Goal: Task Accomplishment & Management: Complete application form

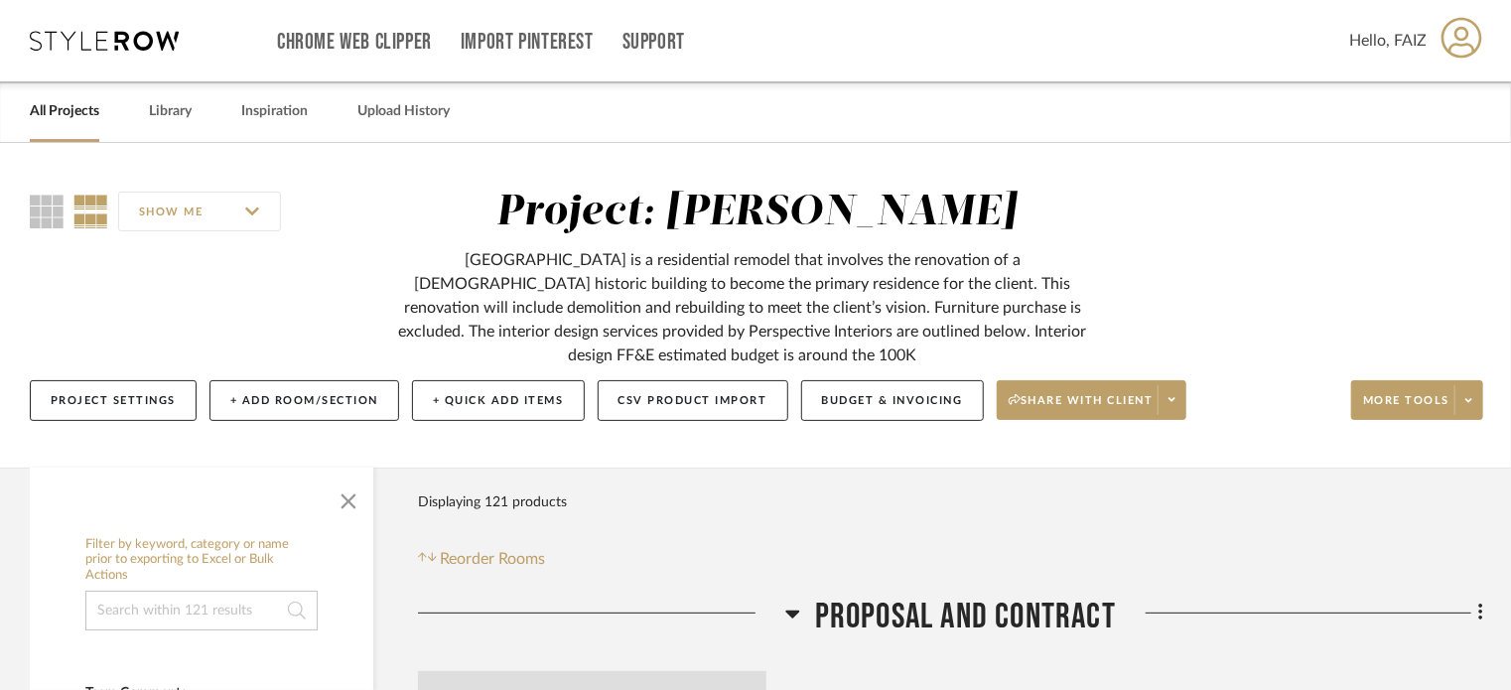
click at [55, 114] on link "All Projects" at bounding box center [64, 111] width 69 height 27
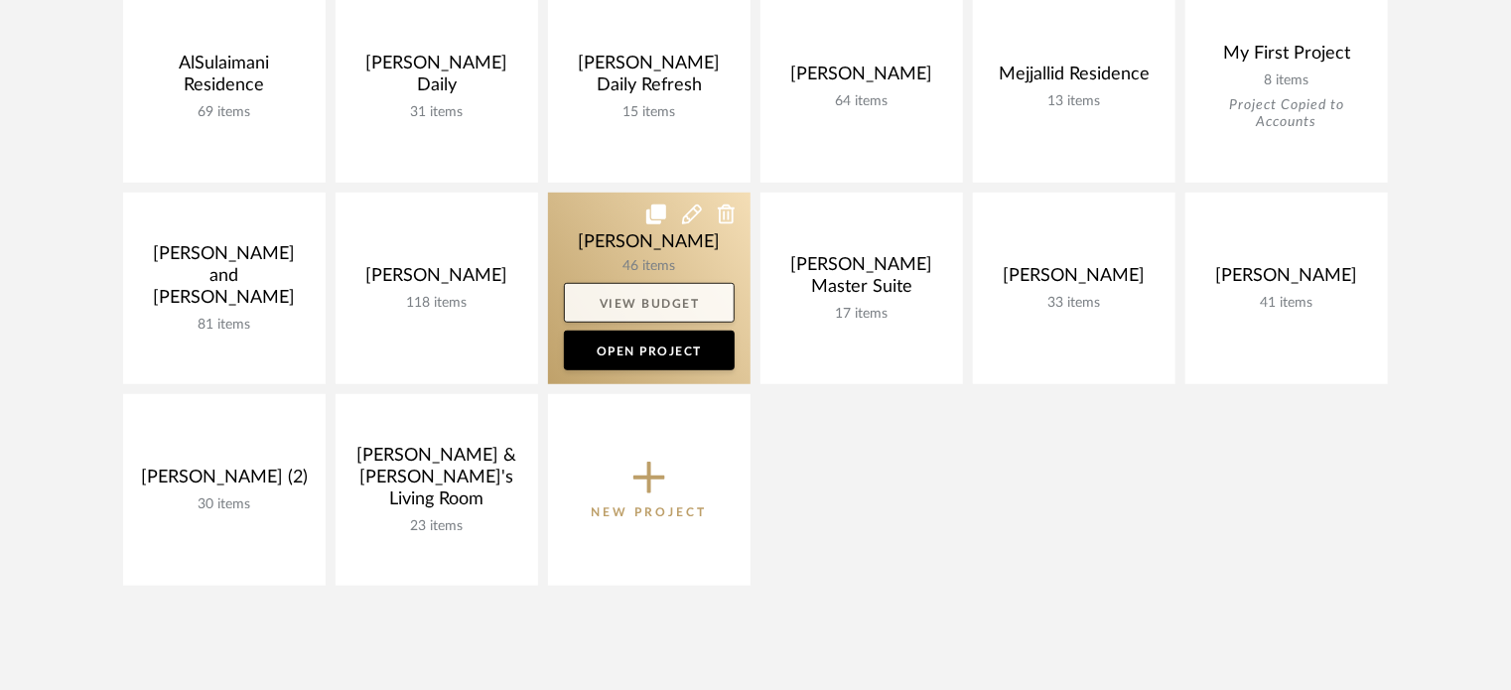
scroll to position [596, 0]
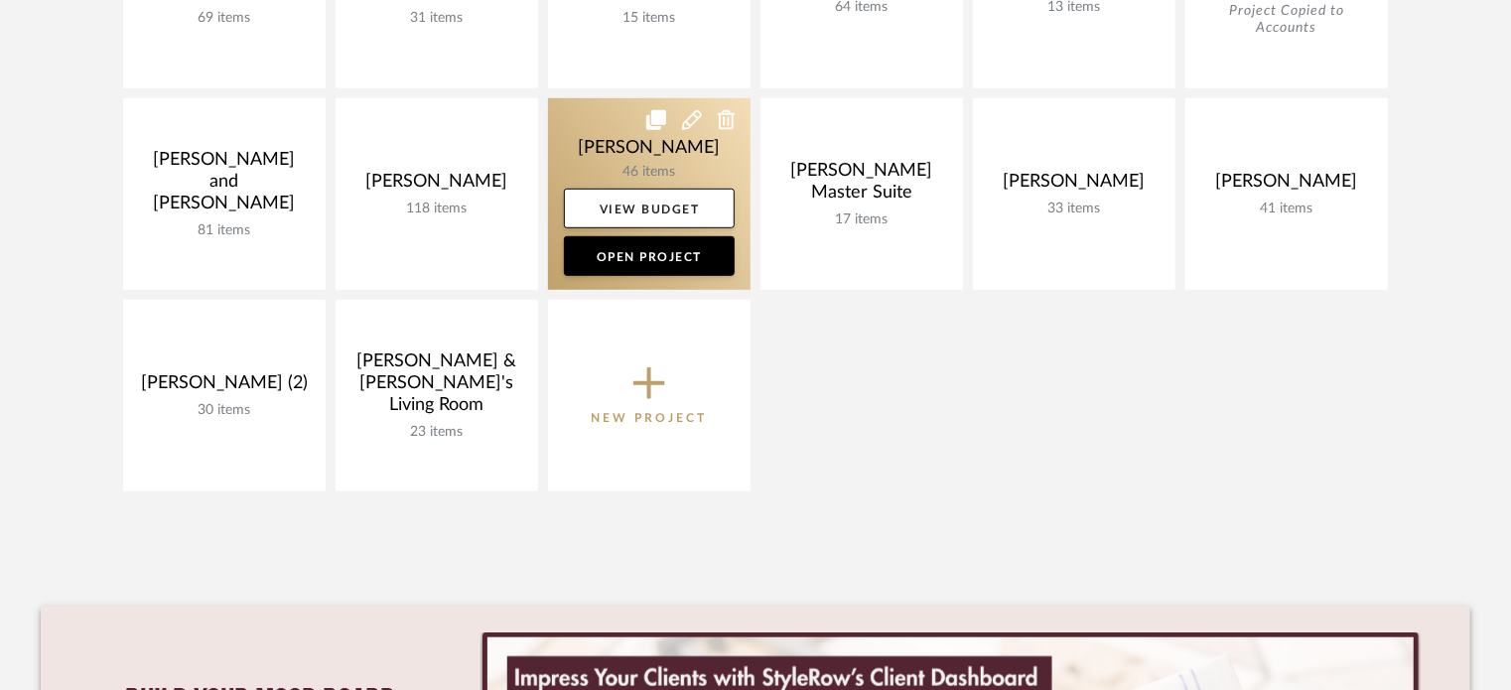
click at [688, 171] on link at bounding box center [649, 194] width 203 height 192
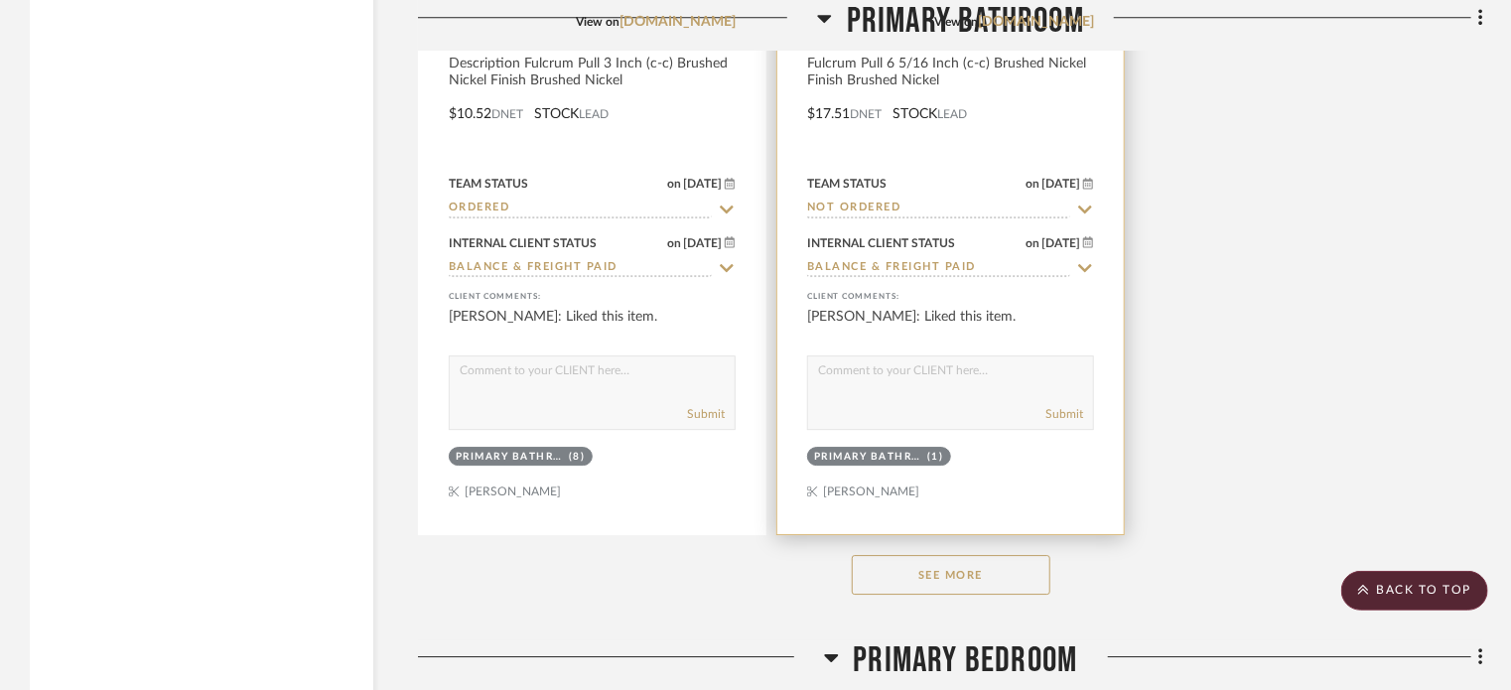
scroll to position [6652, 0]
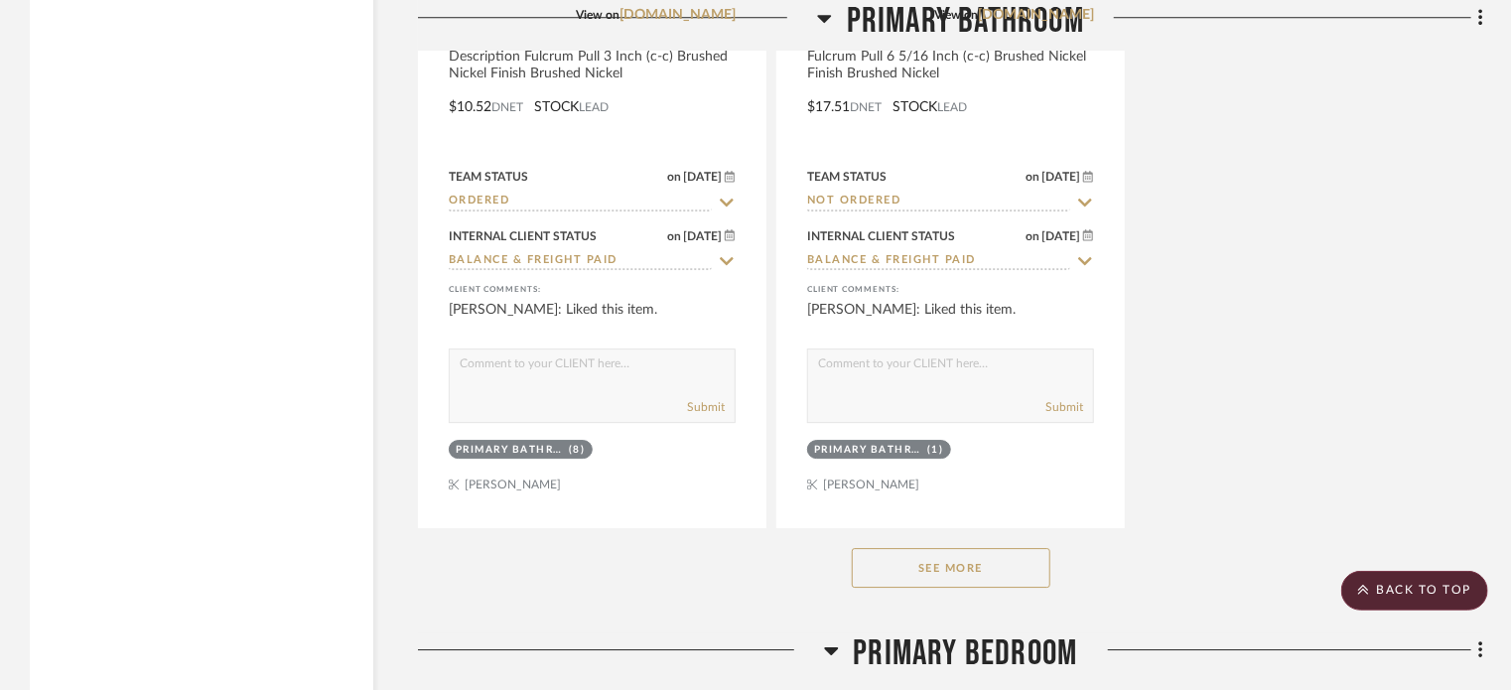
click at [983, 548] on button "See More" at bounding box center [951, 568] width 199 height 40
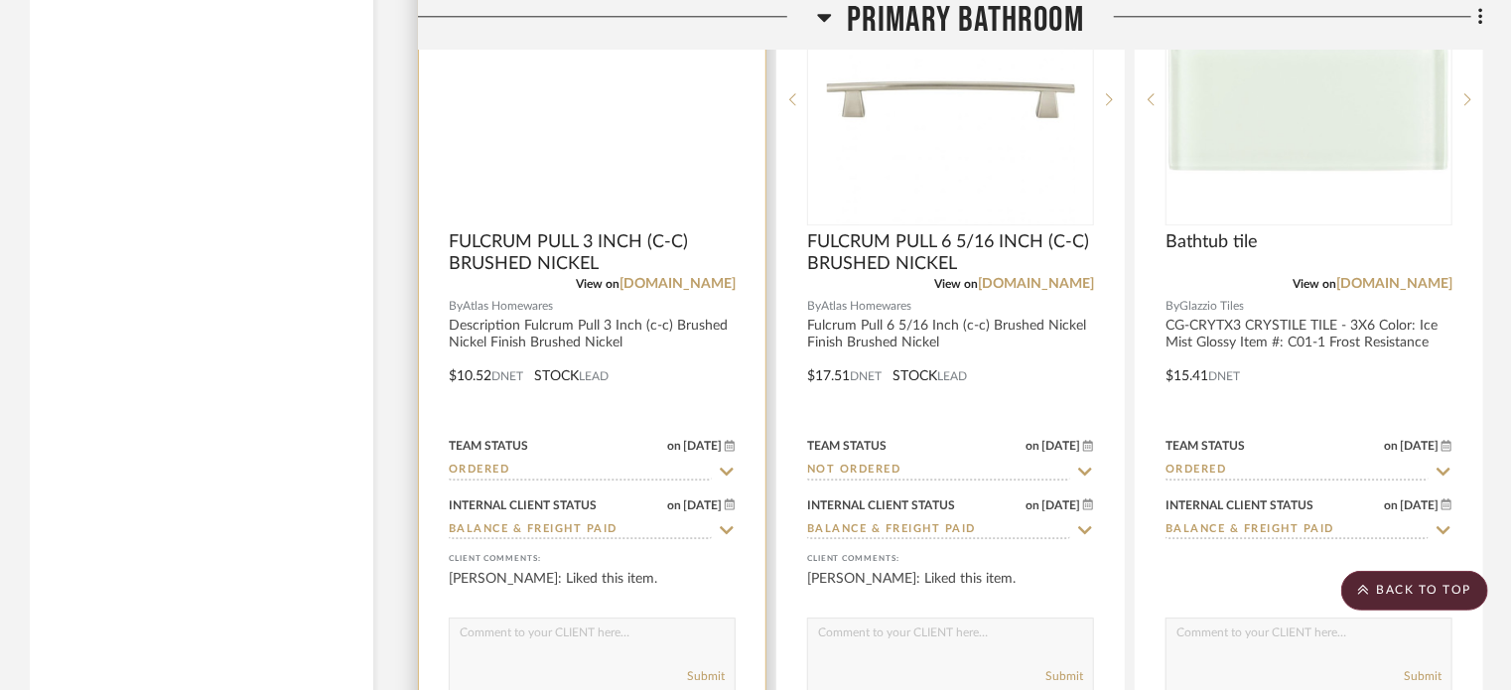
scroll to position [6255, 0]
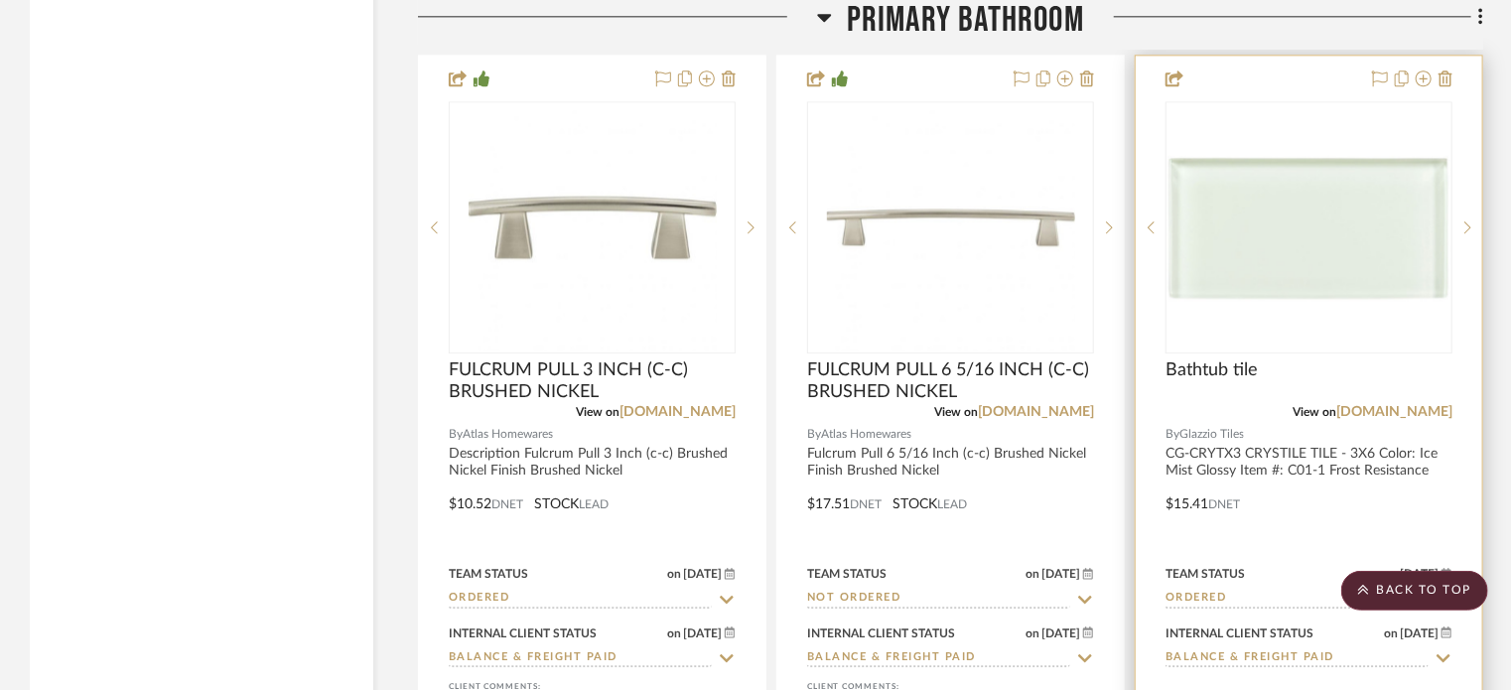
click at [1329, 264] on img "0" at bounding box center [1309, 228] width 283 height 146
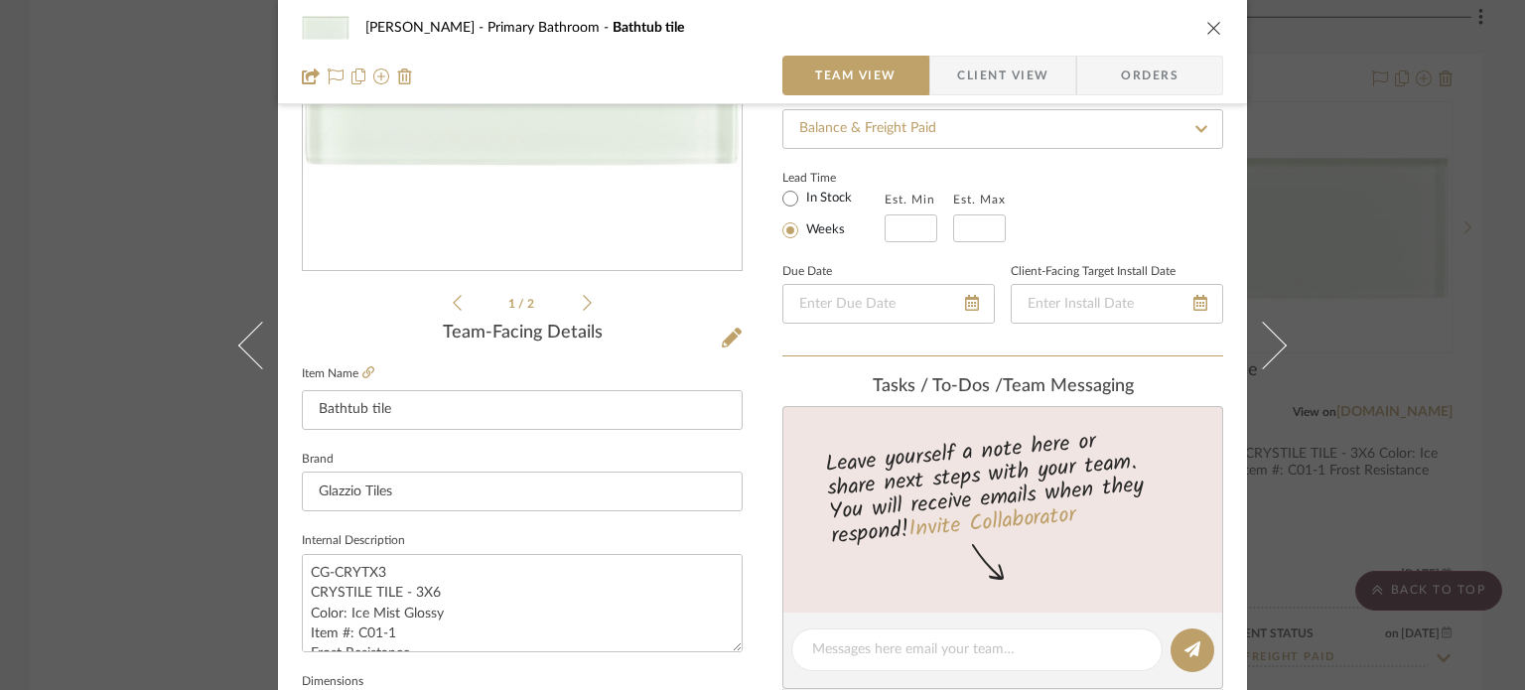
scroll to position [298, 0]
click at [729, 330] on icon at bounding box center [732, 337] width 20 height 20
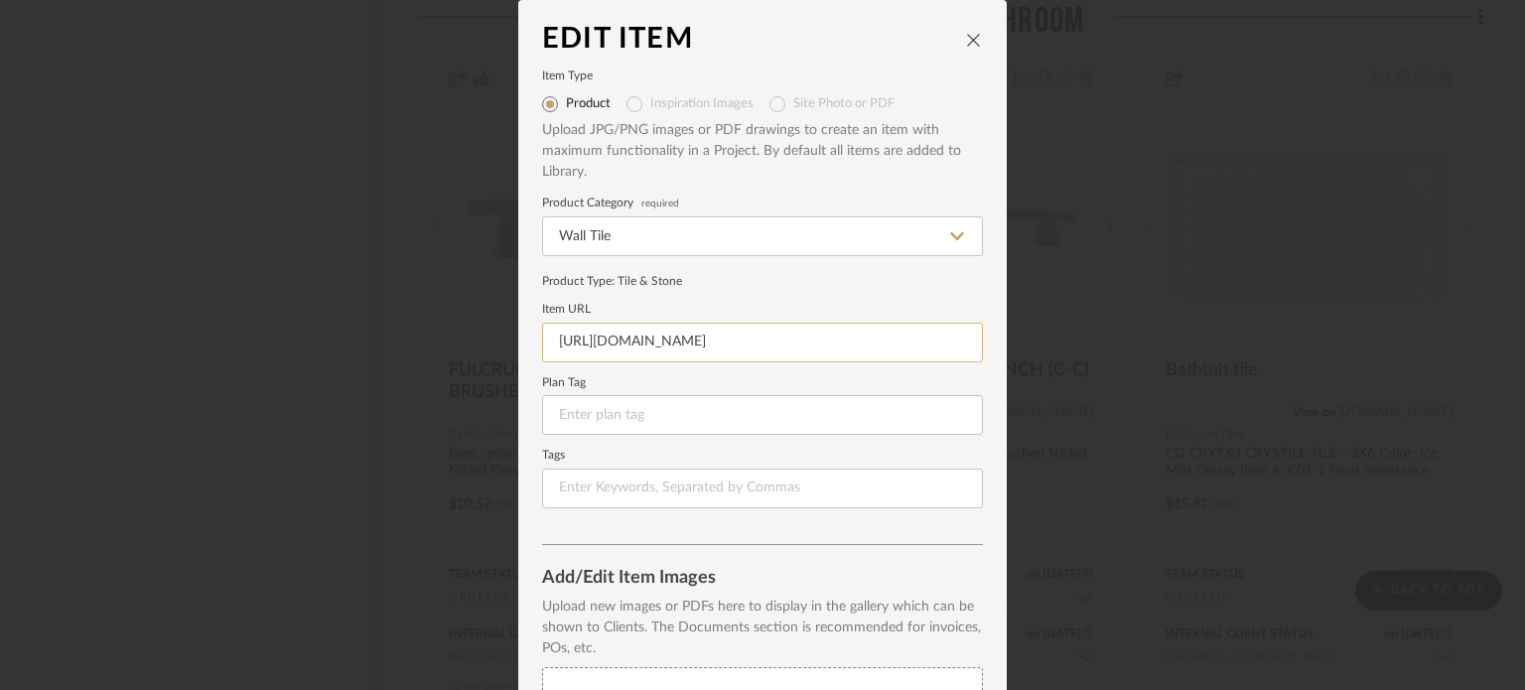
click at [702, 345] on input "[URL][DOMAIN_NAME]" at bounding box center [762, 343] width 441 height 40
drag, startPoint x: 702, startPoint y: 345, endPoint x: 981, endPoint y: 342, distance: 279.0
click at [981, 342] on dialog-content "Edit Item Item Type Product Inspiration Images Site Photo or PDF Upload JPG/PNG…" at bounding box center [762, 473] width 488 height 946
click at [952, 342] on input "[URL][DOMAIN_NAME]" at bounding box center [762, 343] width 441 height 40
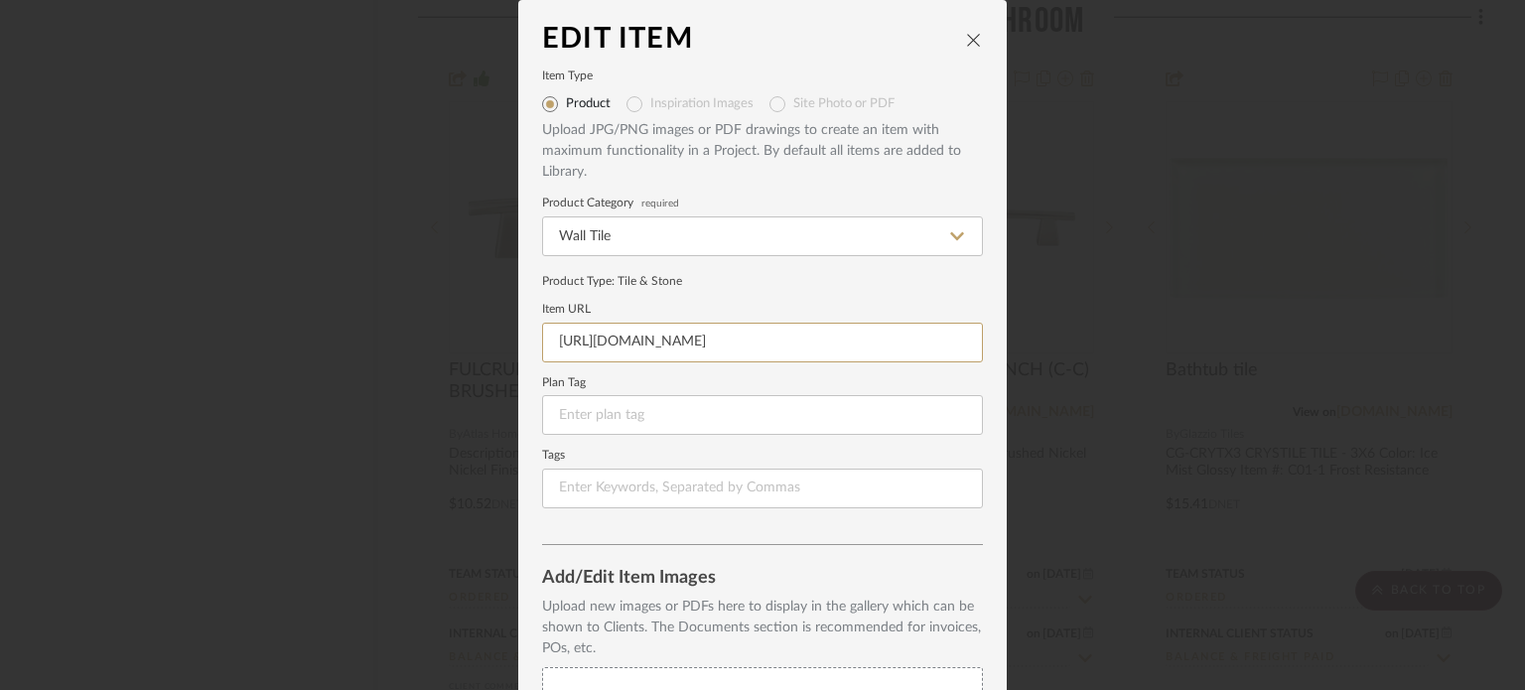
scroll to position [0, 0]
drag, startPoint x: 963, startPoint y: 344, endPoint x: 454, endPoint y: 341, distance: 509.3
click at [454, 341] on div "Edit Item Item Type Product Inspiration Images Site Photo or PDF Upload JPG/PNG…" at bounding box center [762, 345] width 1525 height 690
click at [973, 34] on icon "close" at bounding box center [974, 40] width 16 height 16
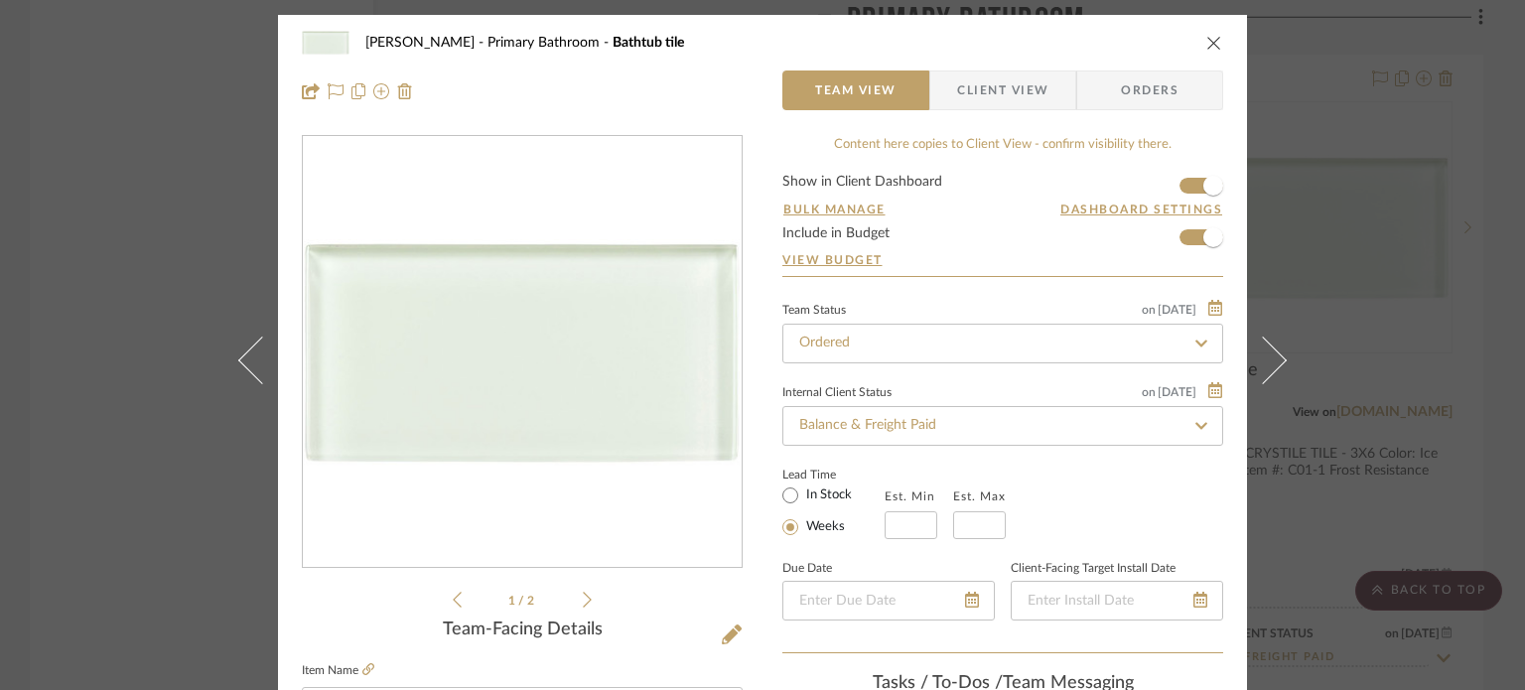
click at [135, 203] on div "[PERSON_NAME] Primary Bathroom Bathtub tile Team View Client View Orders 1 / 2 …" at bounding box center [762, 345] width 1525 height 690
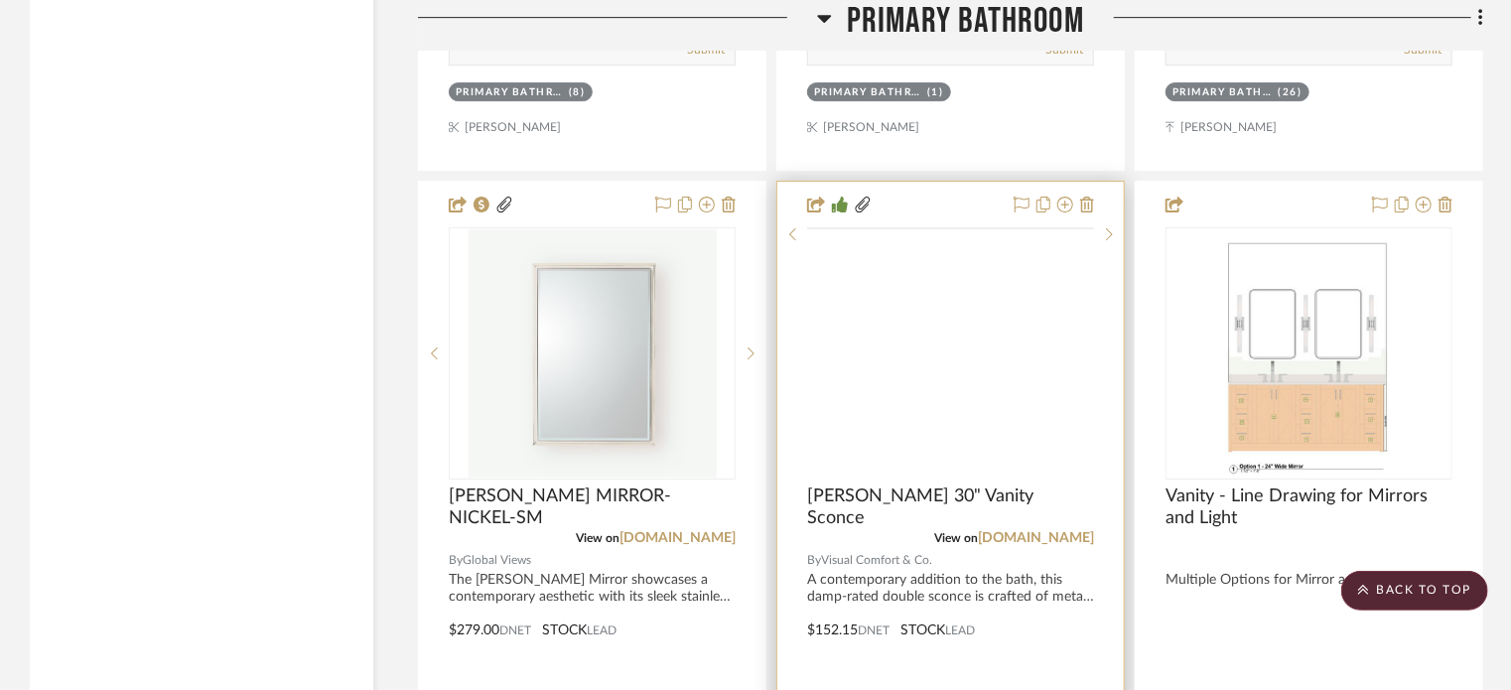
scroll to position [7049, 0]
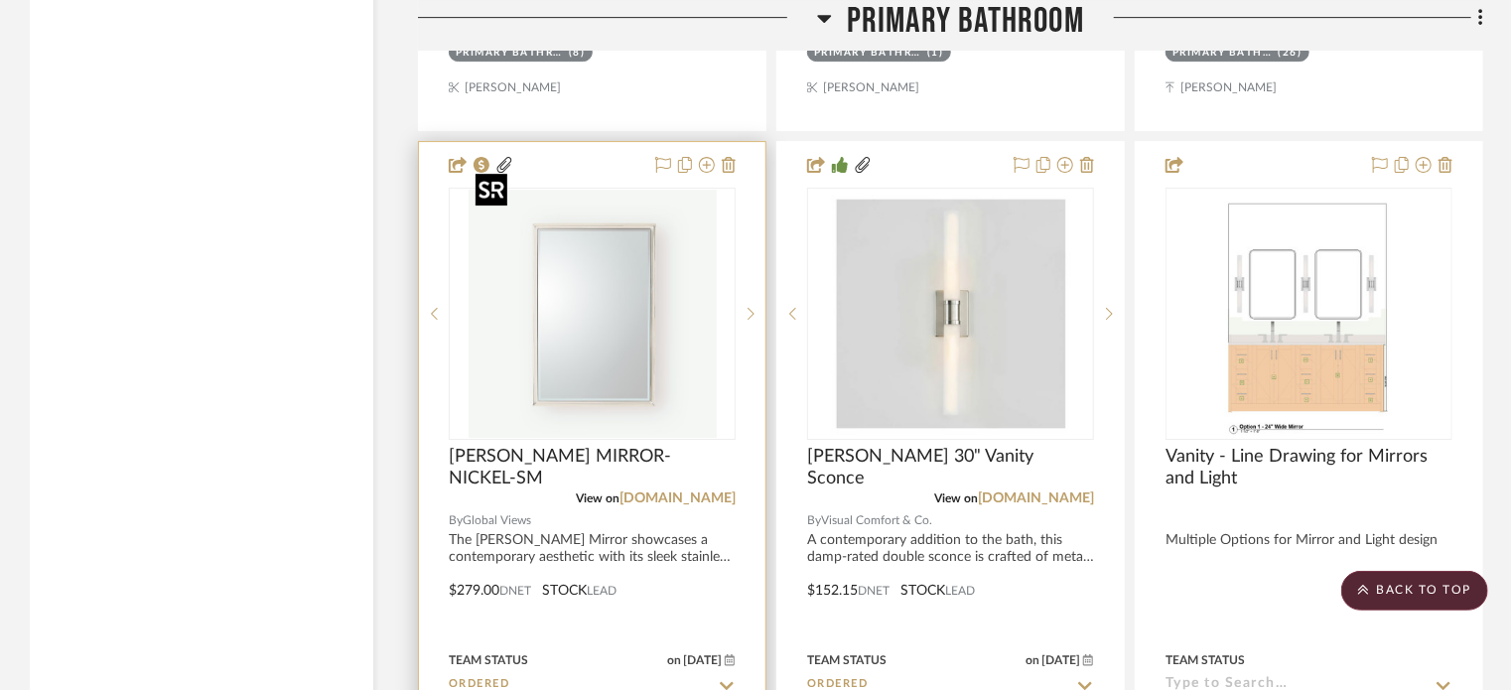
click at [0, 0] on img at bounding box center [0, 0] width 0 height 0
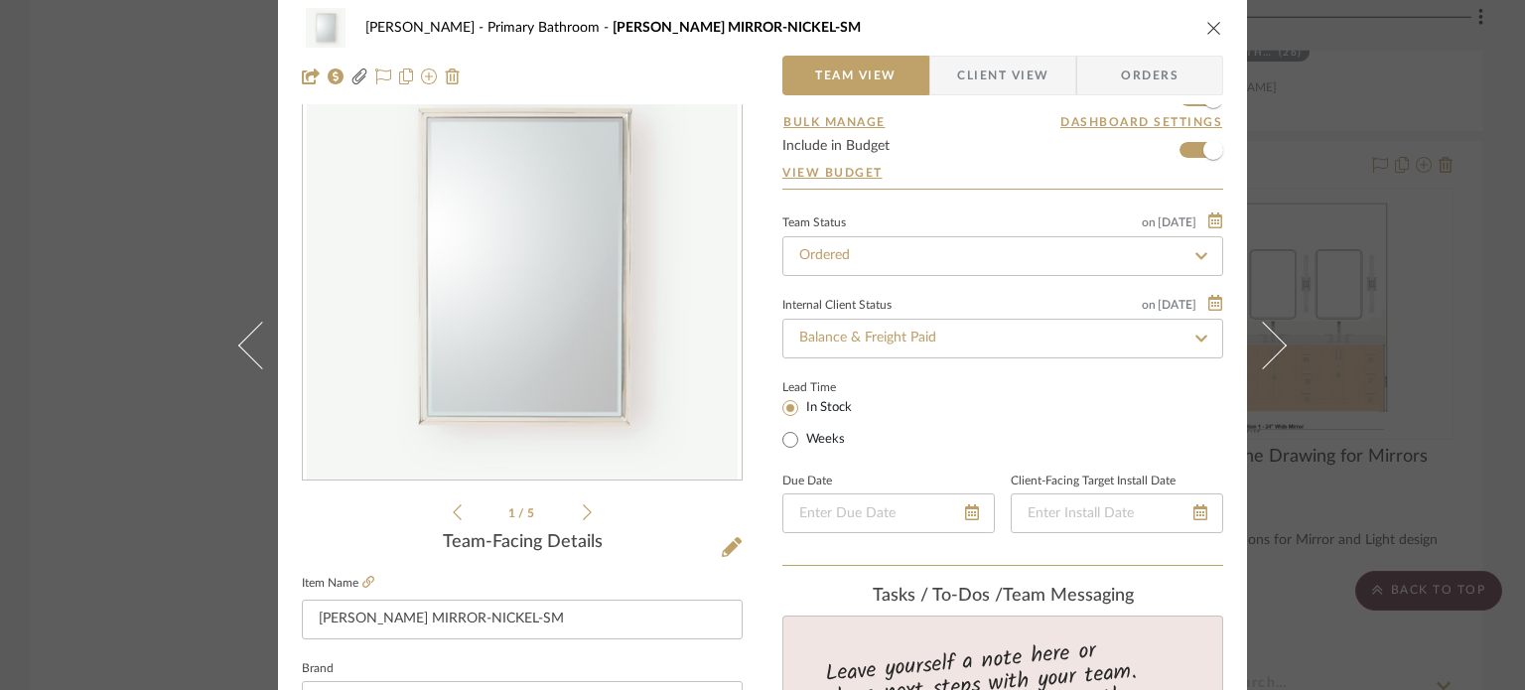
scroll to position [99, 0]
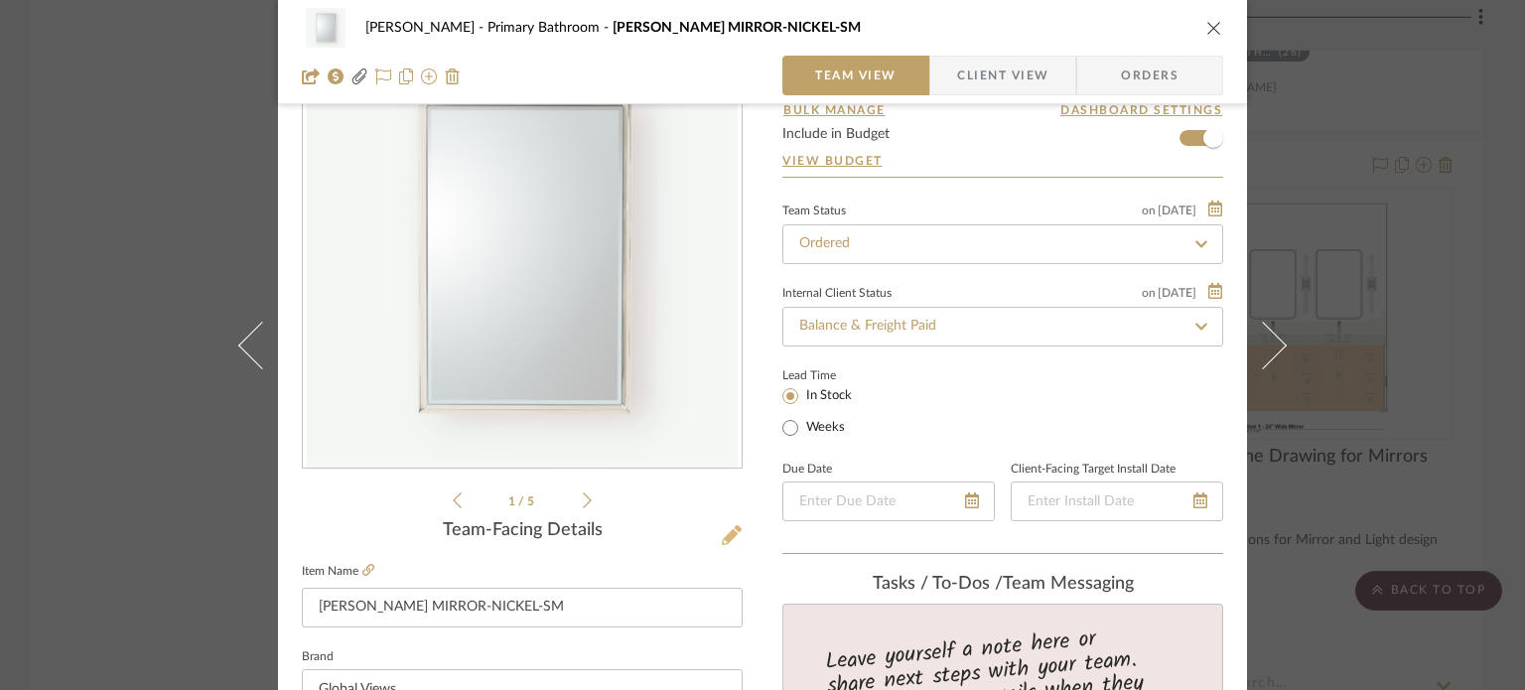
click at [731, 531] on icon at bounding box center [732, 535] width 20 height 20
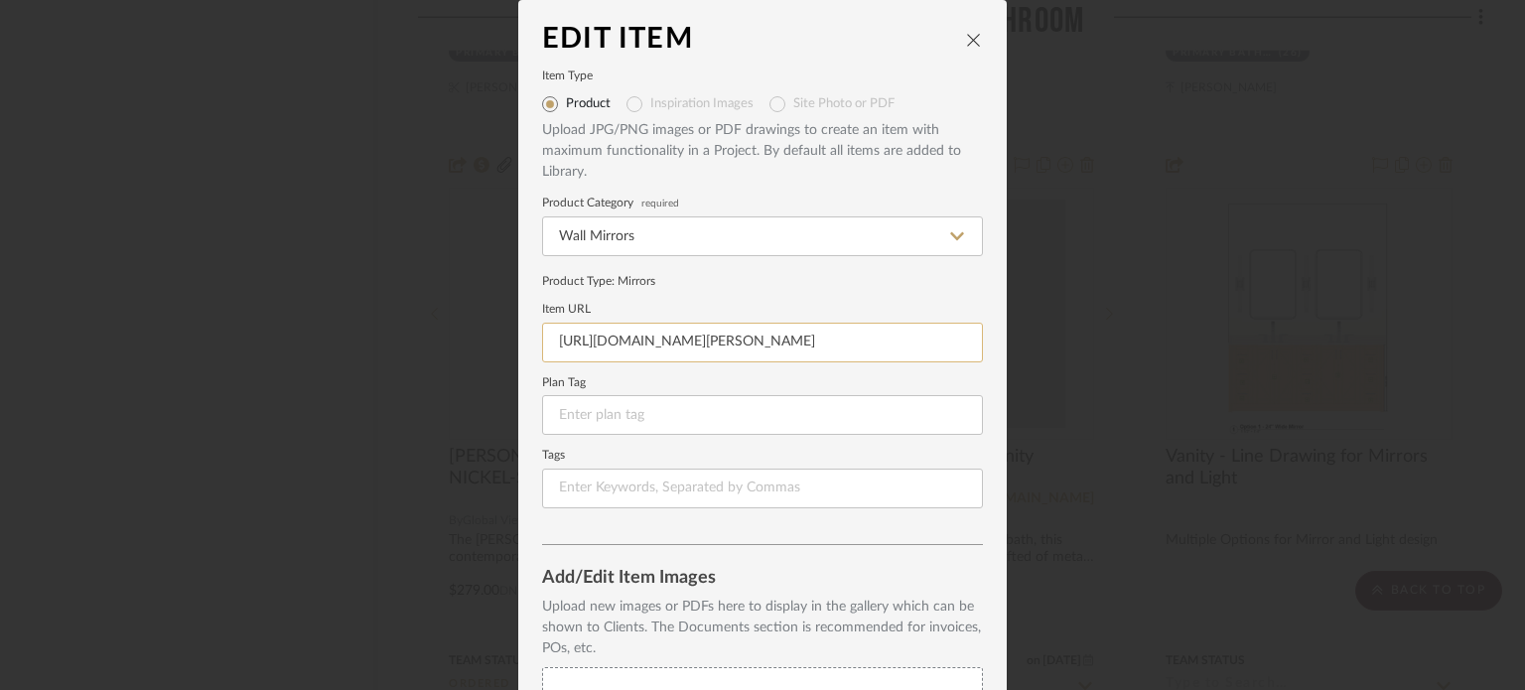
click at [568, 337] on input "[URL][DOMAIN_NAME][PERSON_NAME]" at bounding box center [762, 343] width 441 height 40
drag, startPoint x: 541, startPoint y: 345, endPoint x: 1029, endPoint y: 358, distance: 487.7
click at [1029, 358] on div "Edit Item Item Type Product Inspiration Images Site Photo or PDF Upload JPG/PNG…" at bounding box center [762, 345] width 1525 height 690
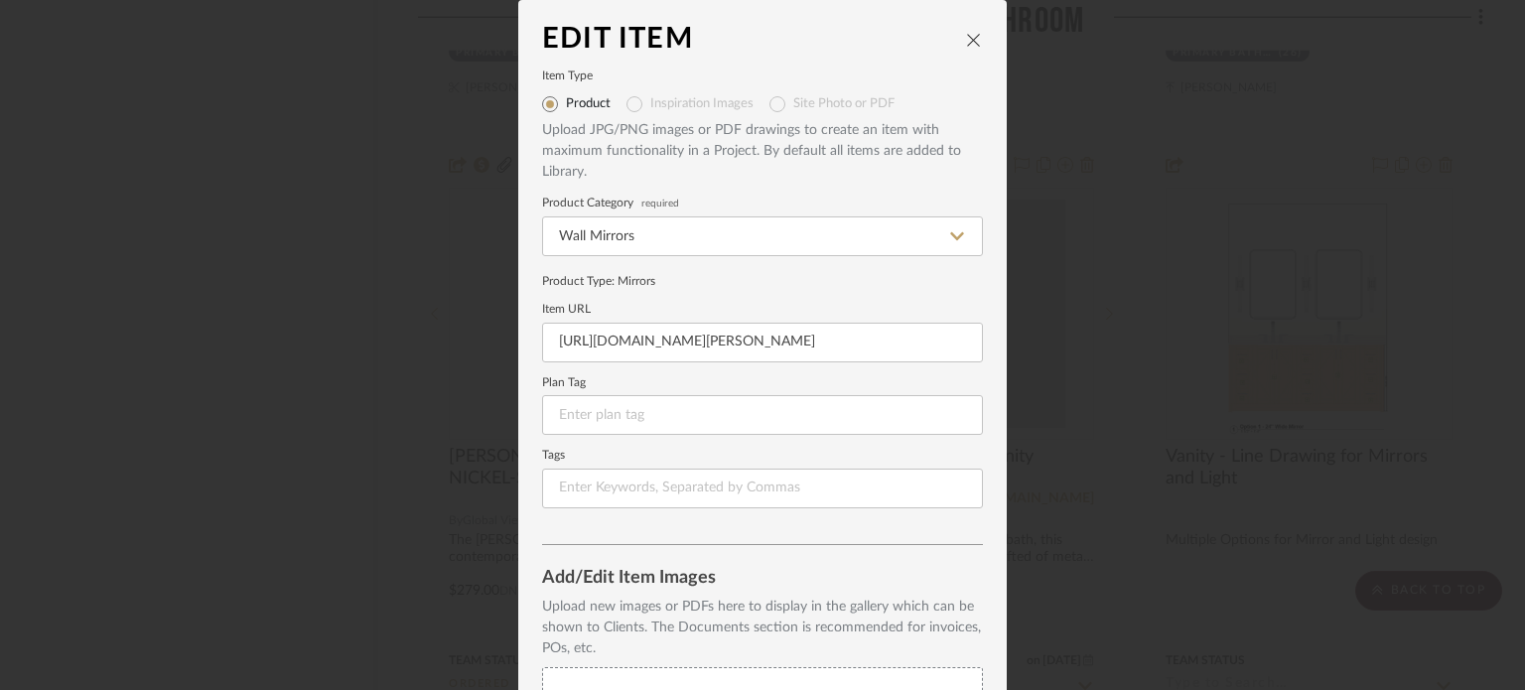
click at [1132, 483] on div "Edit Item Item Type Product Inspiration Images Site Photo or PDF Upload JPG/PNG…" at bounding box center [762, 345] width 1525 height 690
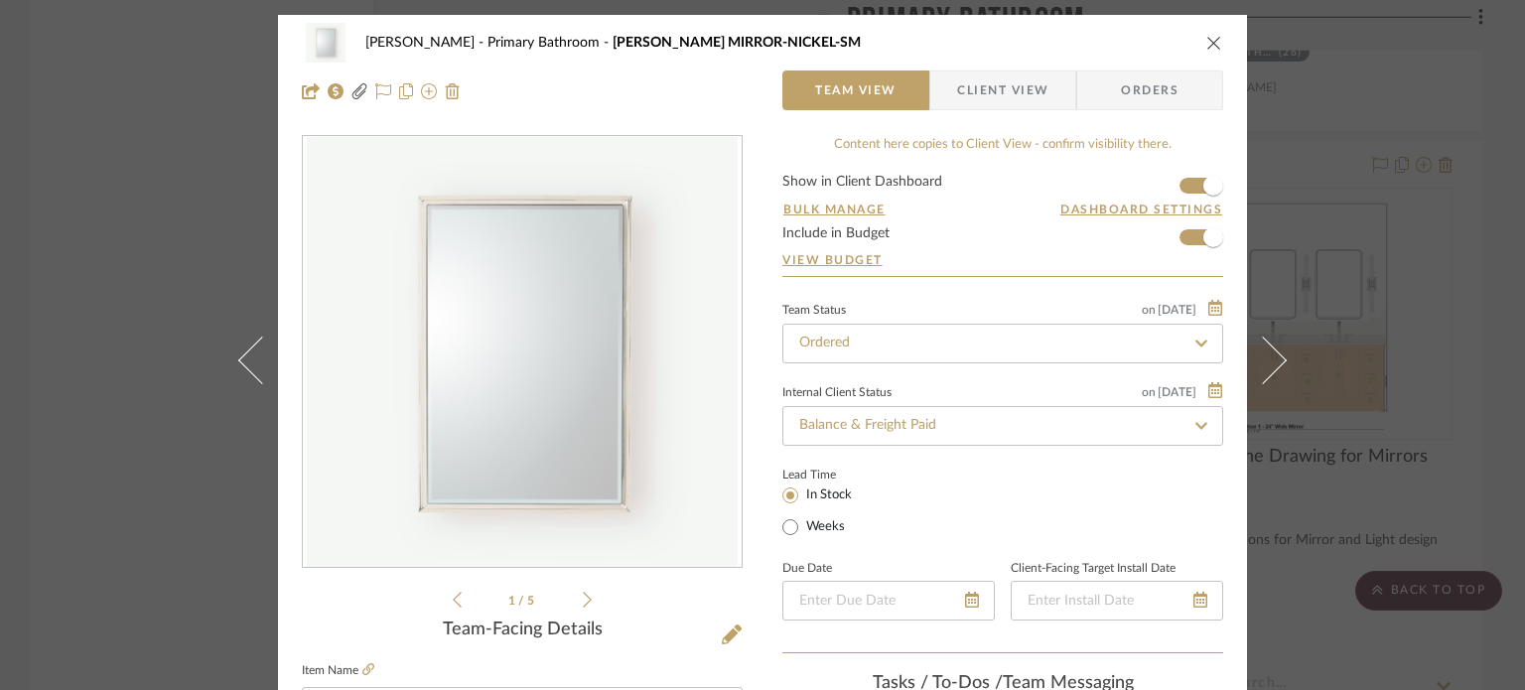
click at [1332, 186] on div "[PERSON_NAME] Primary Bathroom [PERSON_NAME] MIRROR-NICKEL-SM Team View Client …" at bounding box center [762, 345] width 1525 height 690
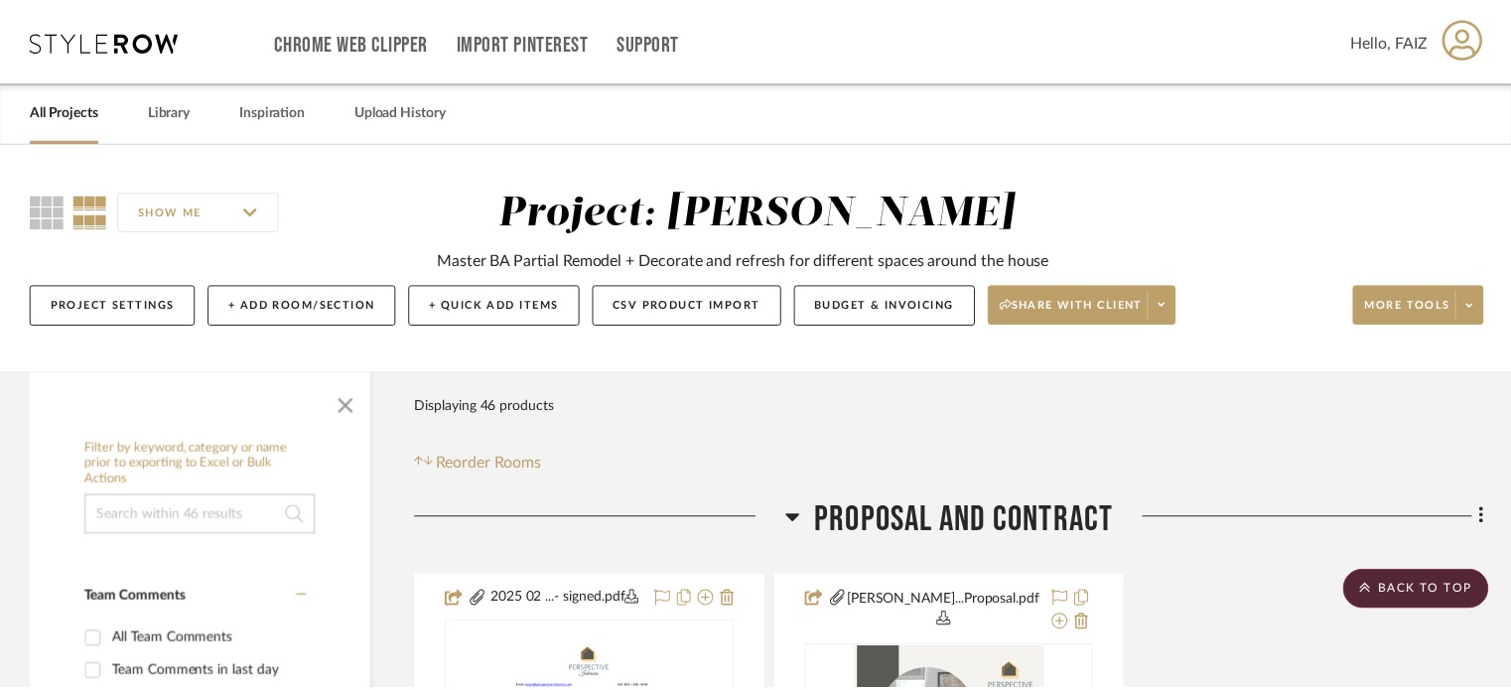
scroll to position [7049, 0]
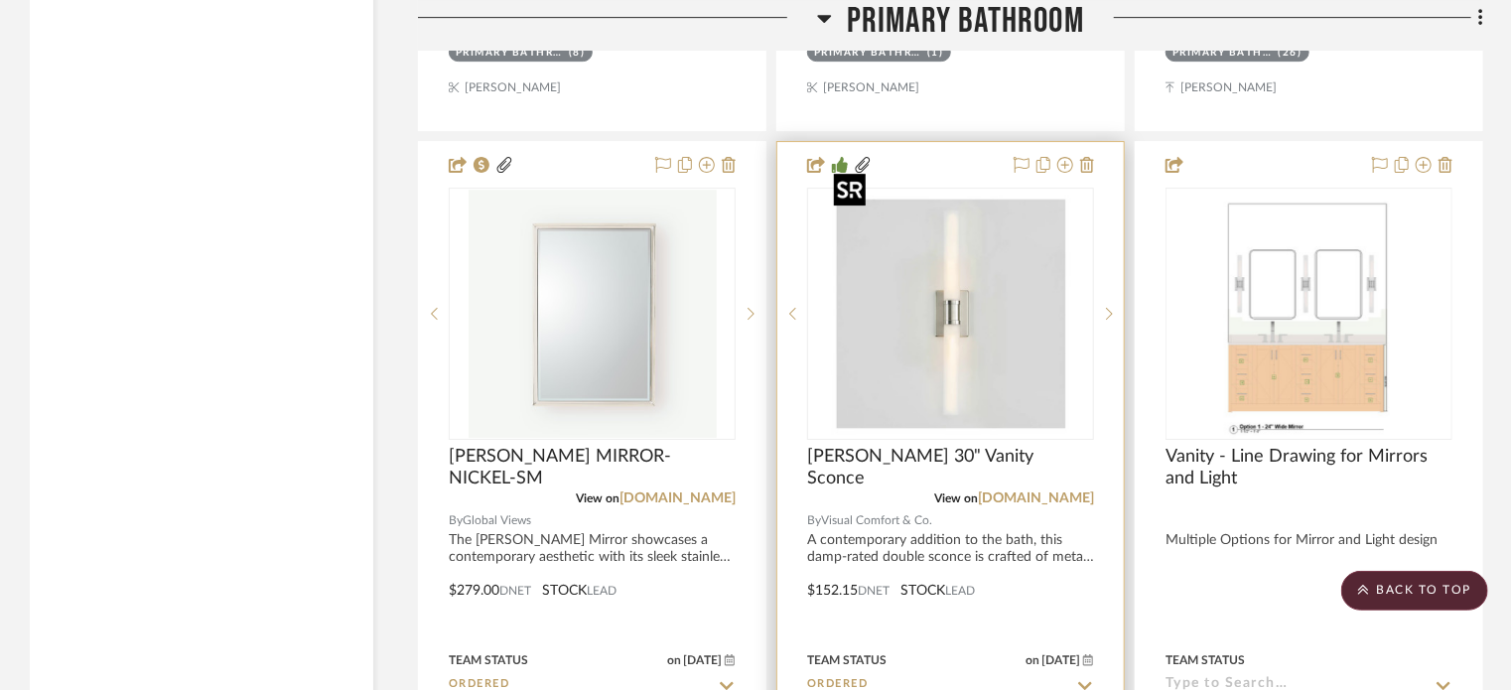
click at [981, 356] on img "0" at bounding box center [951, 314] width 248 height 248
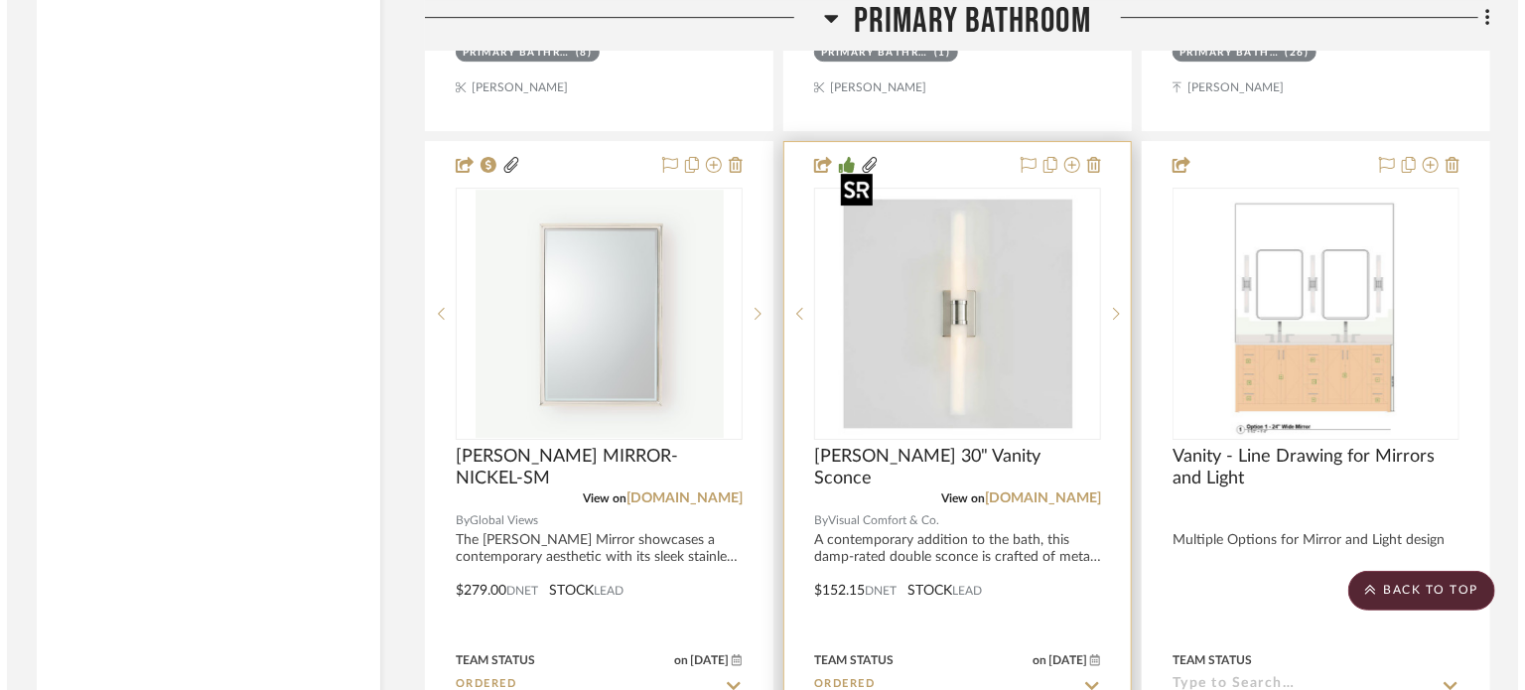
scroll to position [0, 0]
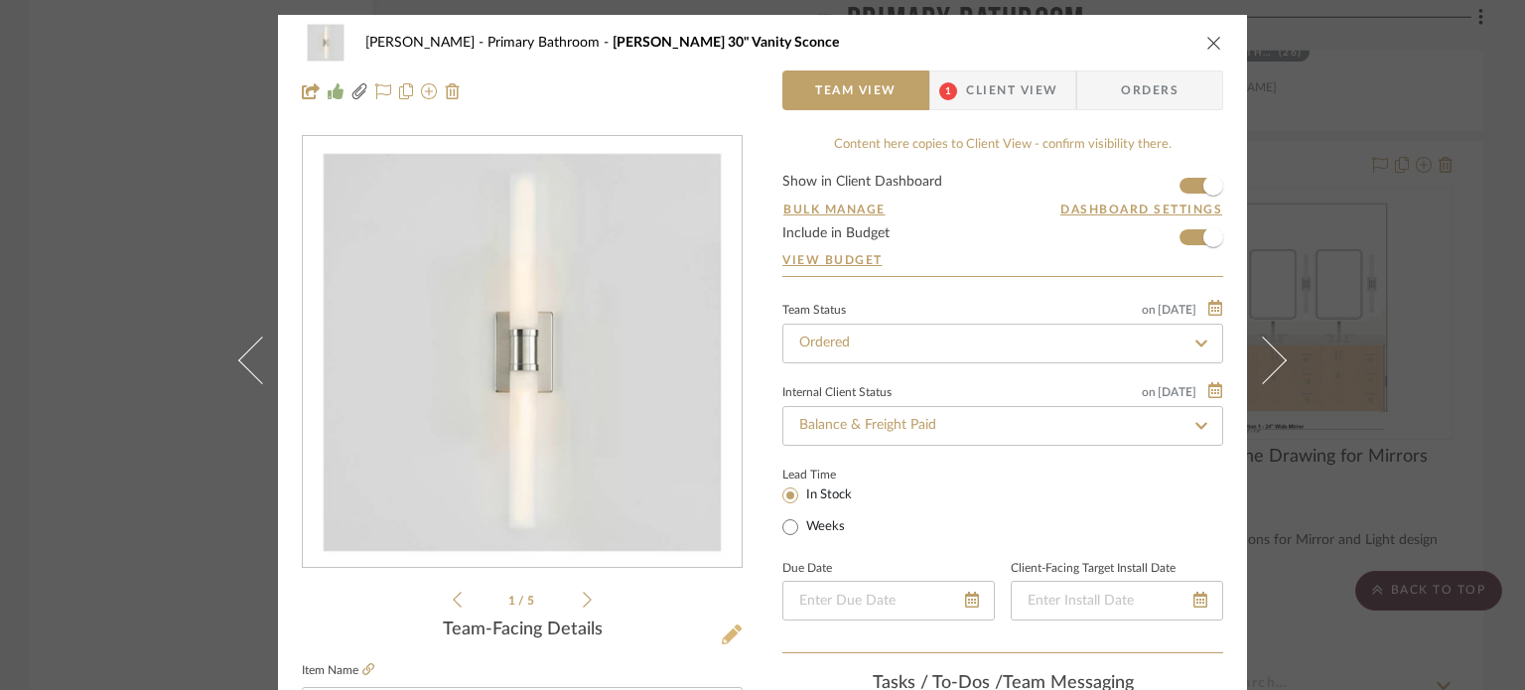
click at [731, 640] on icon at bounding box center [732, 634] width 20 height 20
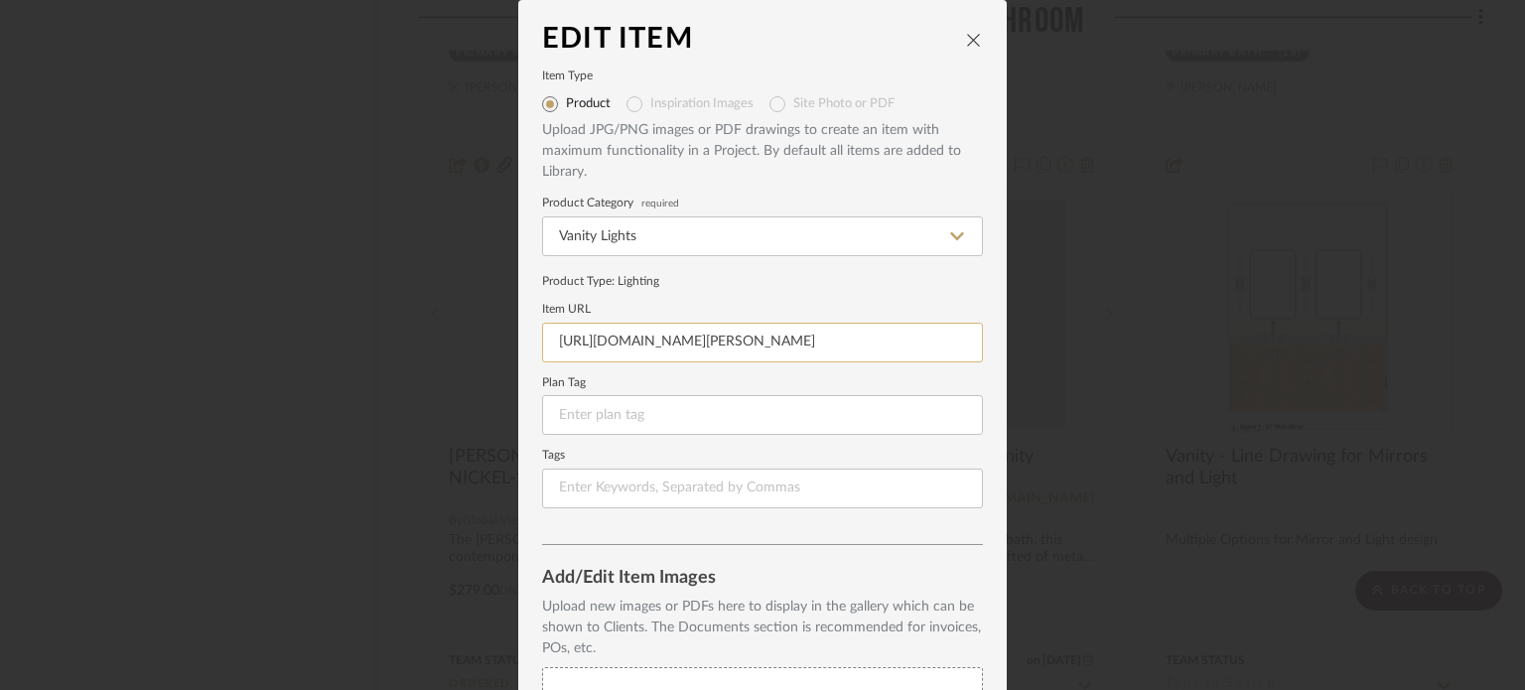
click at [719, 338] on input "[URL][DOMAIN_NAME][PERSON_NAME]" at bounding box center [762, 343] width 441 height 40
click at [1145, 482] on div "Edit Item Item Type Product Inspiration Images Site Photo or PDF Upload JPG/PNG…" at bounding box center [762, 345] width 1525 height 690
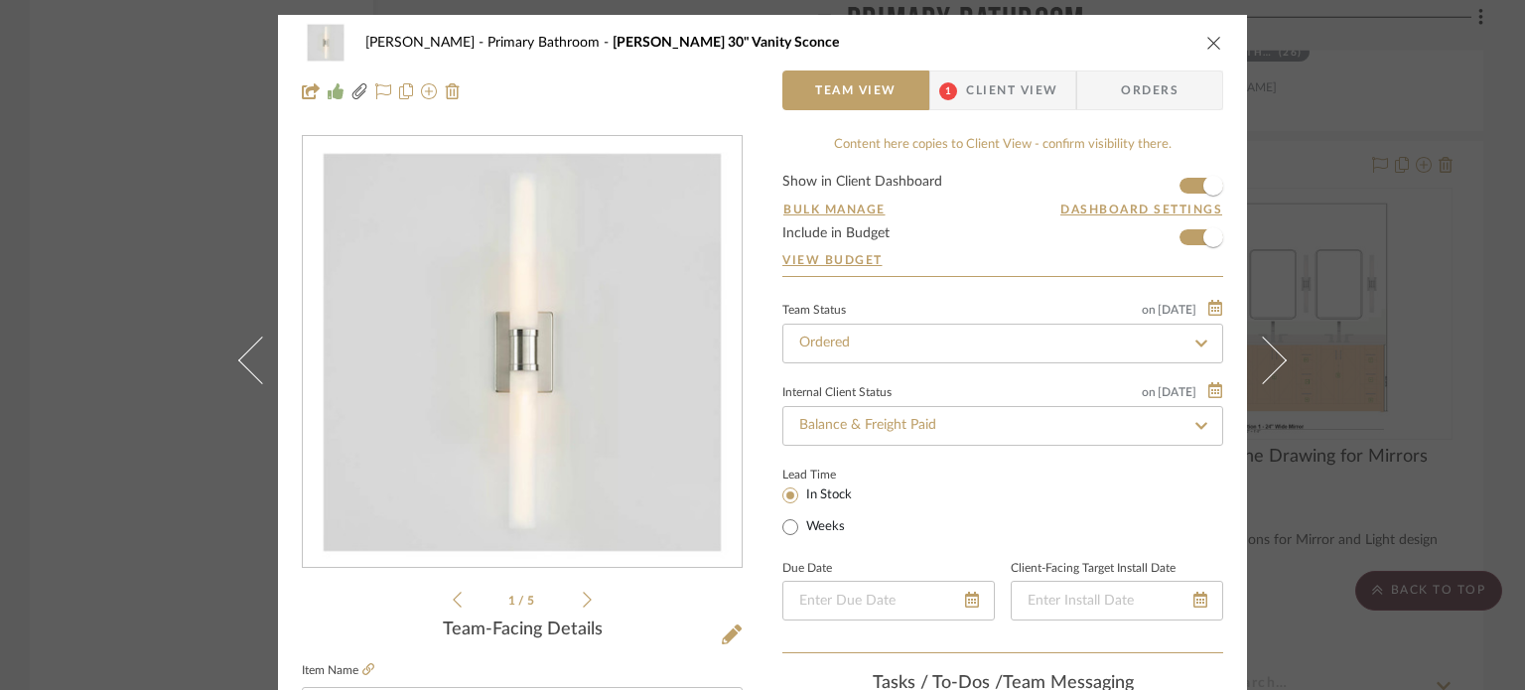
click at [1326, 158] on div "[PERSON_NAME] Primary Bathroom [PERSON_NAME] 30" Vanity Sconce Team View 1 Clie…" at bounding box center [762, 345] width 1525 height 690
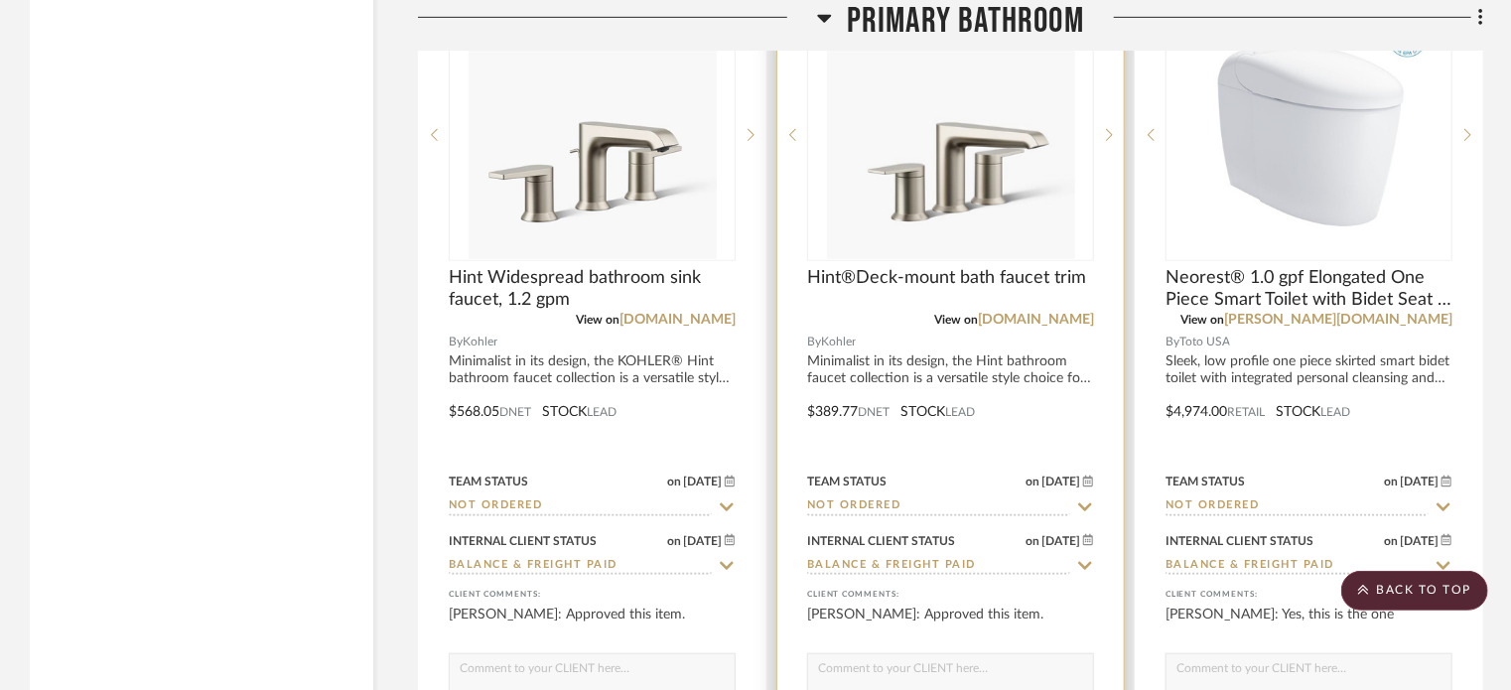
scroll to position [8042, 0]
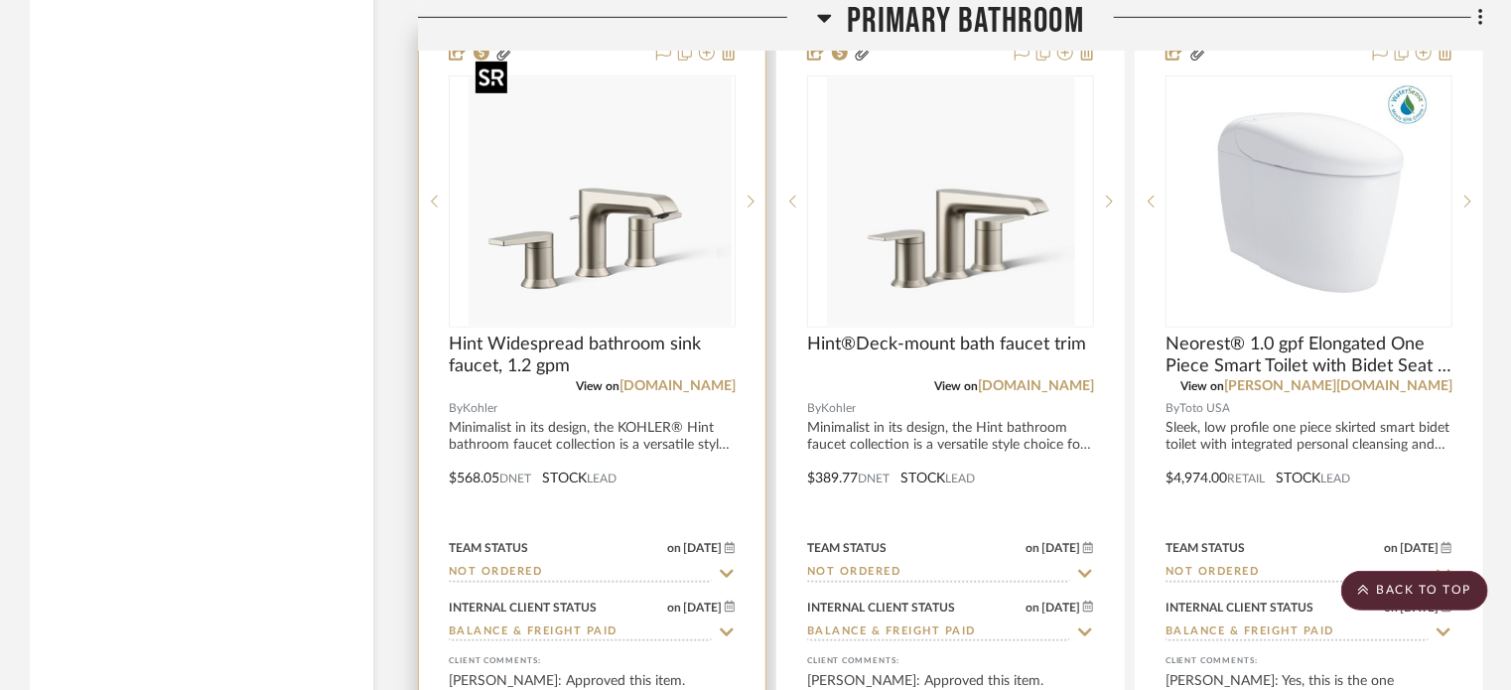
click at [680, 214] on div at bounding box center [592, 201] width 287 height 252
click at [673, 282] on img "0" at bounding box center [593, 201] width 248 height 248
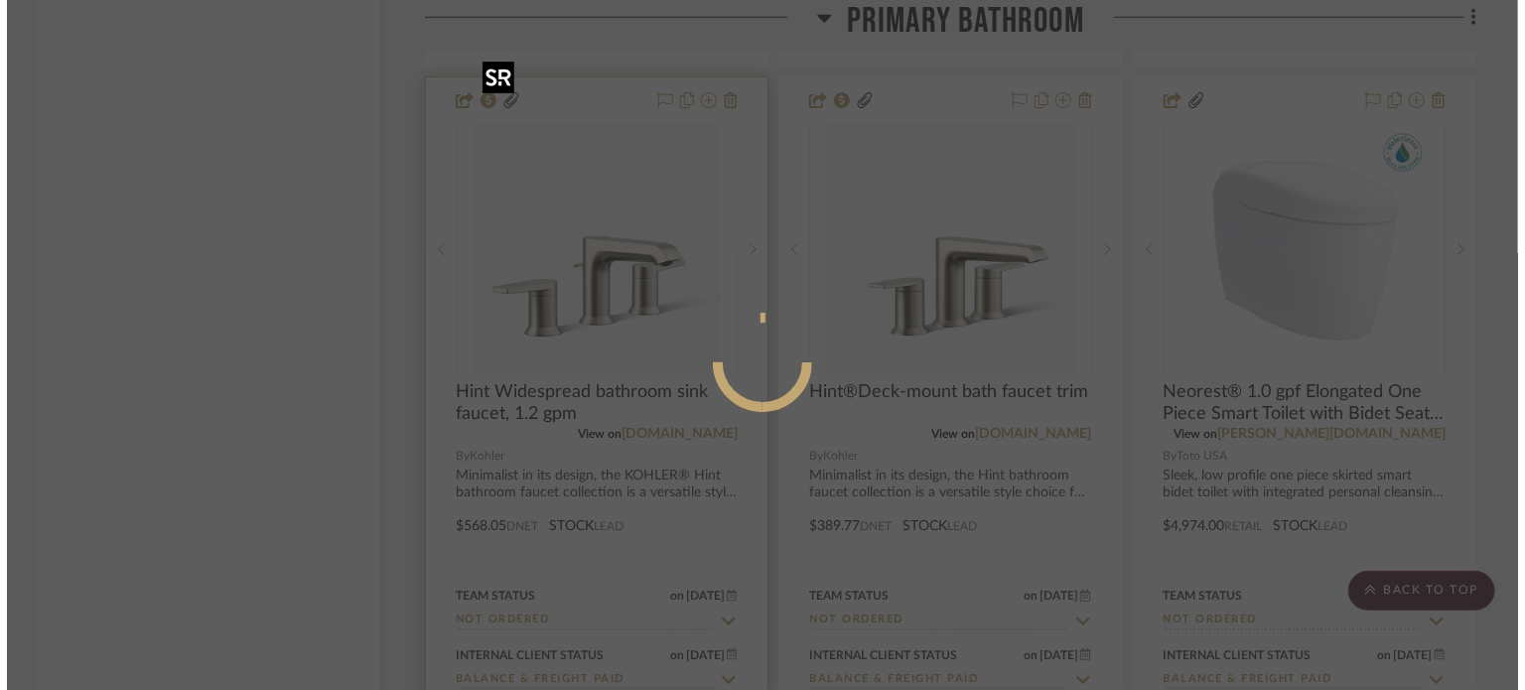
scroll to position [0, 0]
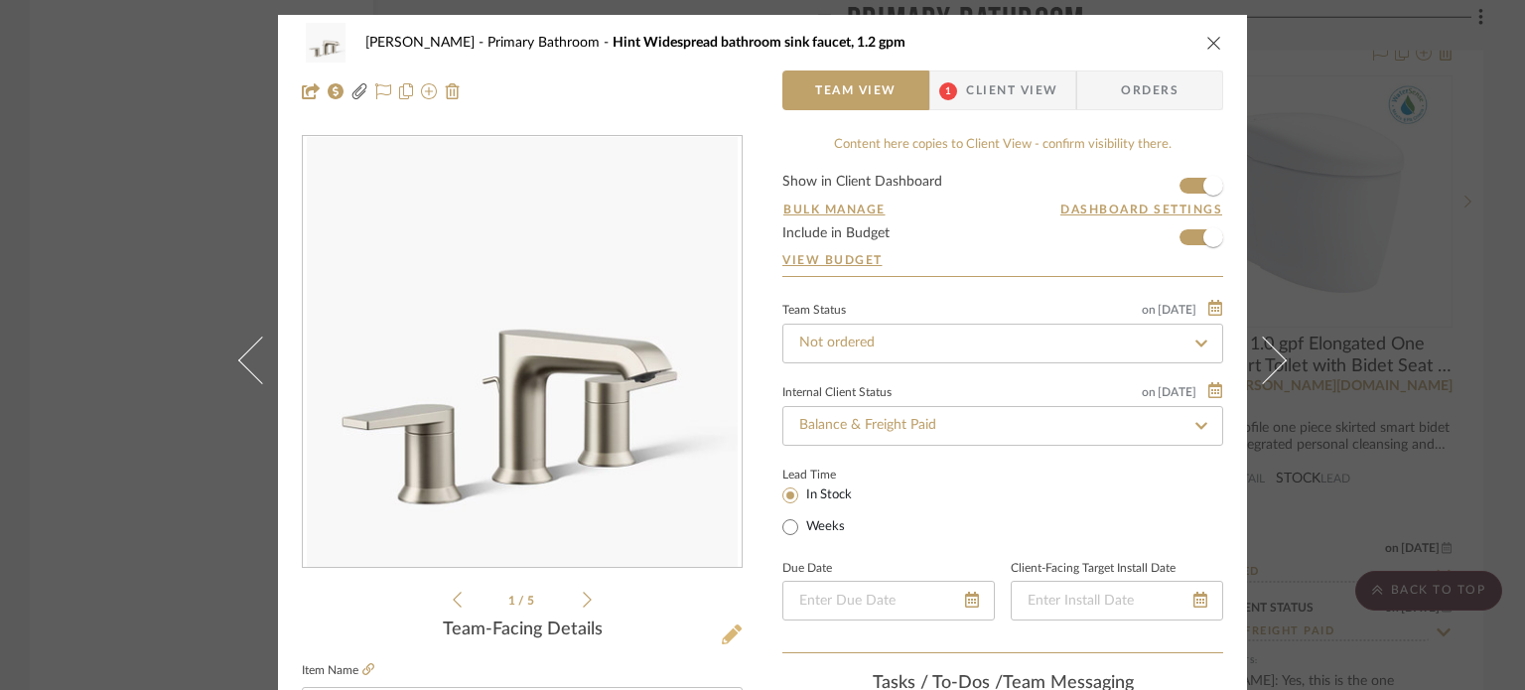
click at [722, 634] on icon at bounding box center [732, 634] width 20 height 20
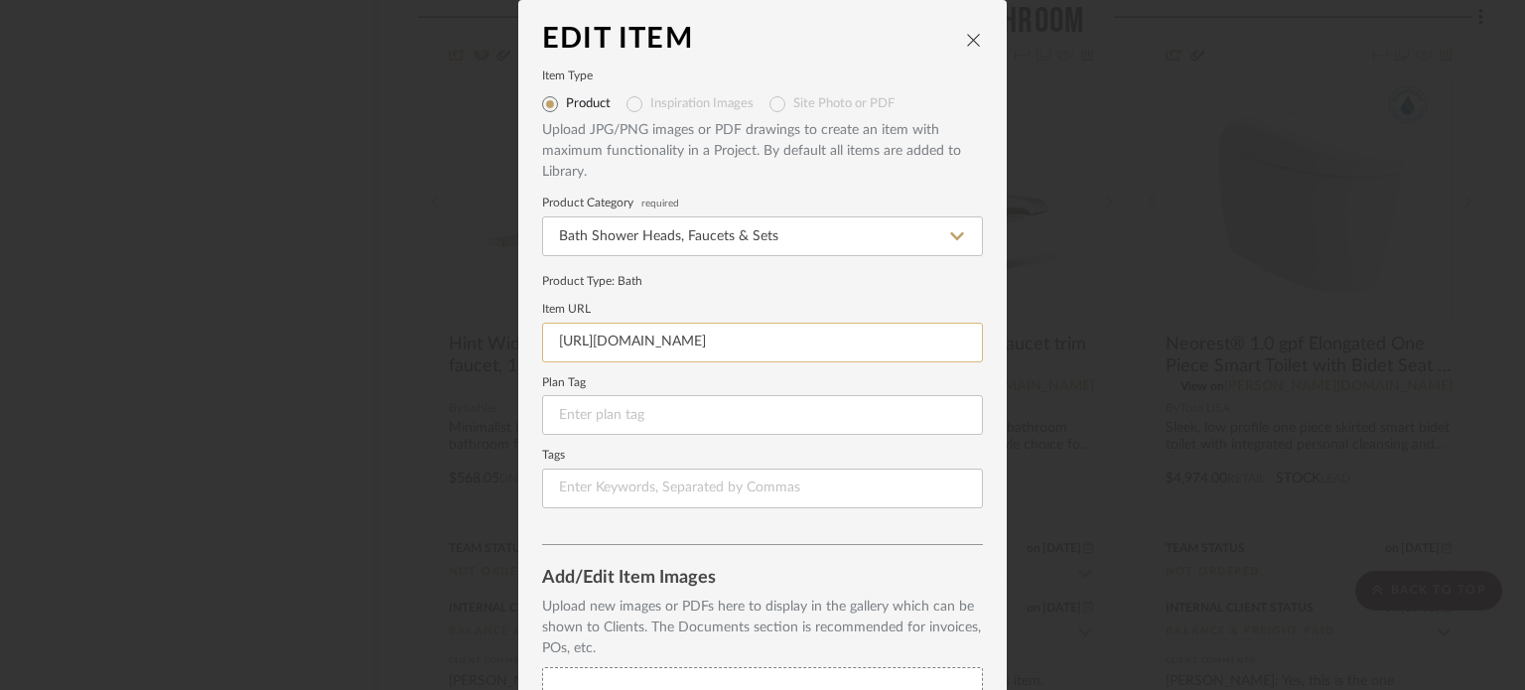
click at [690, 337] on input "[URL][DOMAIN_NAME]" at bounding box center [762, 343] width 441 height 40
click at [1153, 415] on div "Edit Item Item Type Product Inspiration Images Site Photo or PDF Upload JPG/PNG…" at bounding box center [762, 345] width 1525 height 690
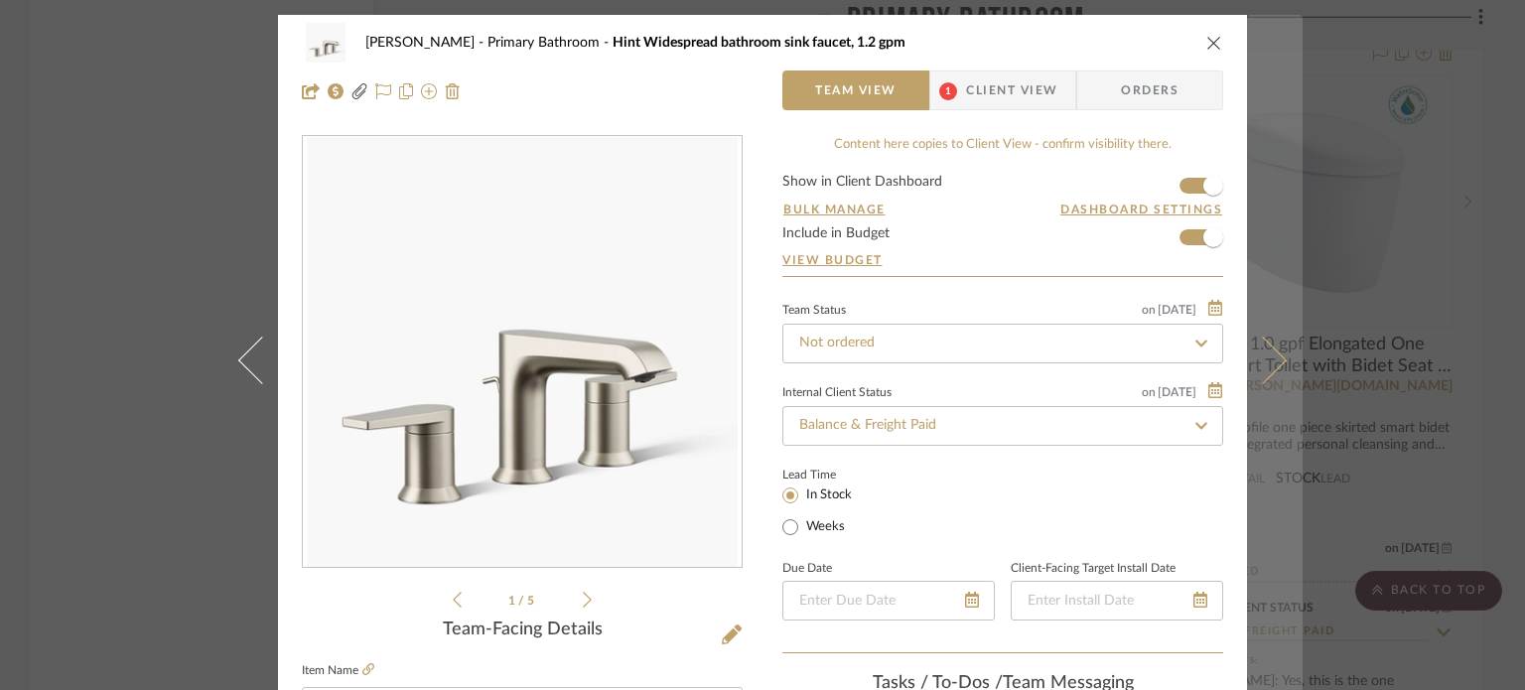
click at [1261, 371] on icon at bounding box center [1263, 360] width 48 height 48
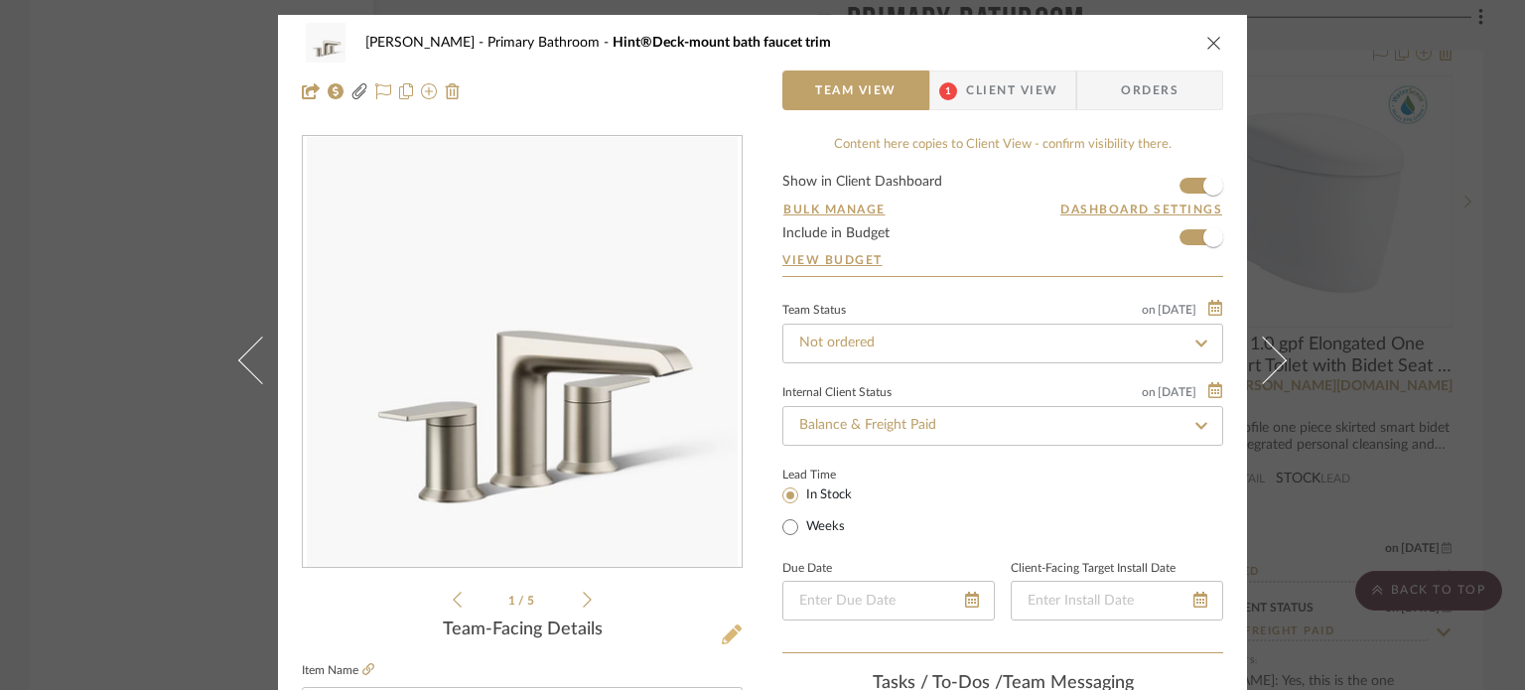
click at [722, 635] on icon at bounding box center [732, 634] width 20 height 20
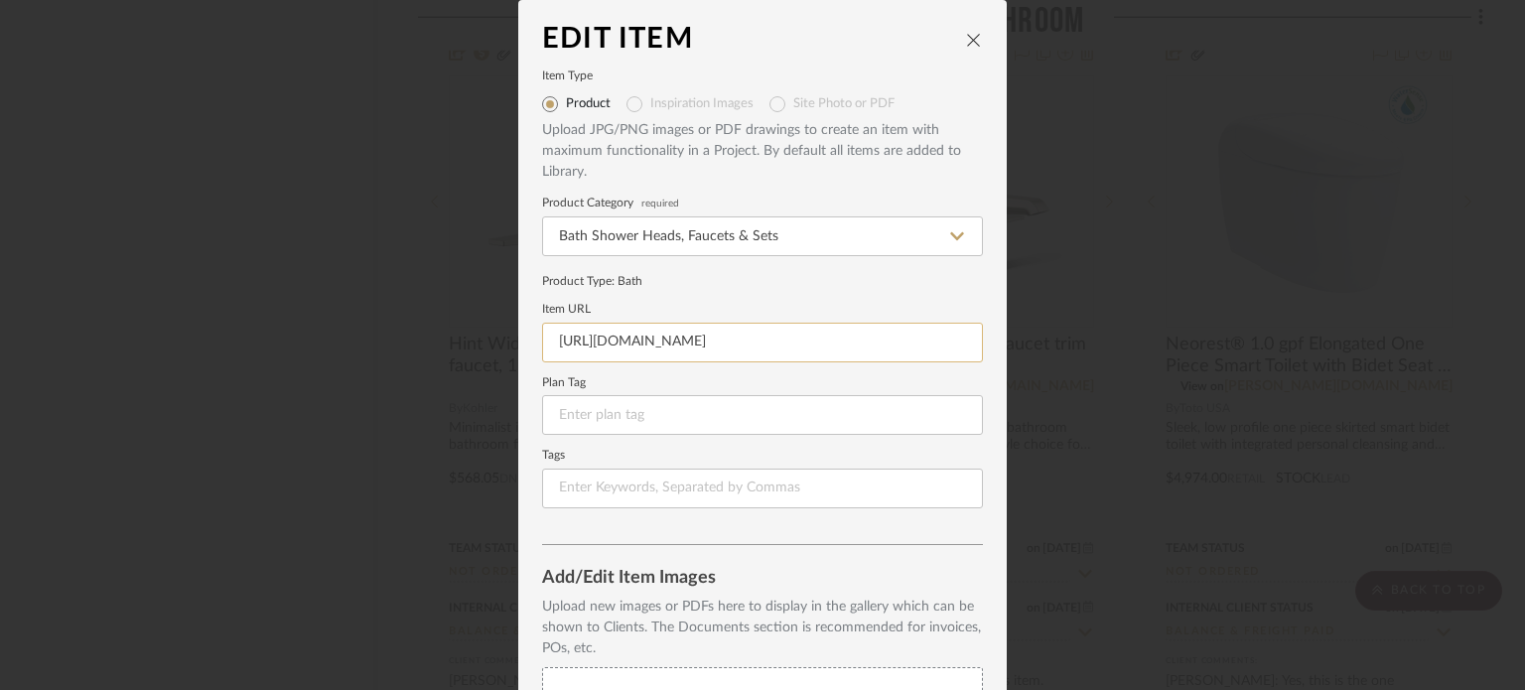
click at [759, 348] on input "[URL][DOMAIN_NAME]" at bounding box center [762, 343] width 441 height 40
click at [966, 39] on icon "close" at bounding box center [974, 40] width 16 height 16
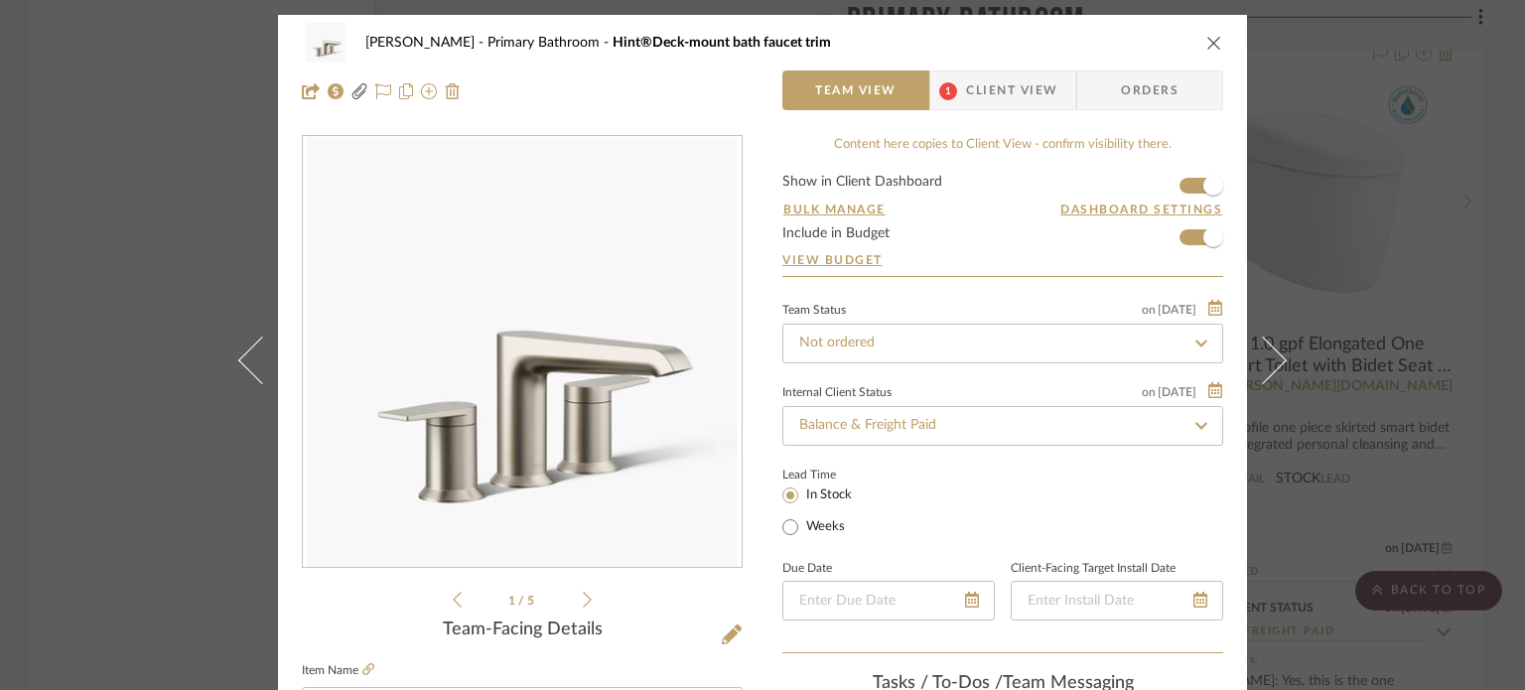
click at [1334, 345] on div "[PERSON_NAME] Primary Bathroom Hint®Deck-mount bath faucet trim Team View 1 Cli…" at bounding box center [762, 345] width 1525 height 690
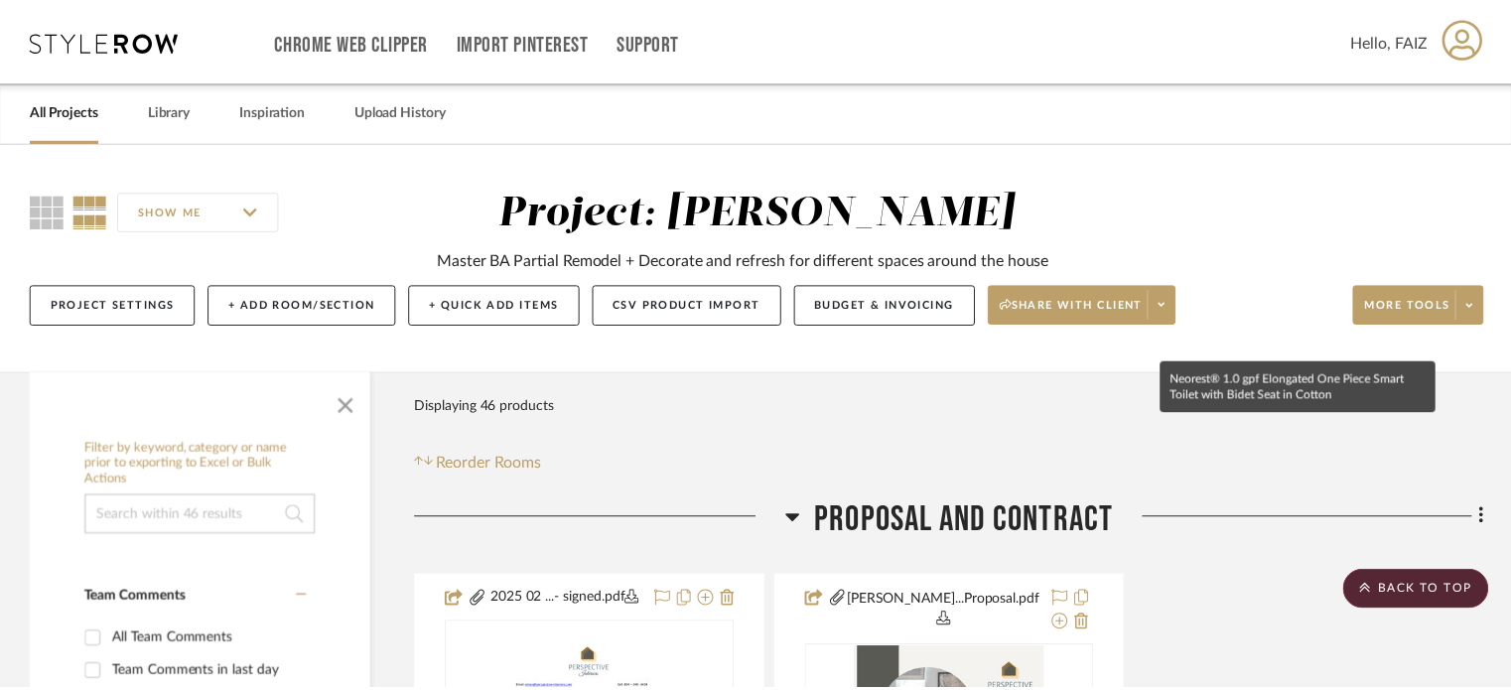
scroll to position [8042, 0]
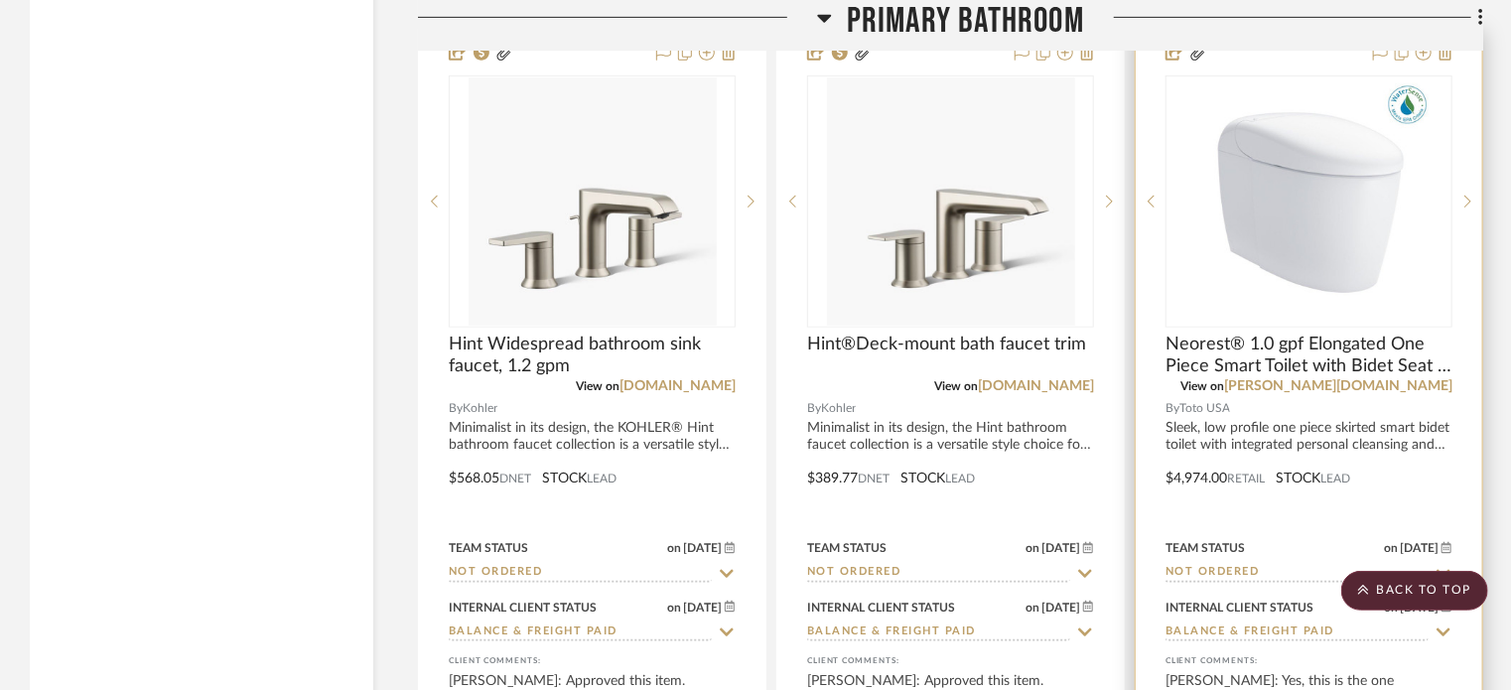
click at [1263, 391] on div at bounding box center [1309, 464] width 346 height 869
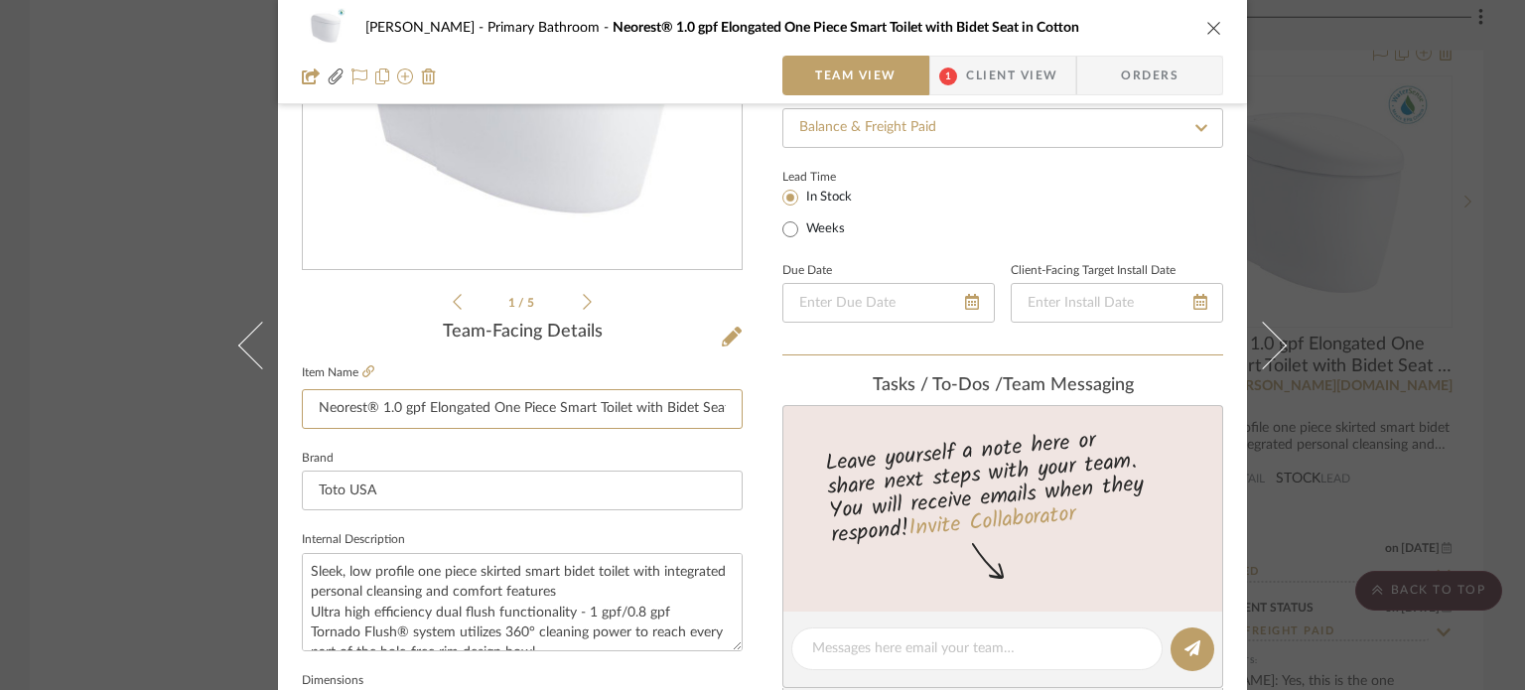
scroll to position [0, 62]
drag, startPoint x: 310, startPoint y: 407, endPoint x: 565, endPoint y: 418, distance: 255.4
click at [565, 418] on input "Neorest® 1.0 gpf Elongated One Piece Smart Toilet with Bidet Seat in Cotton" at bounding box center [522, 409] width 441 height 40
click at [725, 327] on icon at bounding box center [732, 337] width 20 height 20
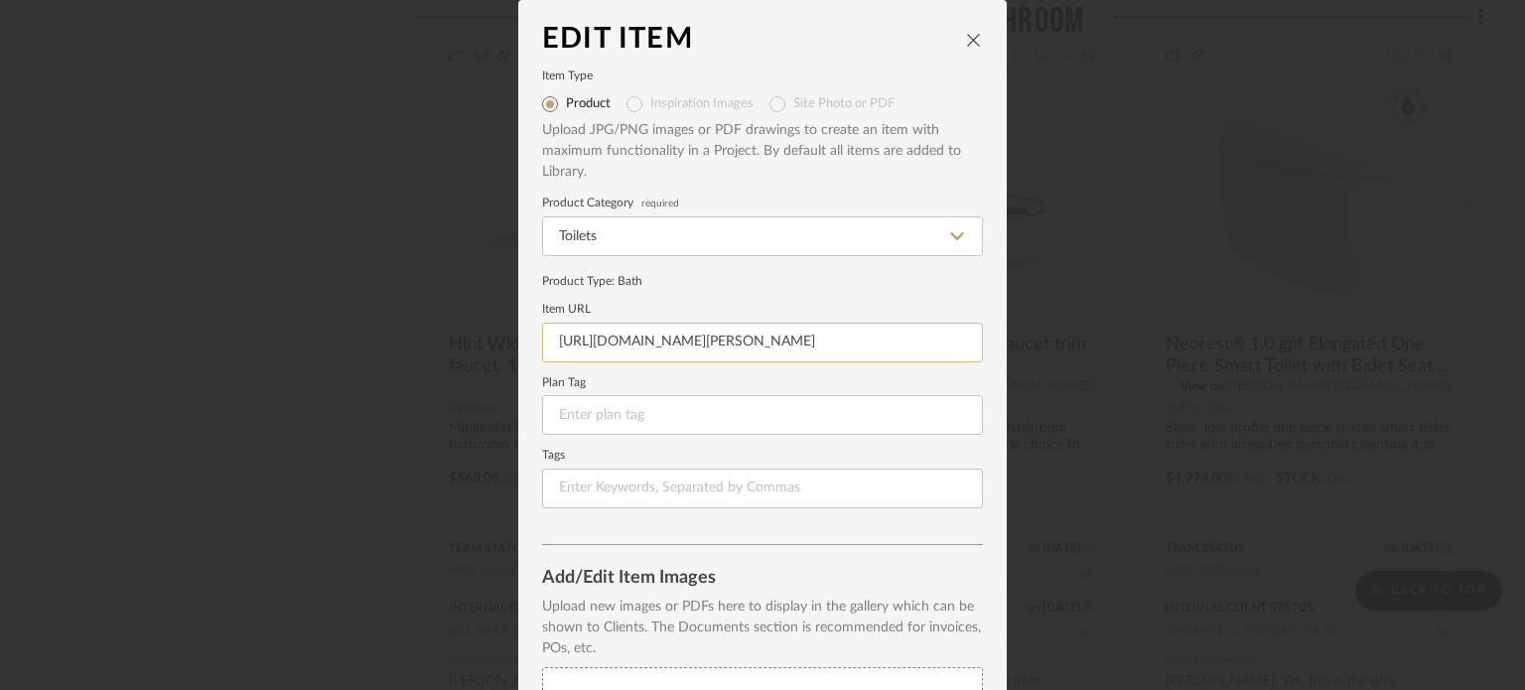
click at [727, 346] on input "[URL][DOMAIN_NAME][PERSON_NAME]" at bounding box center [762, 343] width 441 height 40
click at [1203, 422] on div "Edit Item Item Type Product Inspiration Images Site Photo or PDF Upload JPG/PNG…" at bounding box center [762, 345] width 1525 height 690
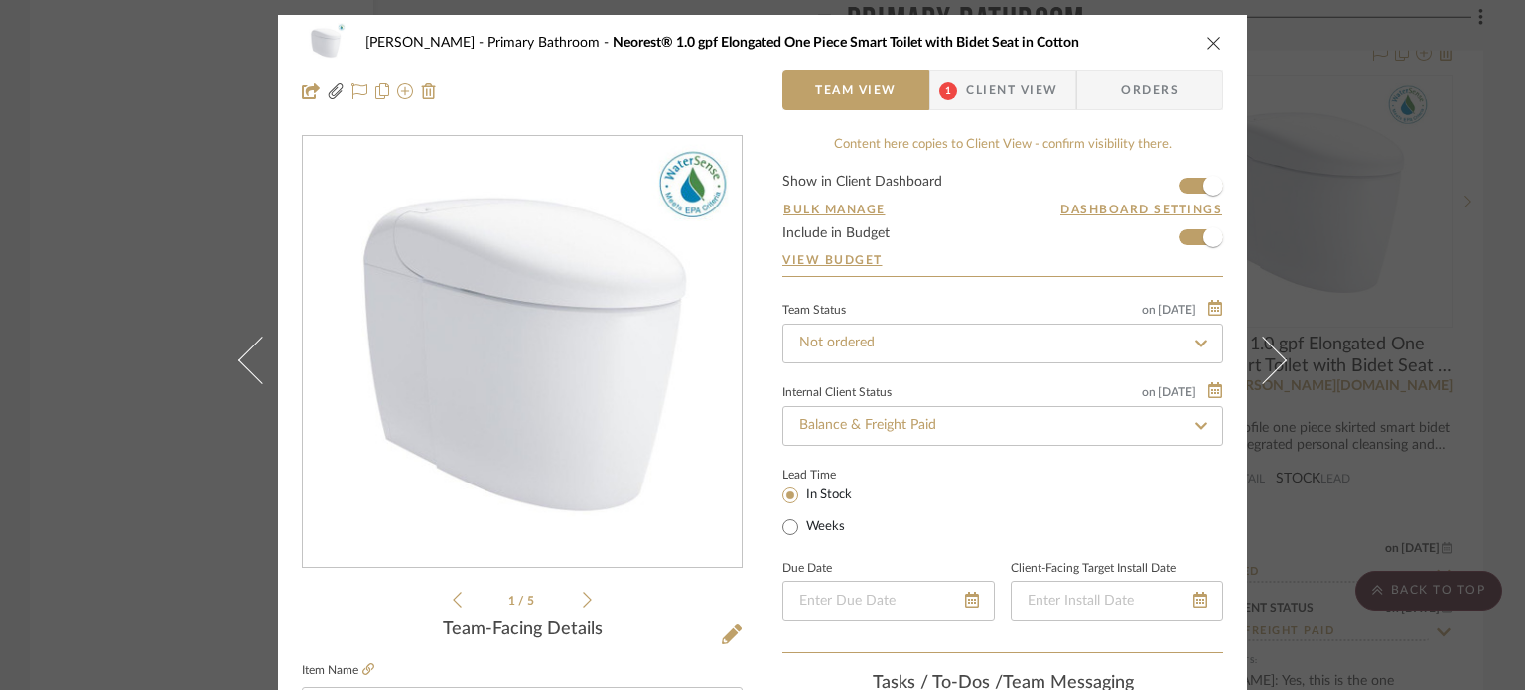
click at [1356, 313] on div "[PERSON_NAME] Primary Bathroom Neorest® 1.0 gpf Elongated One Piece Smart Toile…" at bounding box center [762, 345] width 1525 height 690
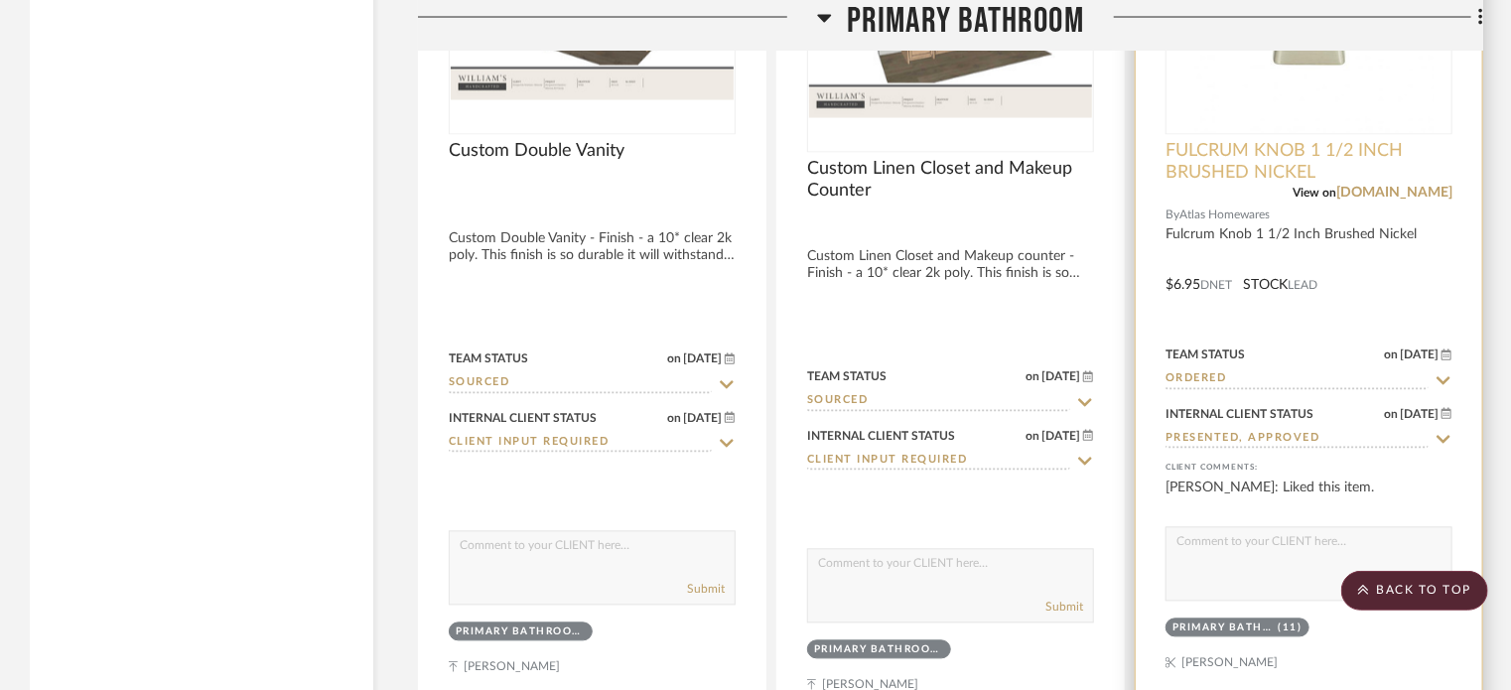
scroll to position [5560, 0]
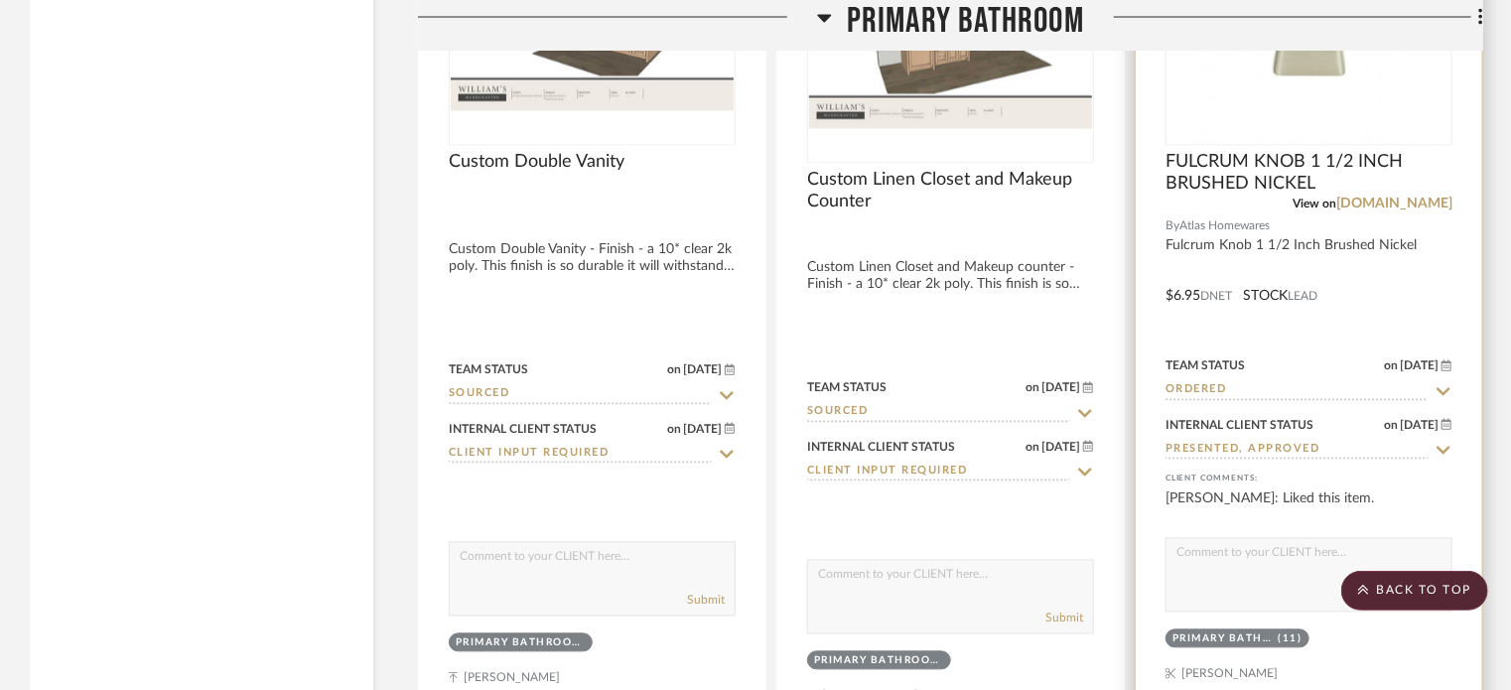
click at [1356, 91] on img "0" at bounding box center [1309, 20] width 248 height 248
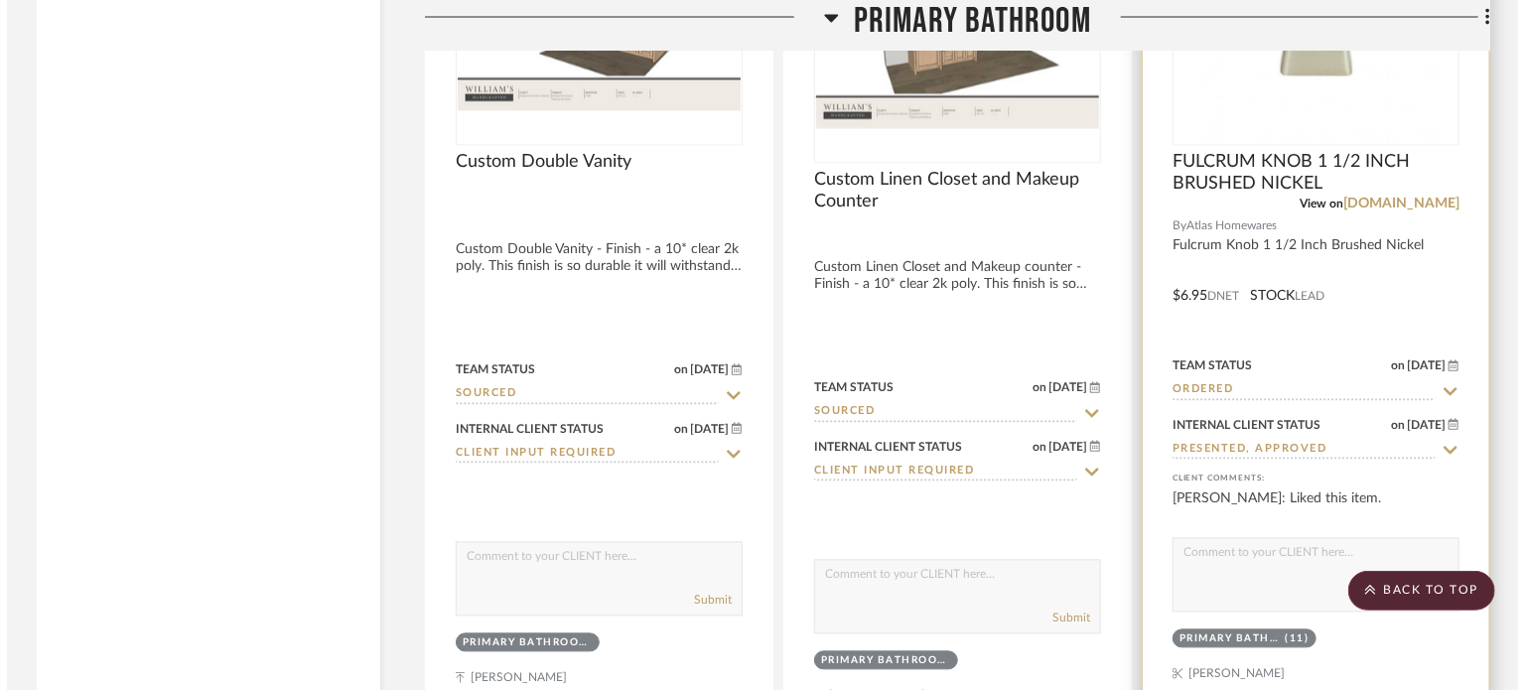
scroll to position [0, 0]
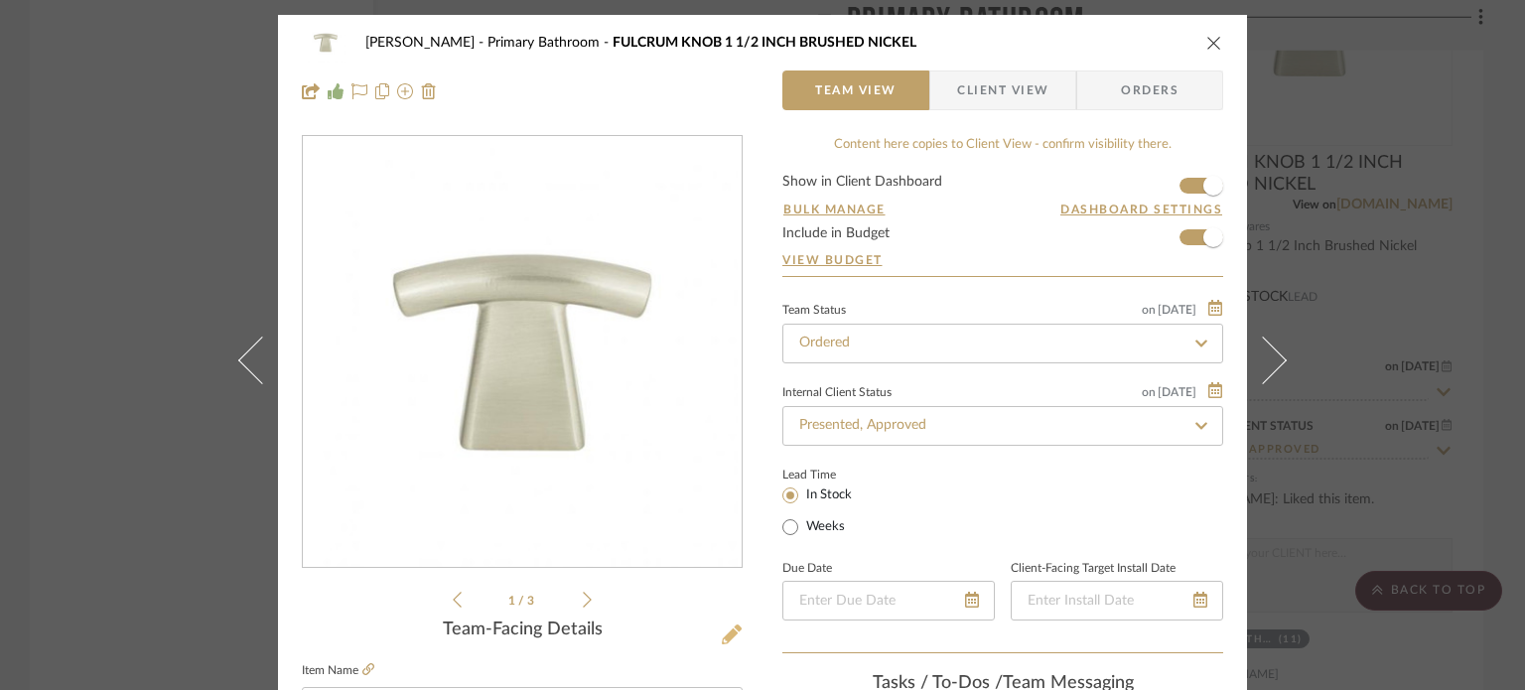
click at [728, 625] on icon at bounding box center [732, 634] width 20 height 20
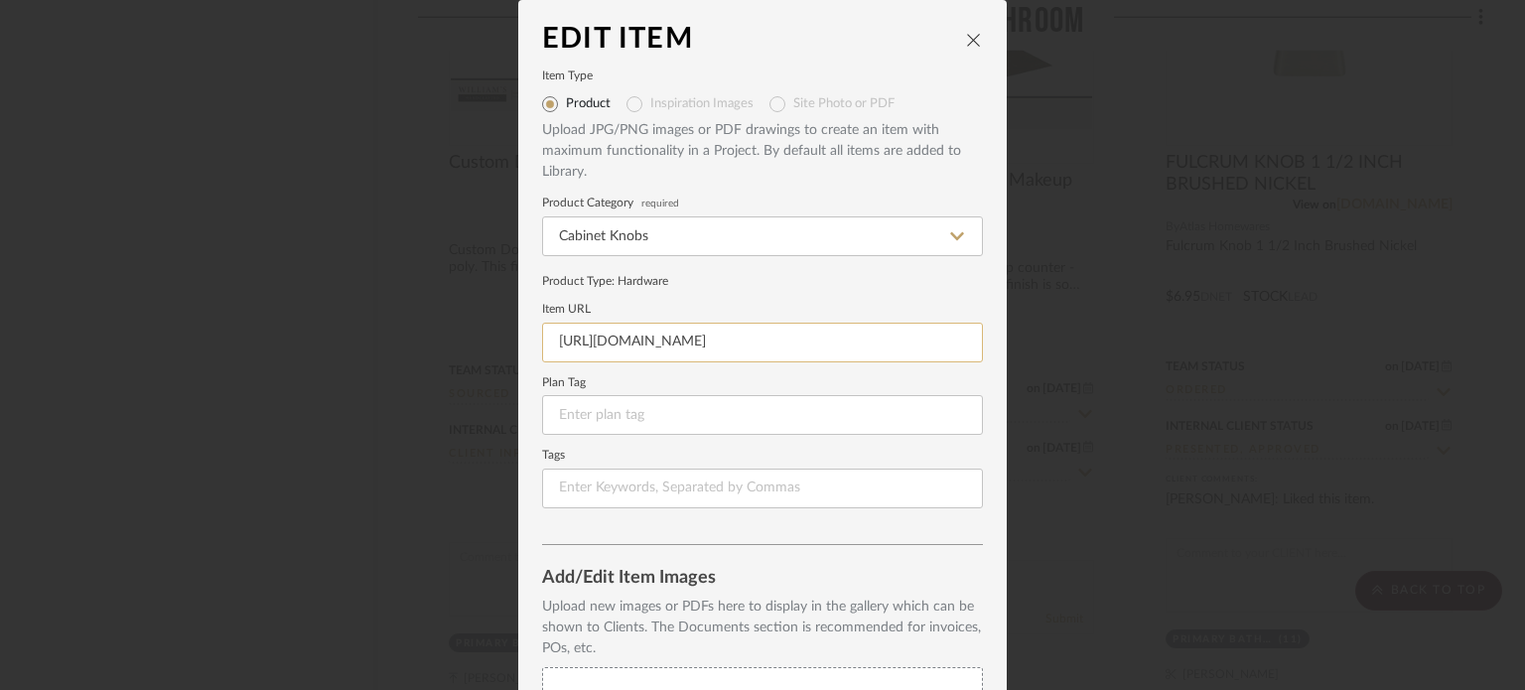
click at [695, 345] on input "[URL][DOMAIN_NAME]" at bounding box center [762, 343] width 441 height 40
click at [1232, 471] on div "Edit Item Item Type Product Inspiration Images Site Photo or PDF Upload JPG/PNG…" at bounding box center [762, 345] width 1525 height 690
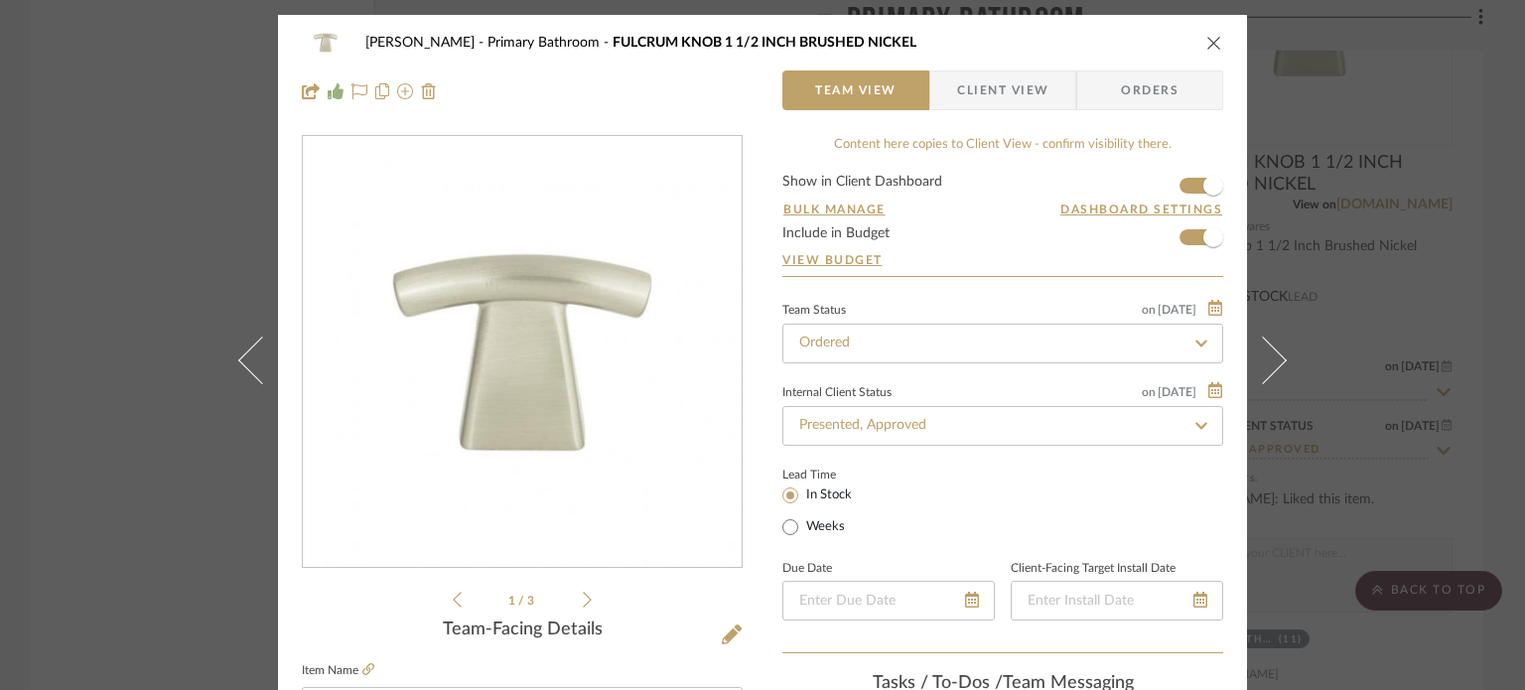
click at [1386, 242] on div "[PERSON_NAME] Primary Bathroom FULCRUM KNOB 1 1/2 INCH BRUSHED NICKEL Team View…" at bounding box center [762, 345] width 1525 height 690
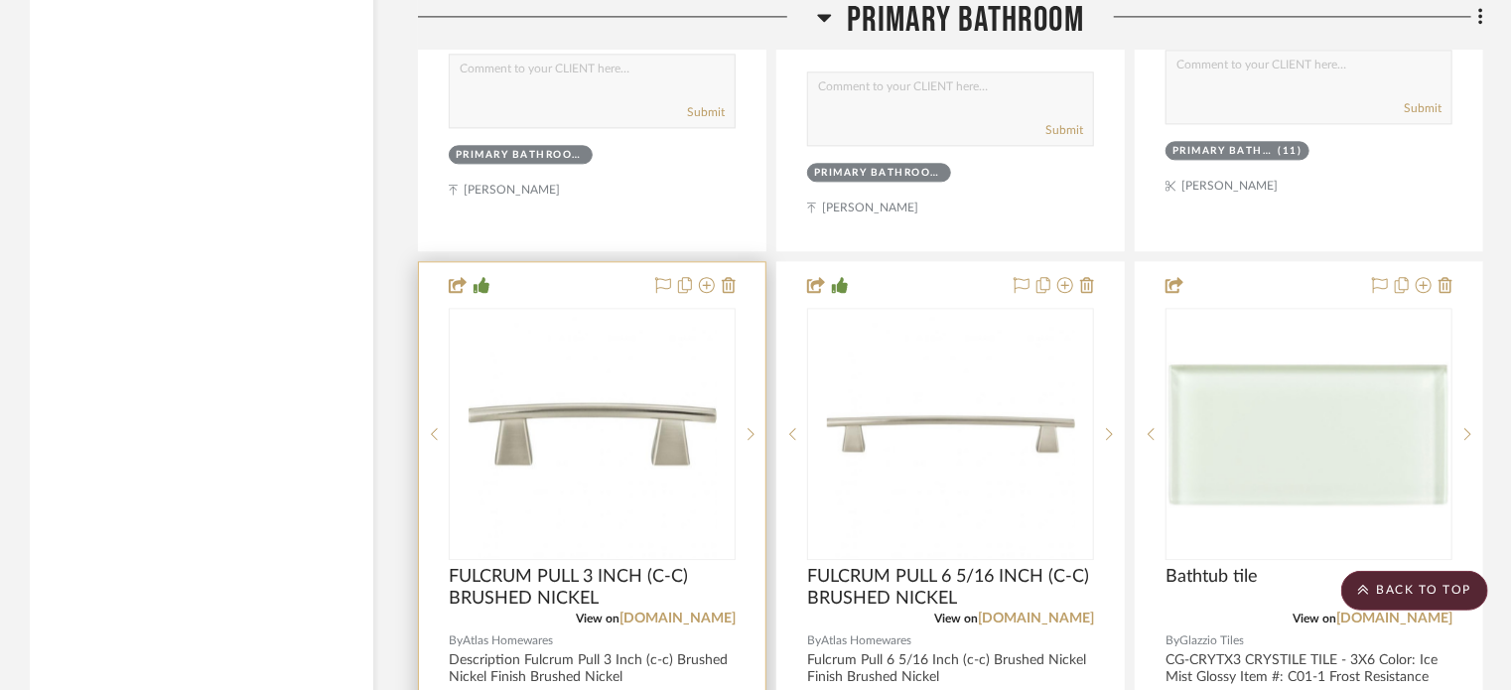
scroll to position [6255, 0]
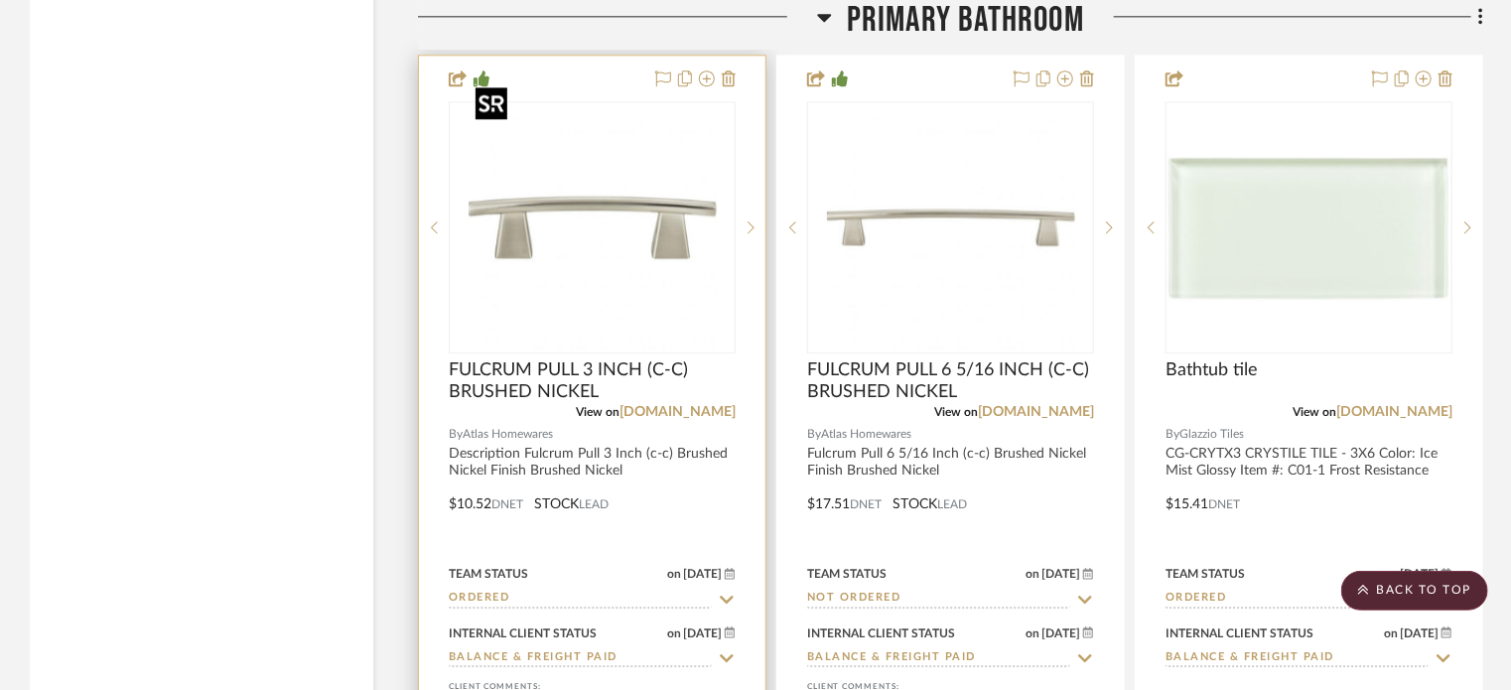
click at [643, 240] on img "0" at bounding box center [593, 227] width 248 height 248
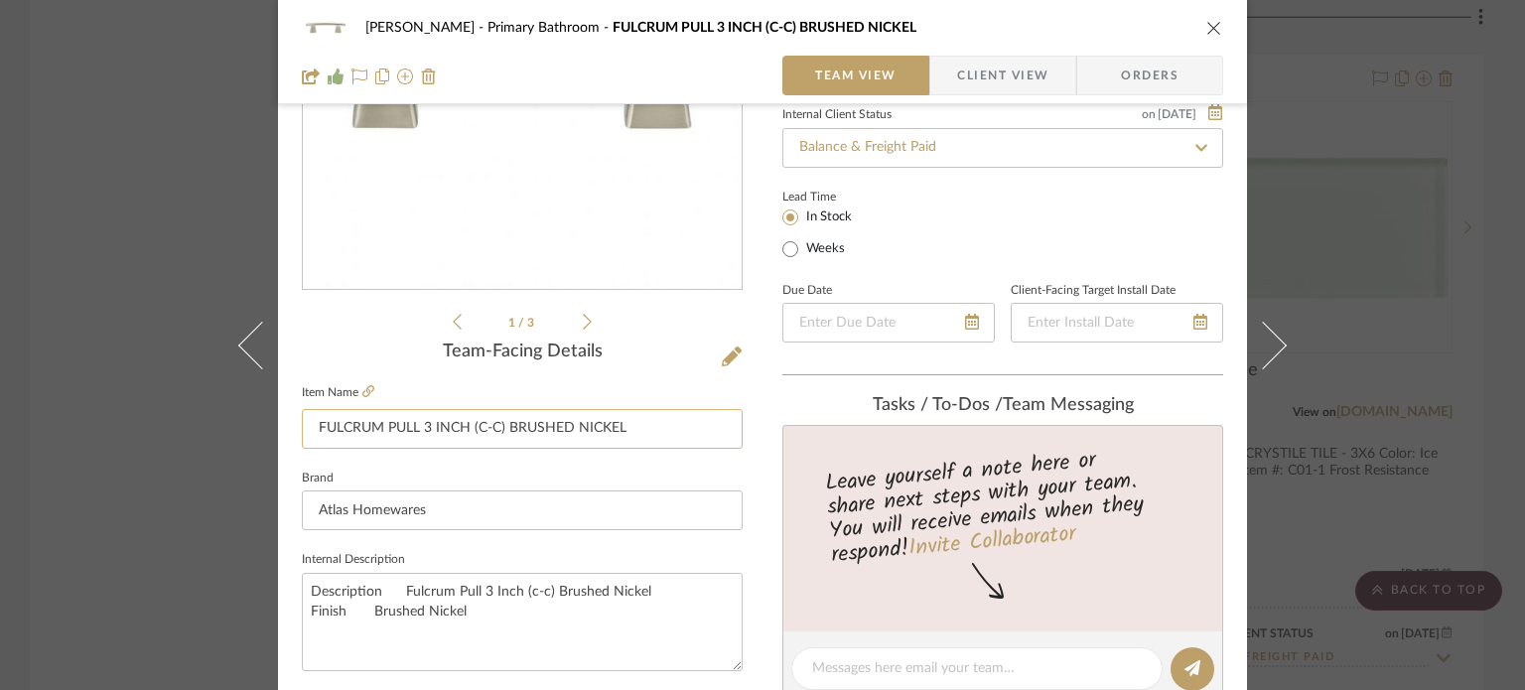
scroll to position [298, 0]
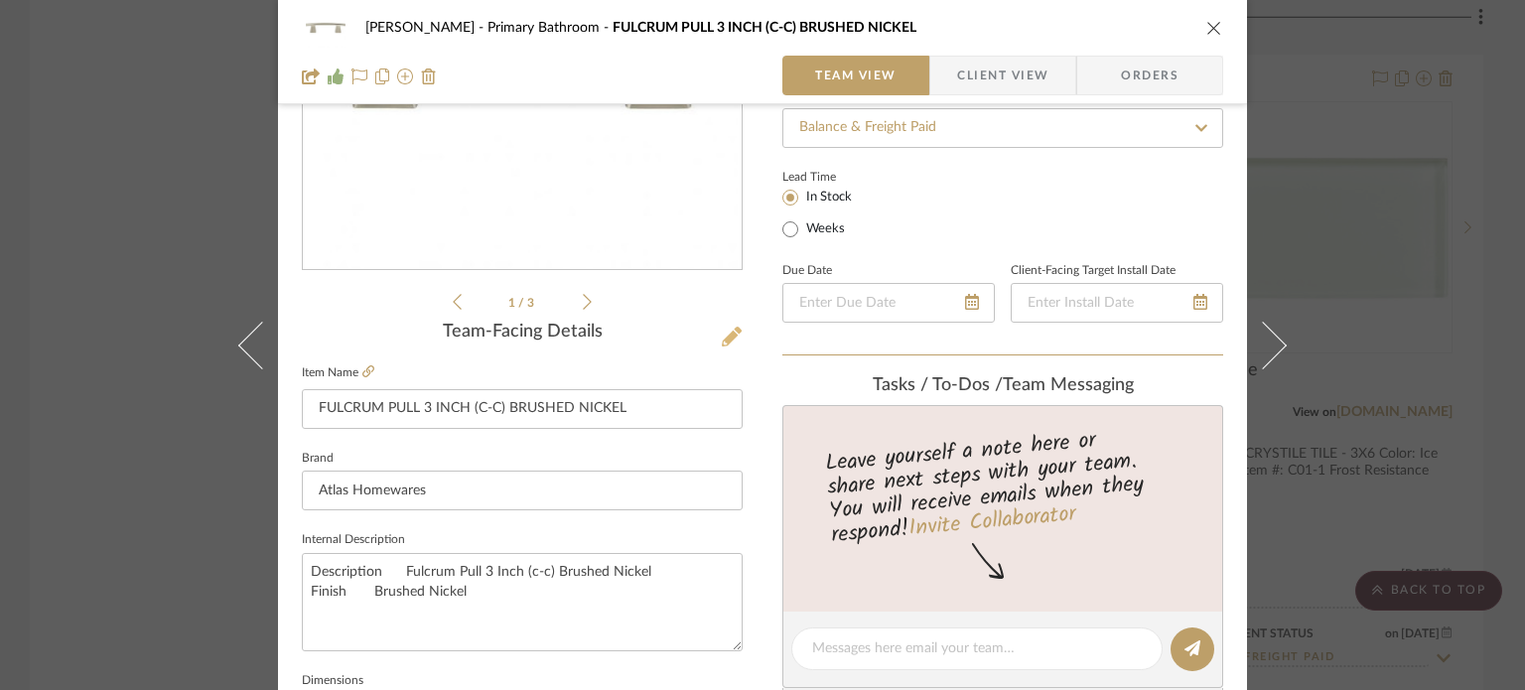
click at [722, 343] on icon at bounding box center [732, 337] width 20 height 20
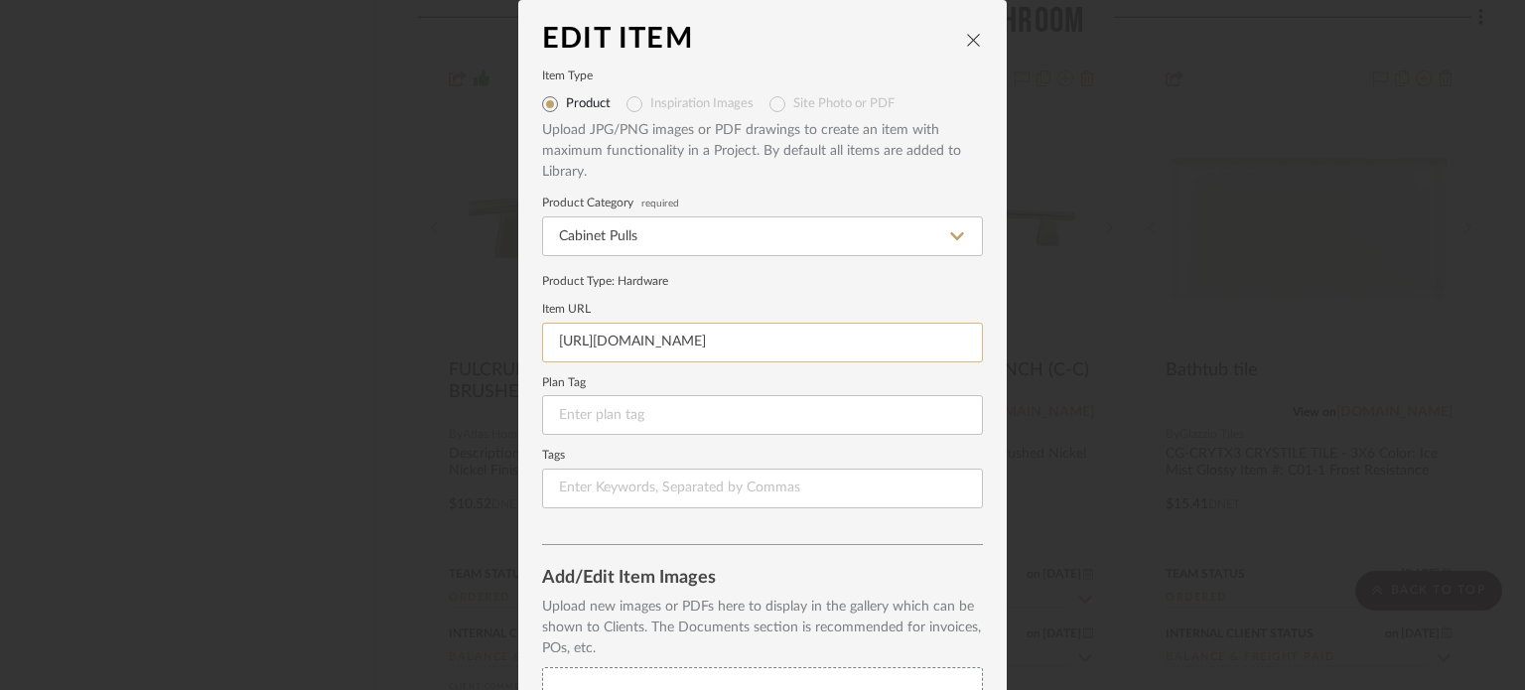
click at [720, 345] on input "[URL][DOMAIN_NAME]" at bounding box center [762, 343] width 441 height 40
click at [1067, 411] on div "Edit Item Item Type Product Inspiration Images Site Photo or PDF Upload JPG/PNG…" at bounding box center [762, 345] width 1525 height 690
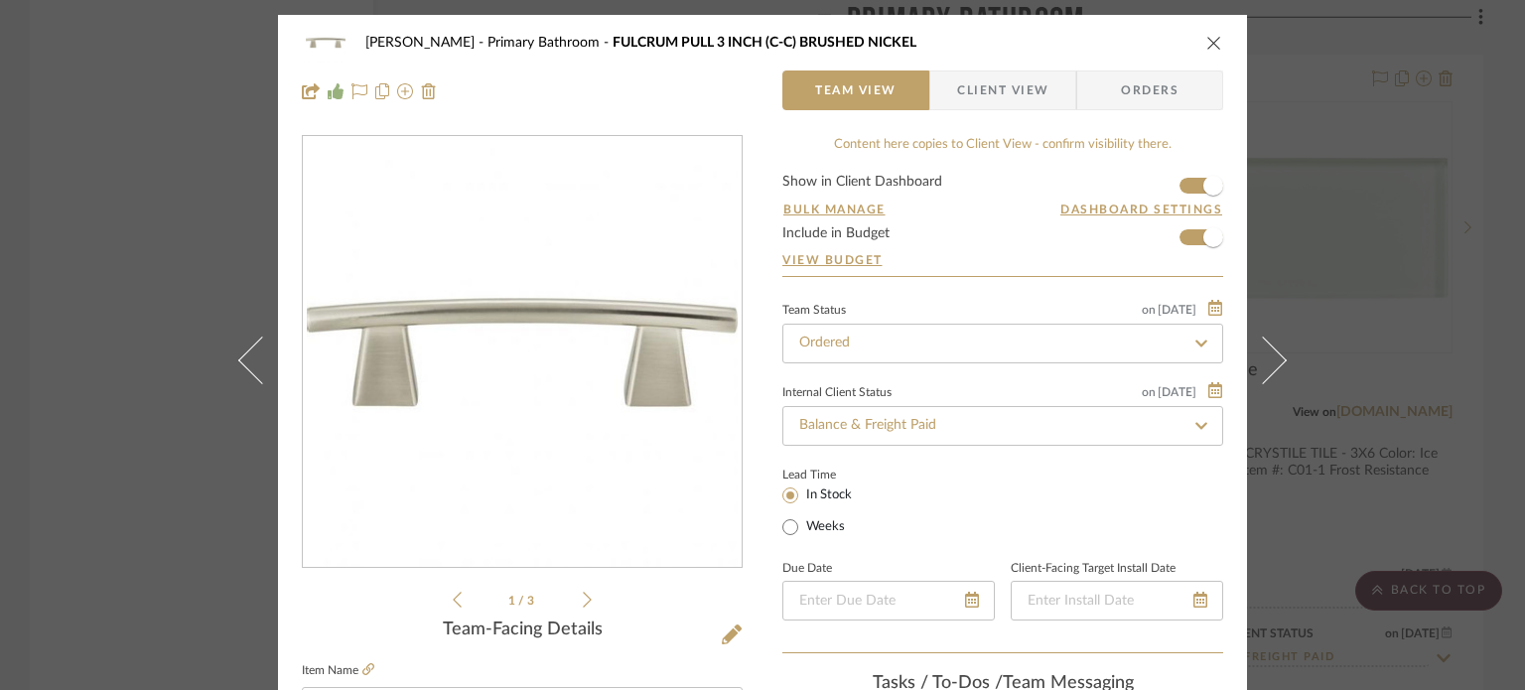
click at [1367, 361] on div "[PERSON_NAME] Primary Bathroom FULCRUM PULL 3 INCH (C-C) BRUSHED NICKEL Team Vi…" at bounding box center [762, 345] width 1525 height 690
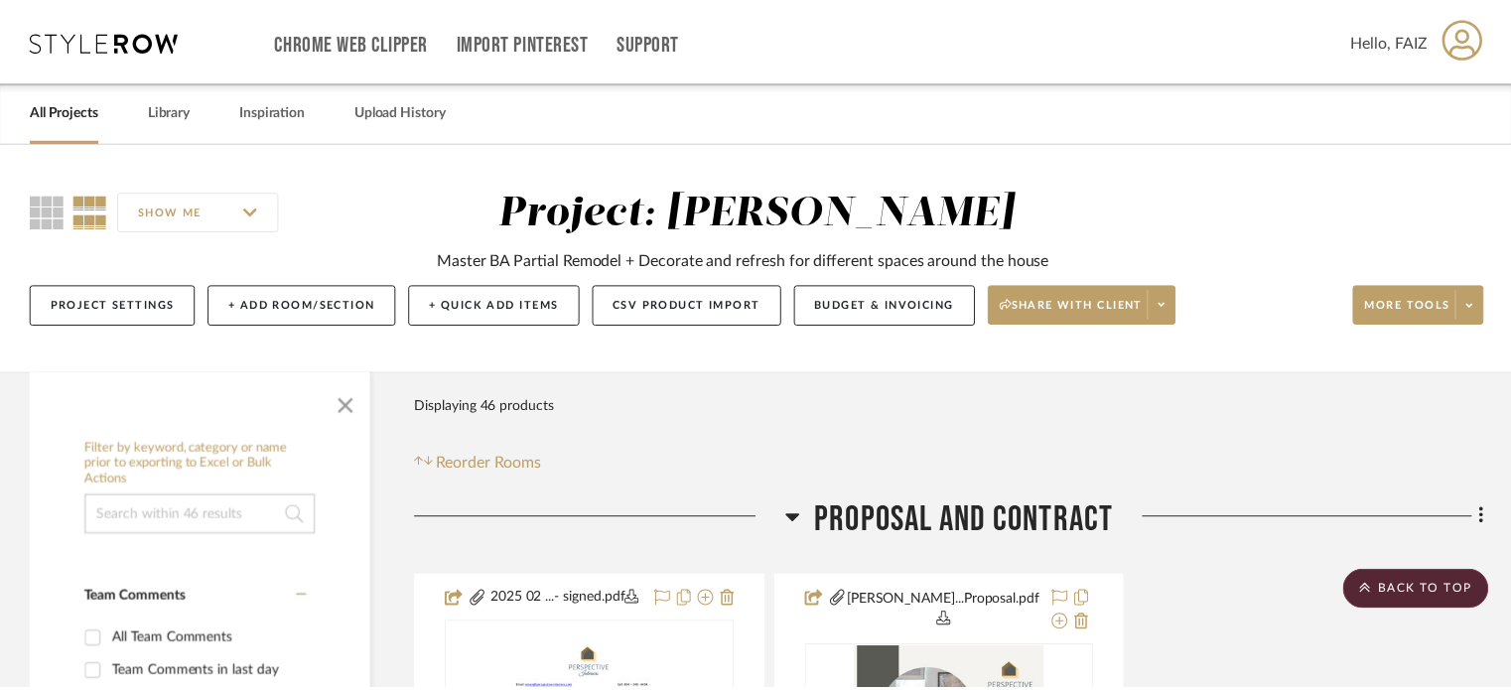
scroll to position [6255, 0]
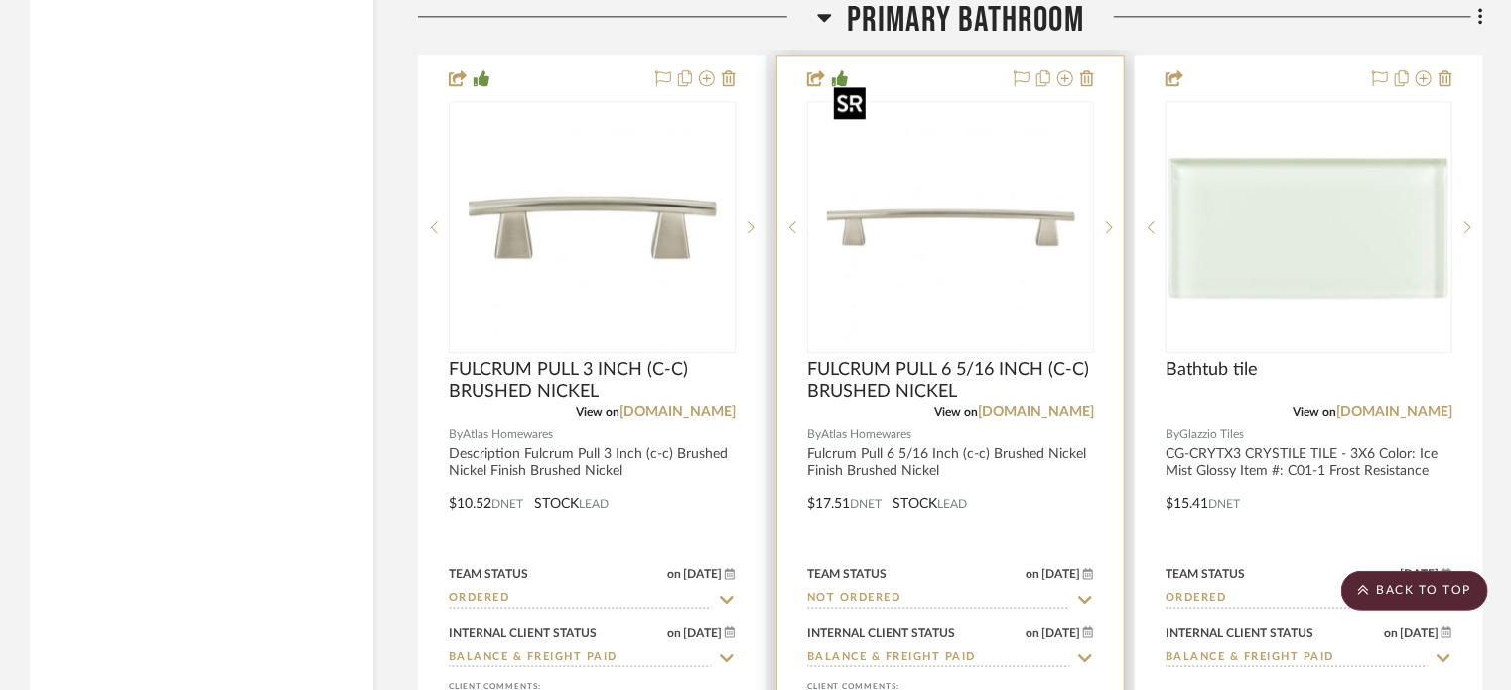
click at [947, 253] on img "0" at bounding box center [951, 227] width 248 height 248
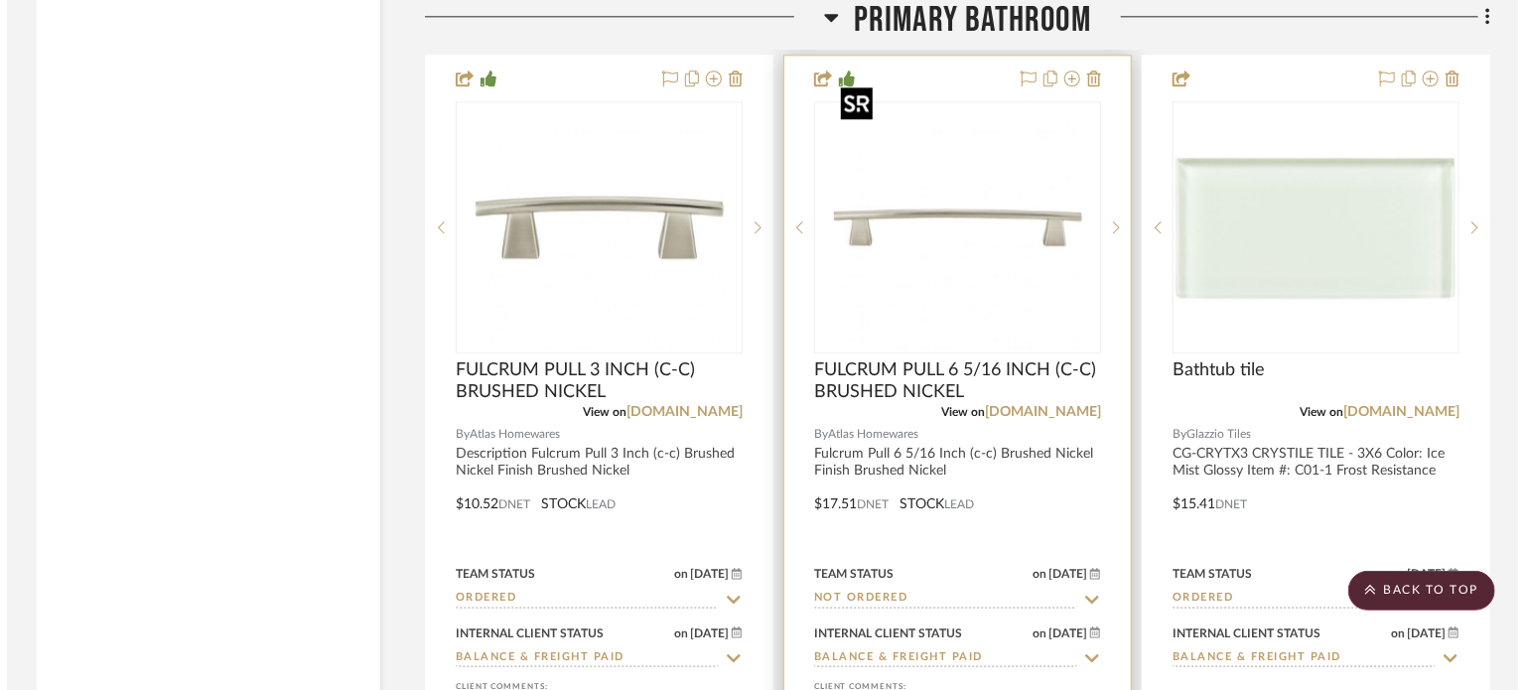
scroll to position [0, 0]
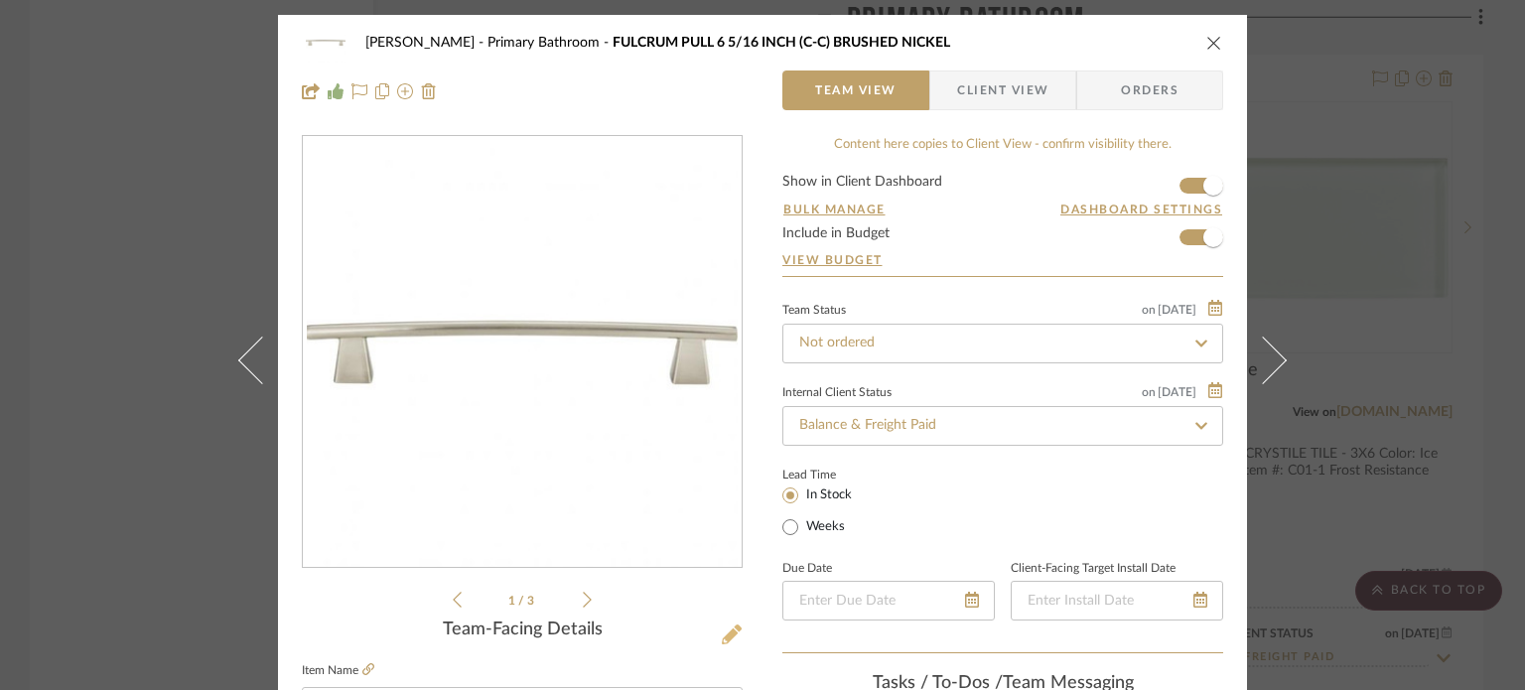
click at [735, 625] on icon at bounding box center [732, 634] width 20 height 20
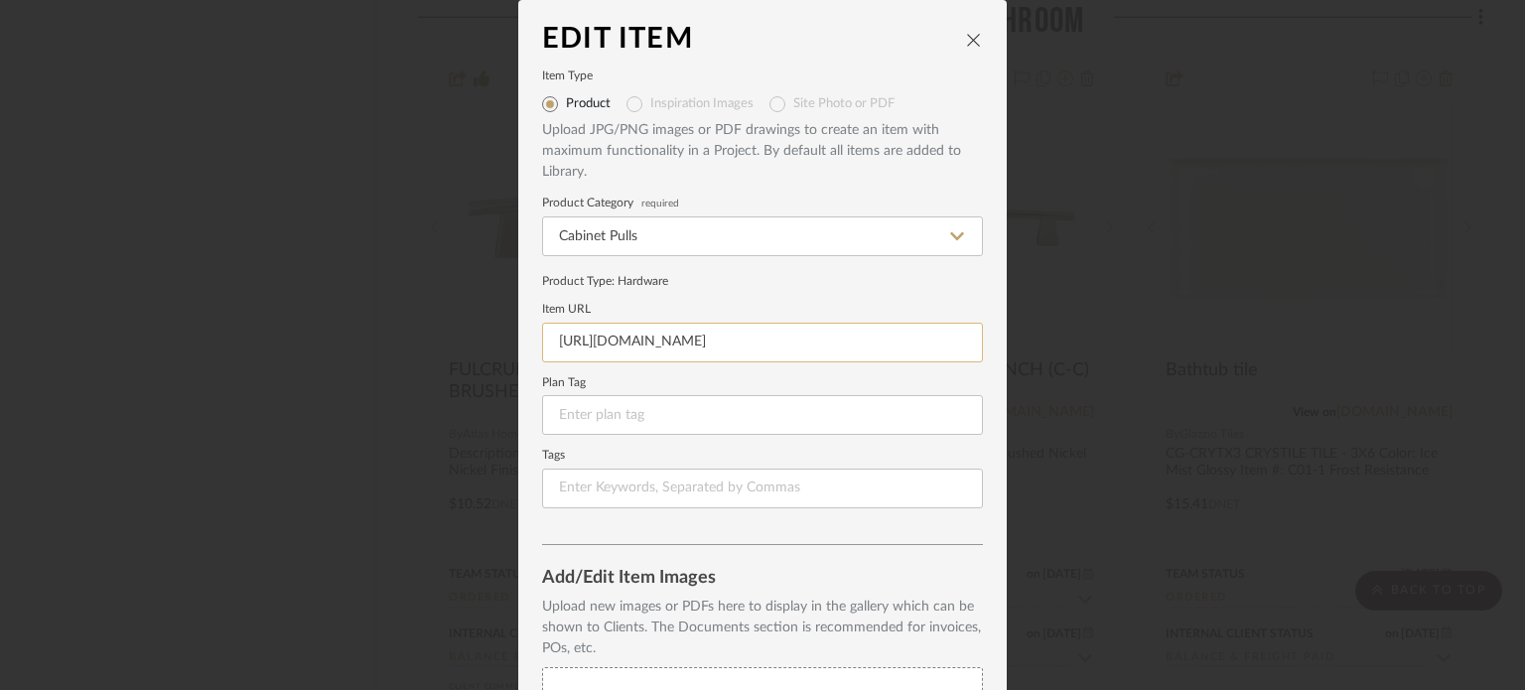
click at [734, 334] on input "[URL][DOMAIN_NAME]" at bounding box center [762, 343] width 441 height 40
click at [1140, 259] on div "Edit Item Item Type Product Inspiration Images Site Photo or PDF Upload JPG/PNG…" at bounding box center [762, 345] width 1525 height 690
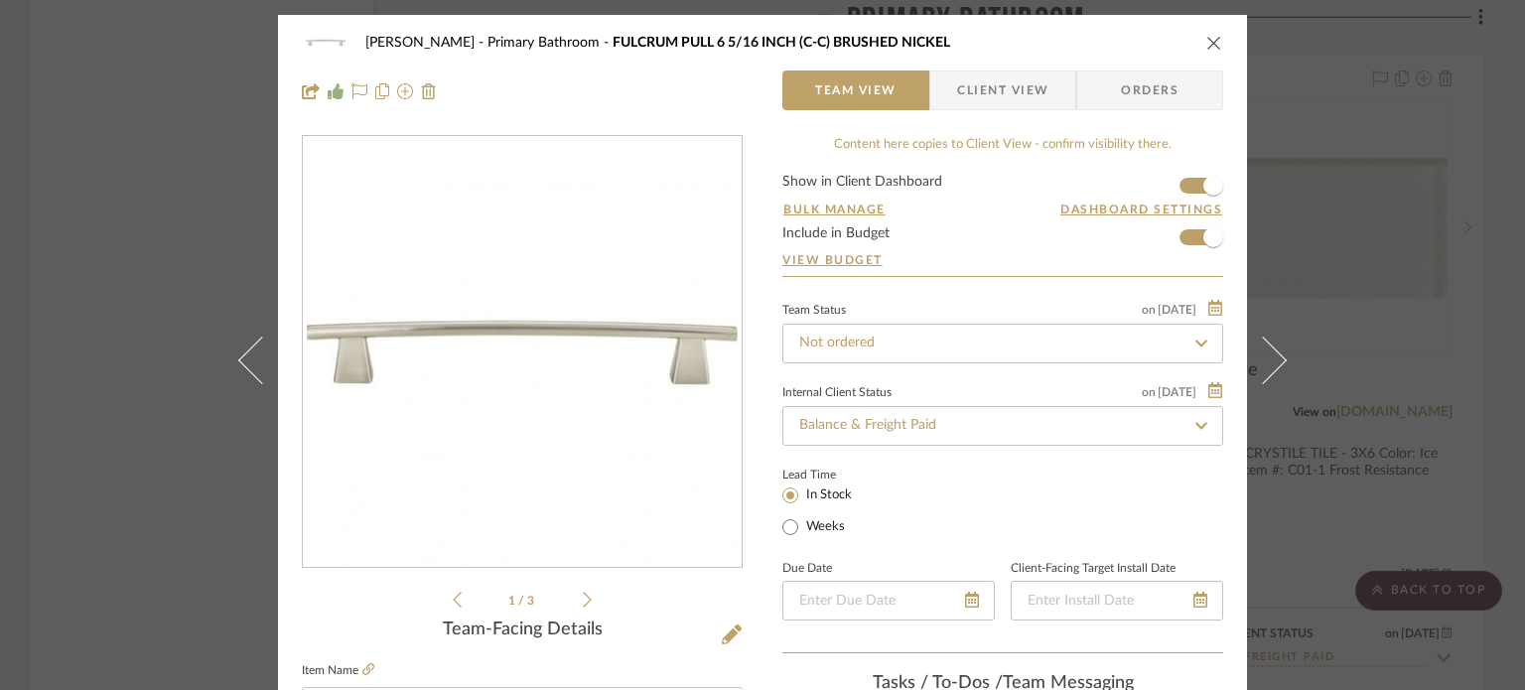
click at [155, 223] on div "[PERSON_NAME] Primary Bathroom FULCRUM PULL 6 5/16 INCH (C-C) BRUSHED NICKEL Te…" at bounding box center [762, 345] width 1525 height 690
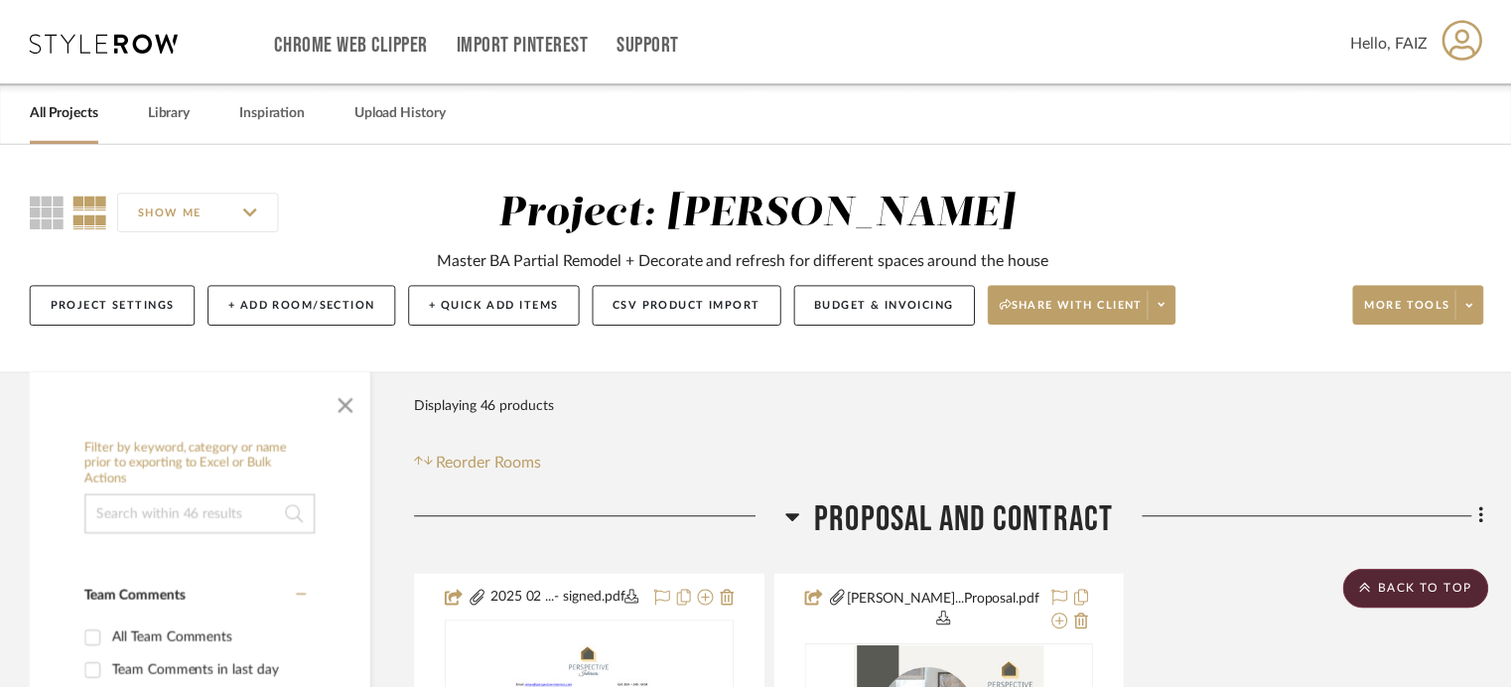
scroll to position [6255, 0]
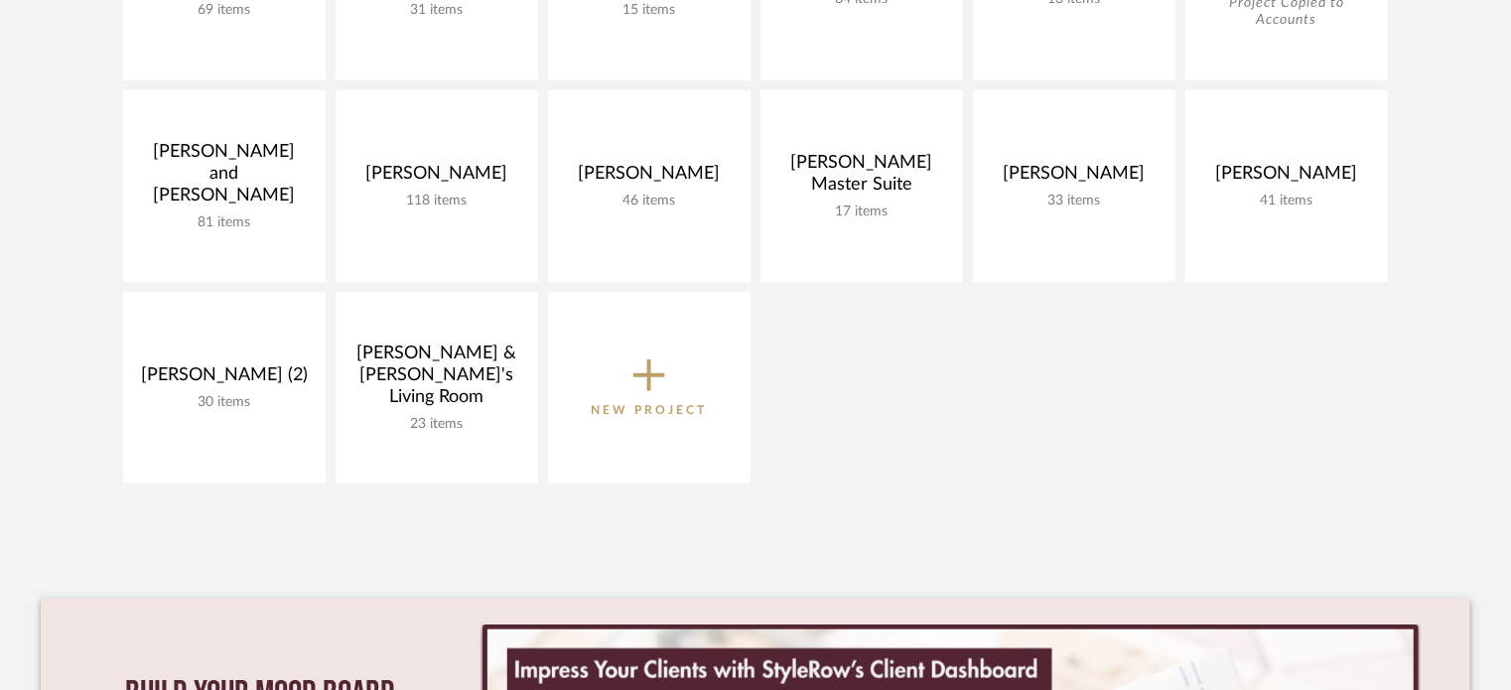
scroll to position [596, 0]
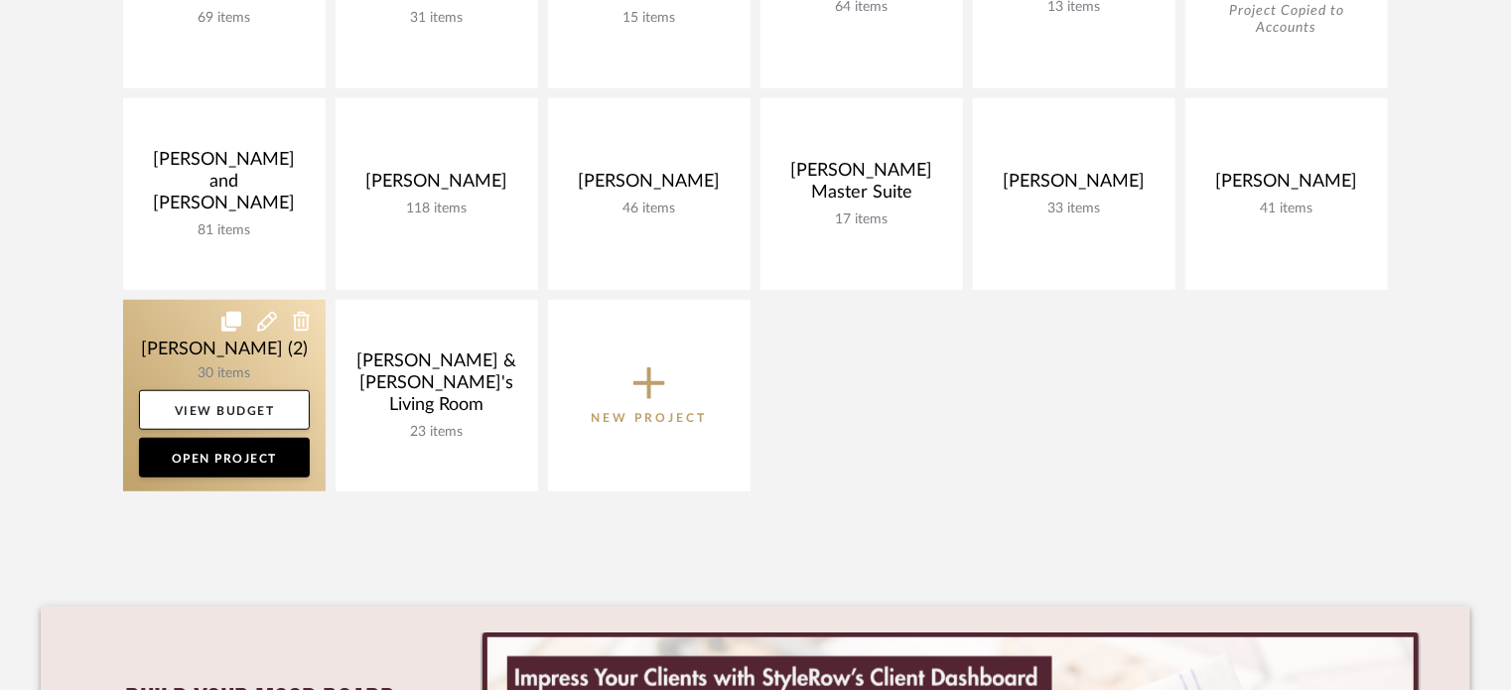
click at [218, 370] on link at bounding box center [224, 396] width 203 height 192
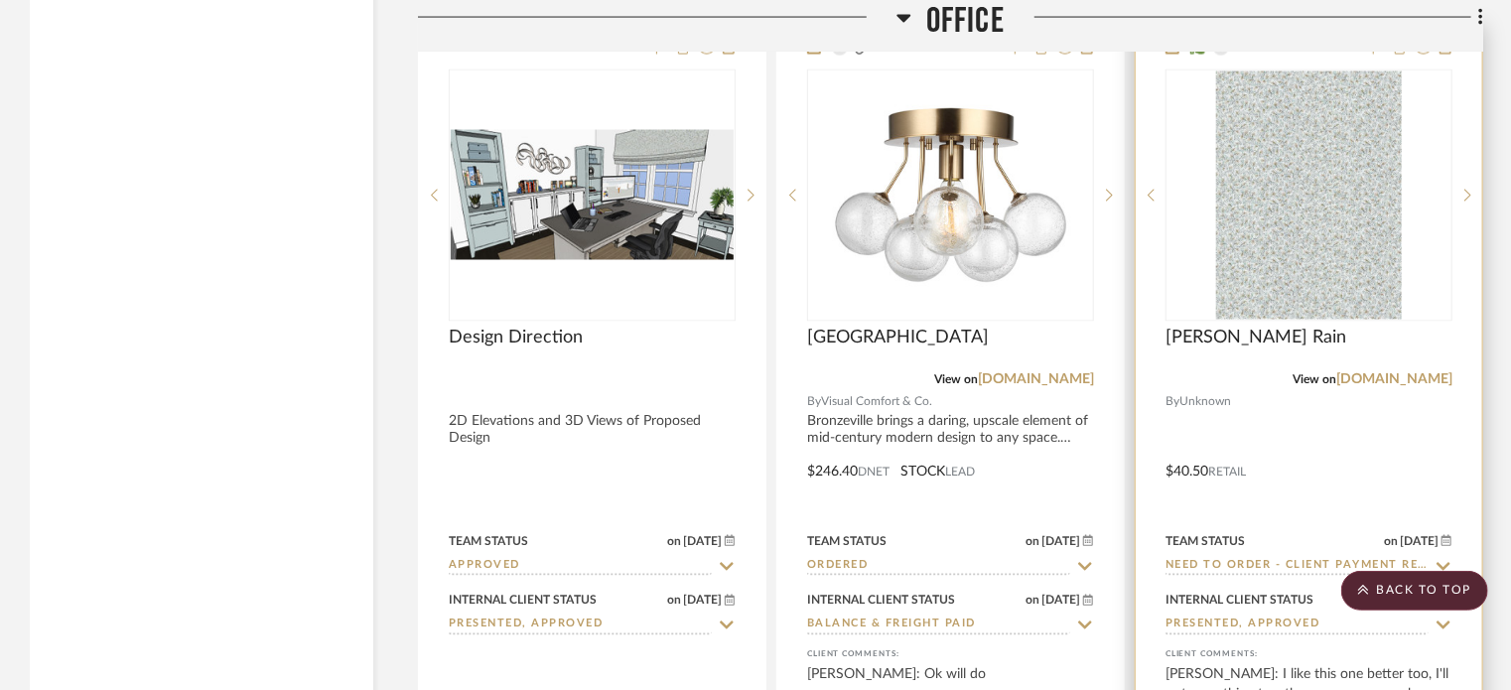
scroll to position [5461, 0]
click at [1298, 276] on img "0" at bounding box center [1309, 197] width 187 height 248
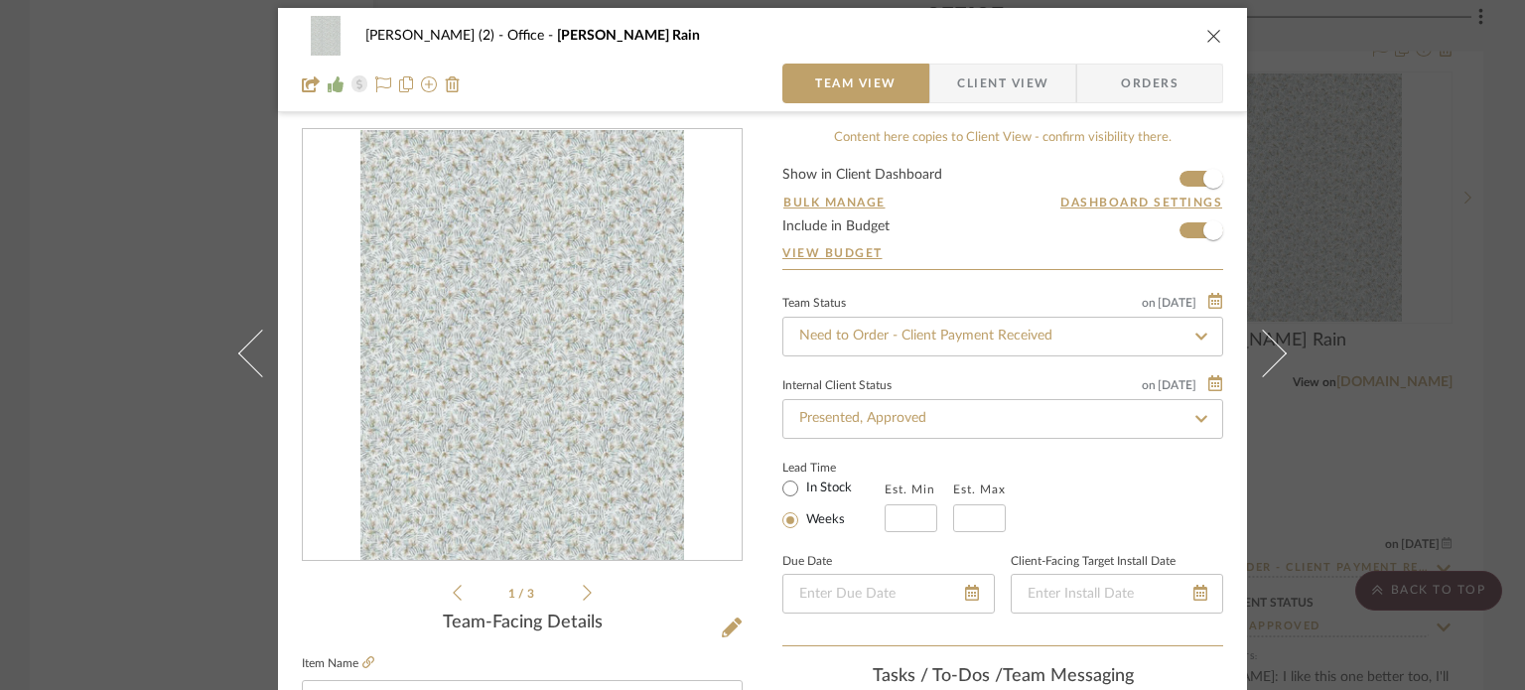
scroll to position [0, 0]
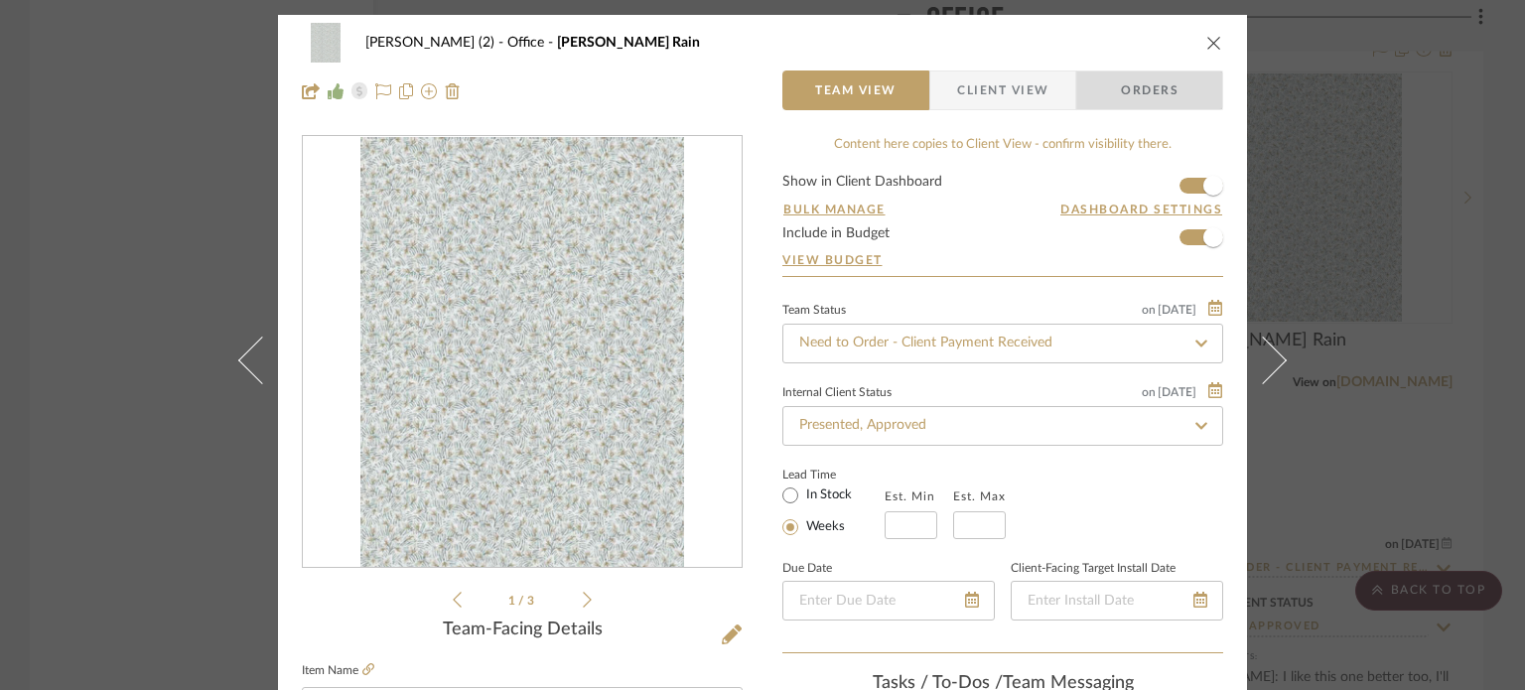
click at [1119, 87] on span "Orders" at bounding box center [1149, 90] width 101 height 40
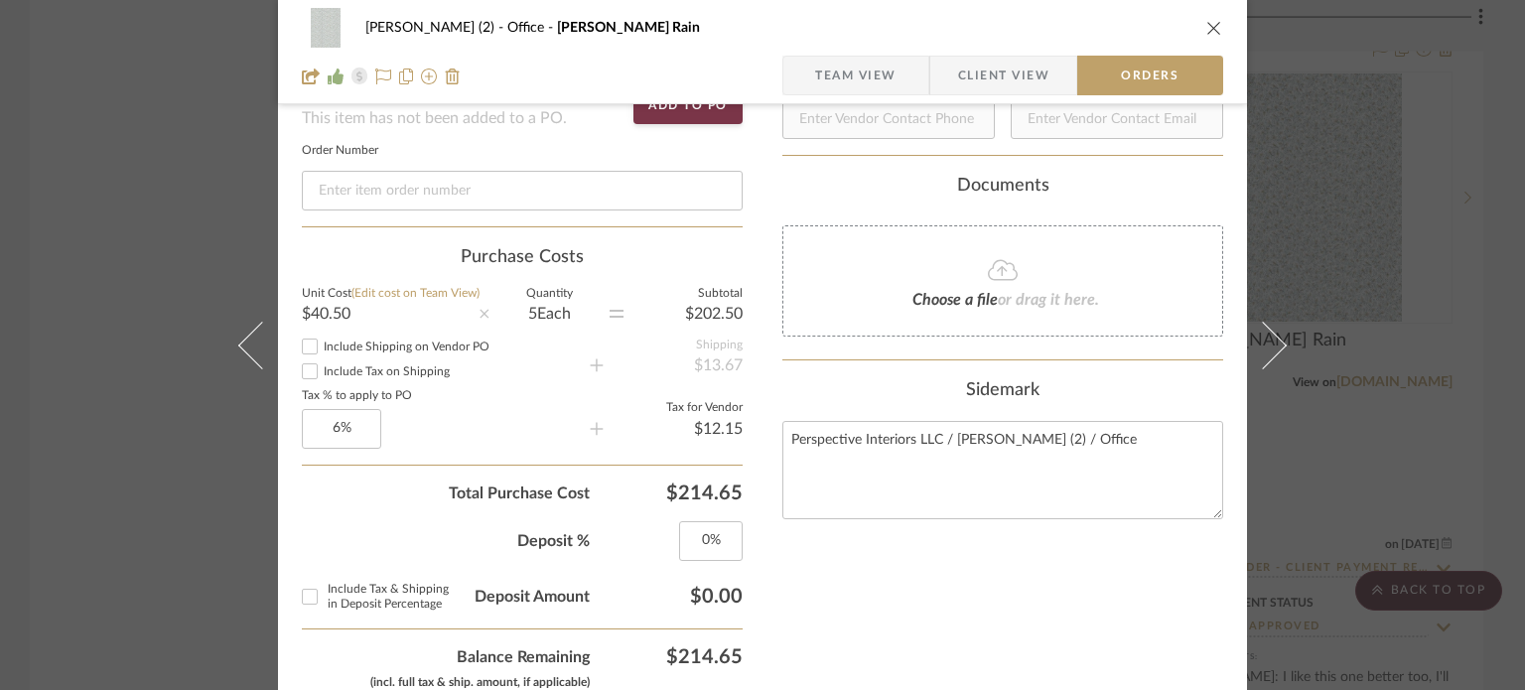
scroll to position [496, 0]
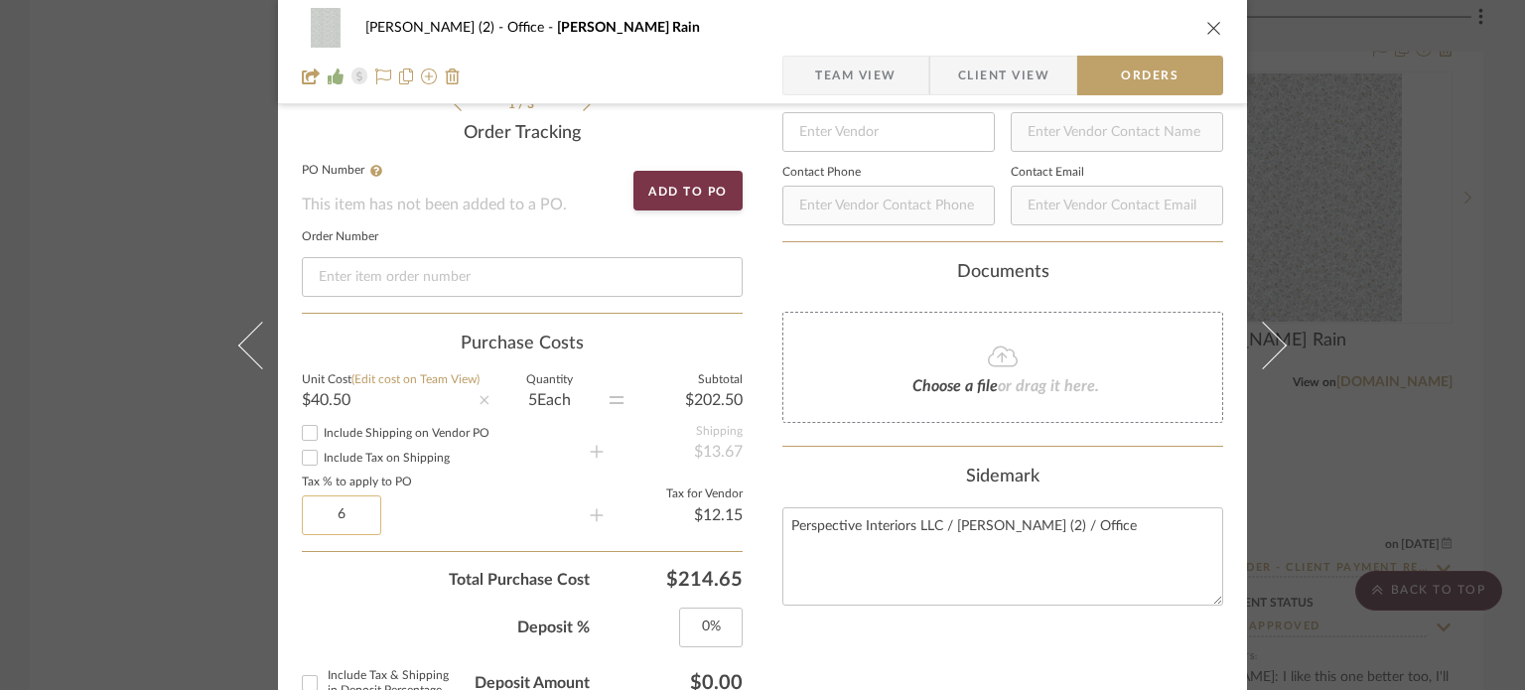
click at [353, 516] on input "6" at bounding box center [341, 515] width 79 height 40
type input "6"
type input "0%"
click at [420, 498] on sr-operation-status-container "0%" at bounding box center [446, 515] width 288 height 40
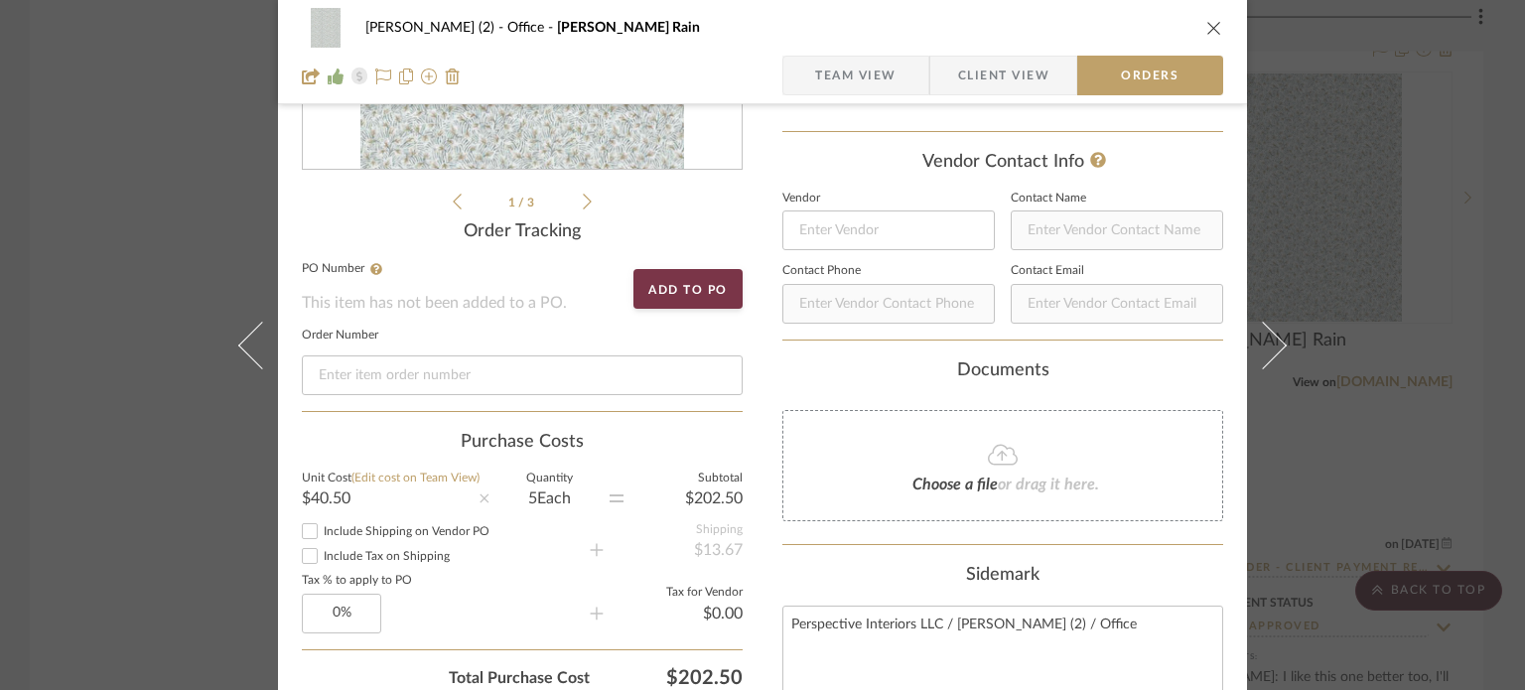
scroll to position [397, 0]
click at [690, 294] on button "Add to PO" at bounding box center [687, 290] width 109 height 40
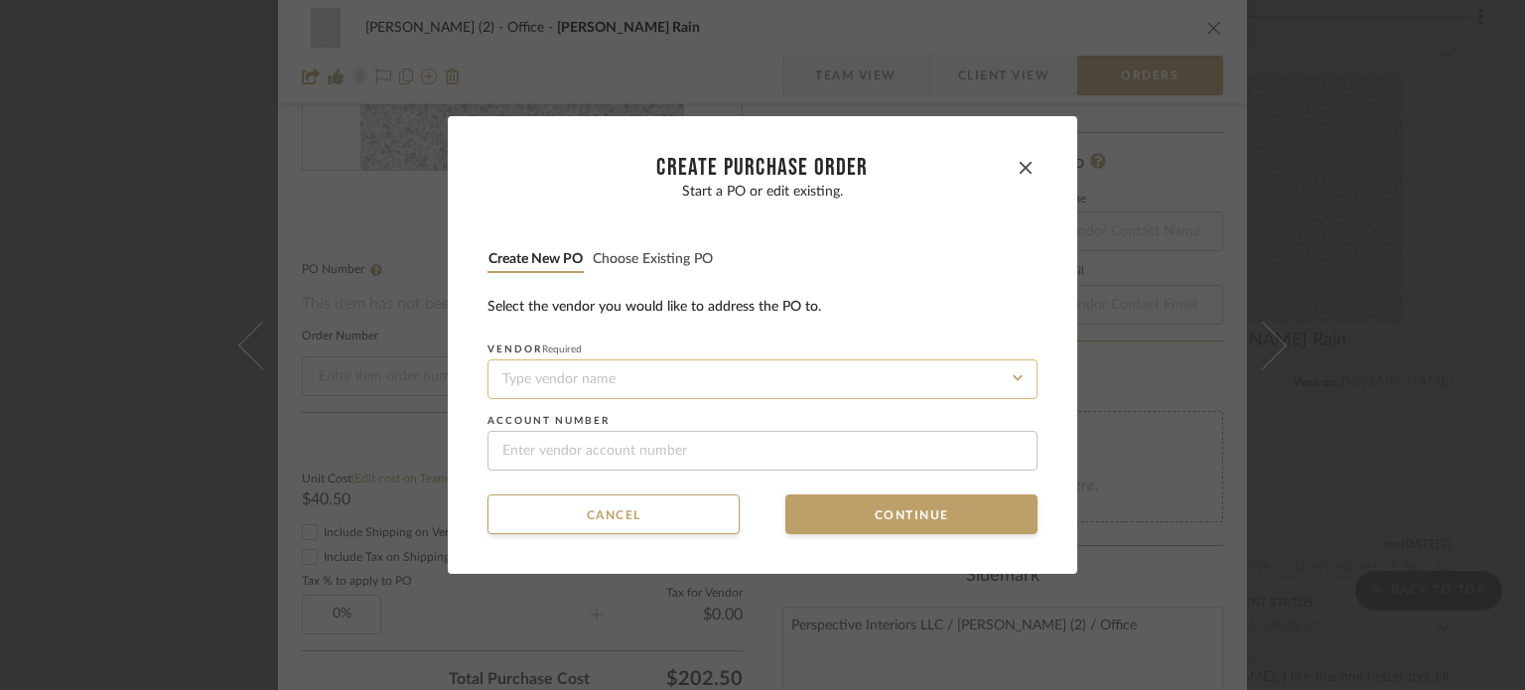
click at [765, 395] on input at bounding box center [762, 379] width 550 height 40
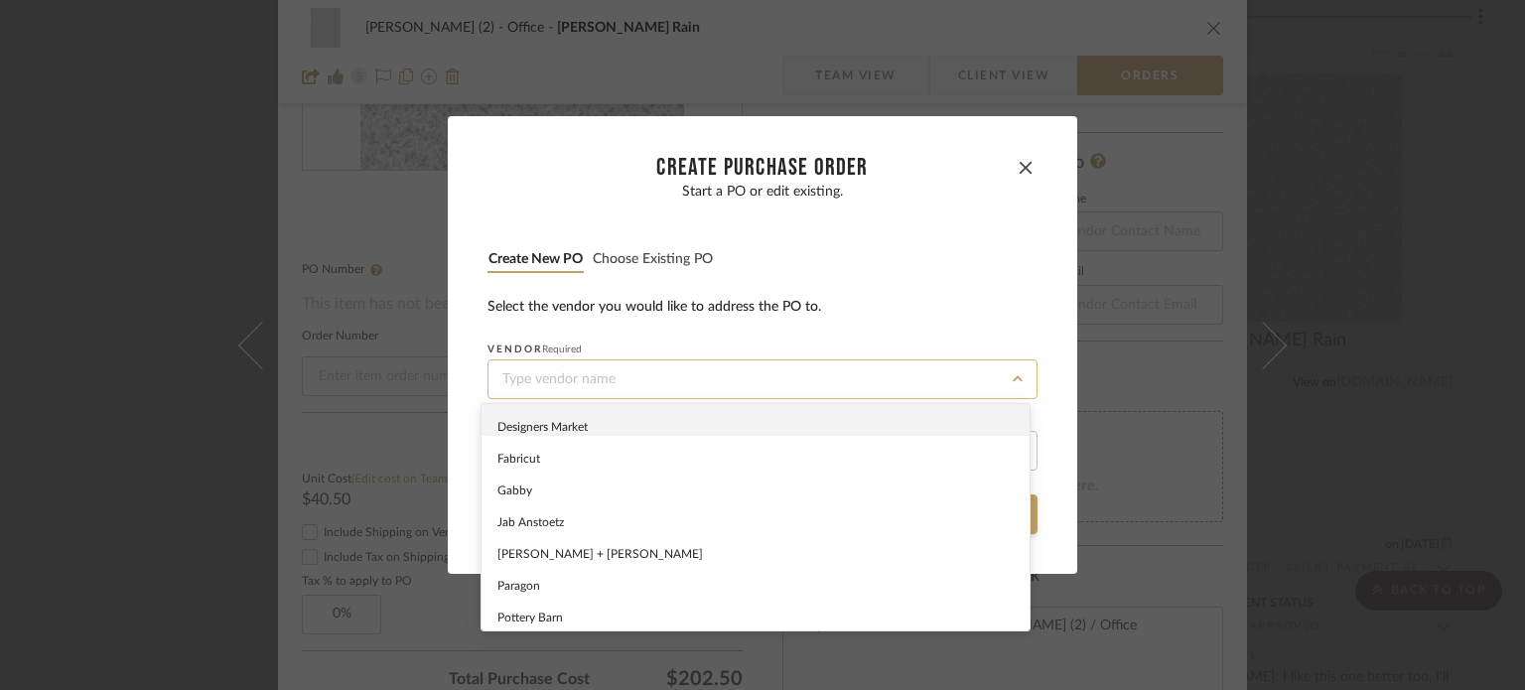
click at [765, 395] on input at bounding box center [762, 379] width 550 height 40
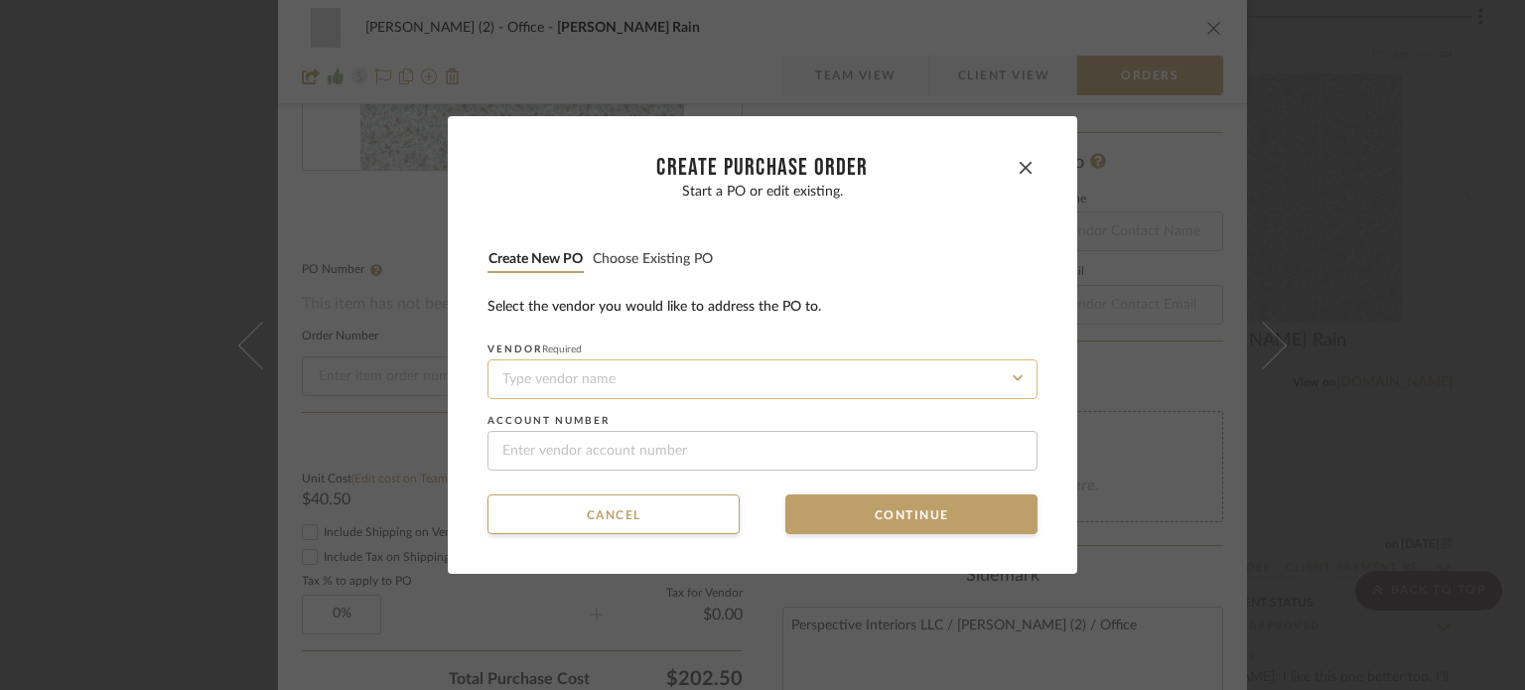
click at [767, 376] on input at bounding box center [762, 379] width 550 height 40
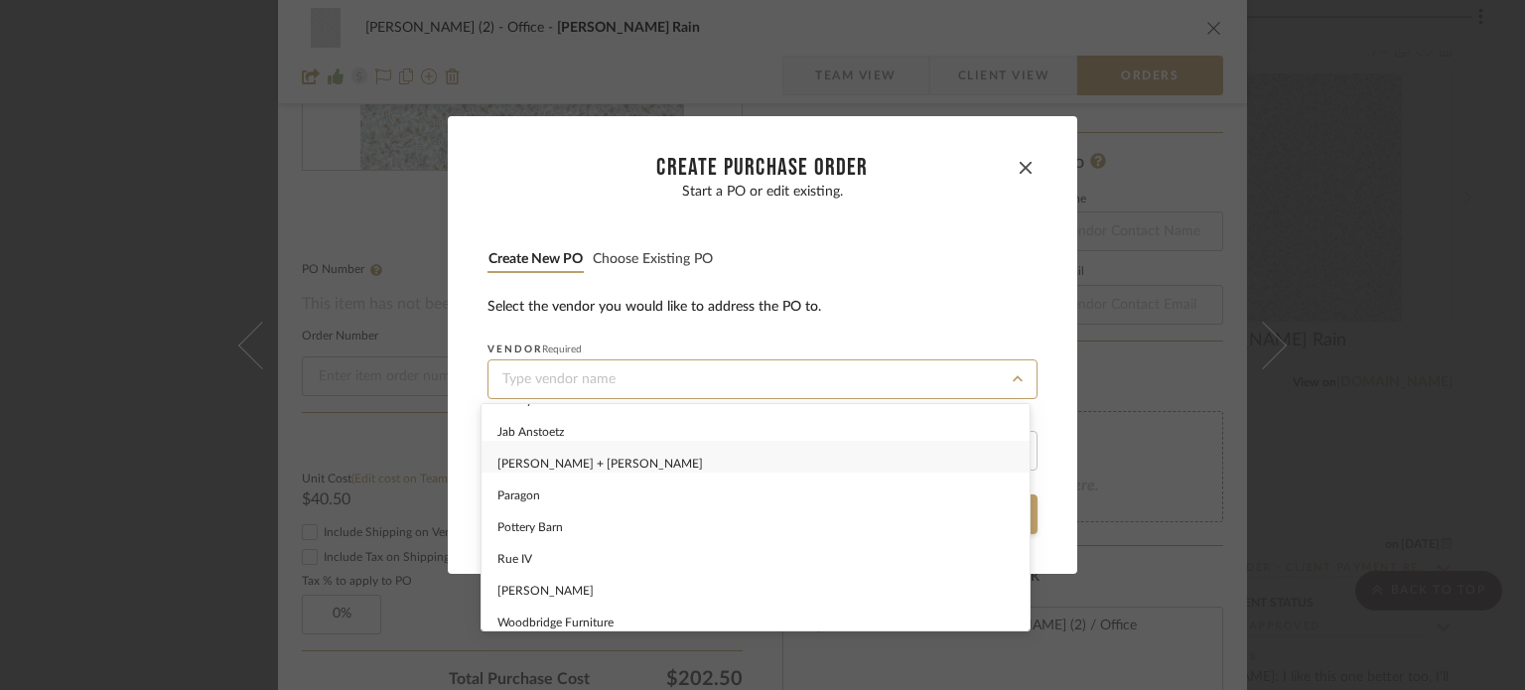
scroll to position [0, 0]
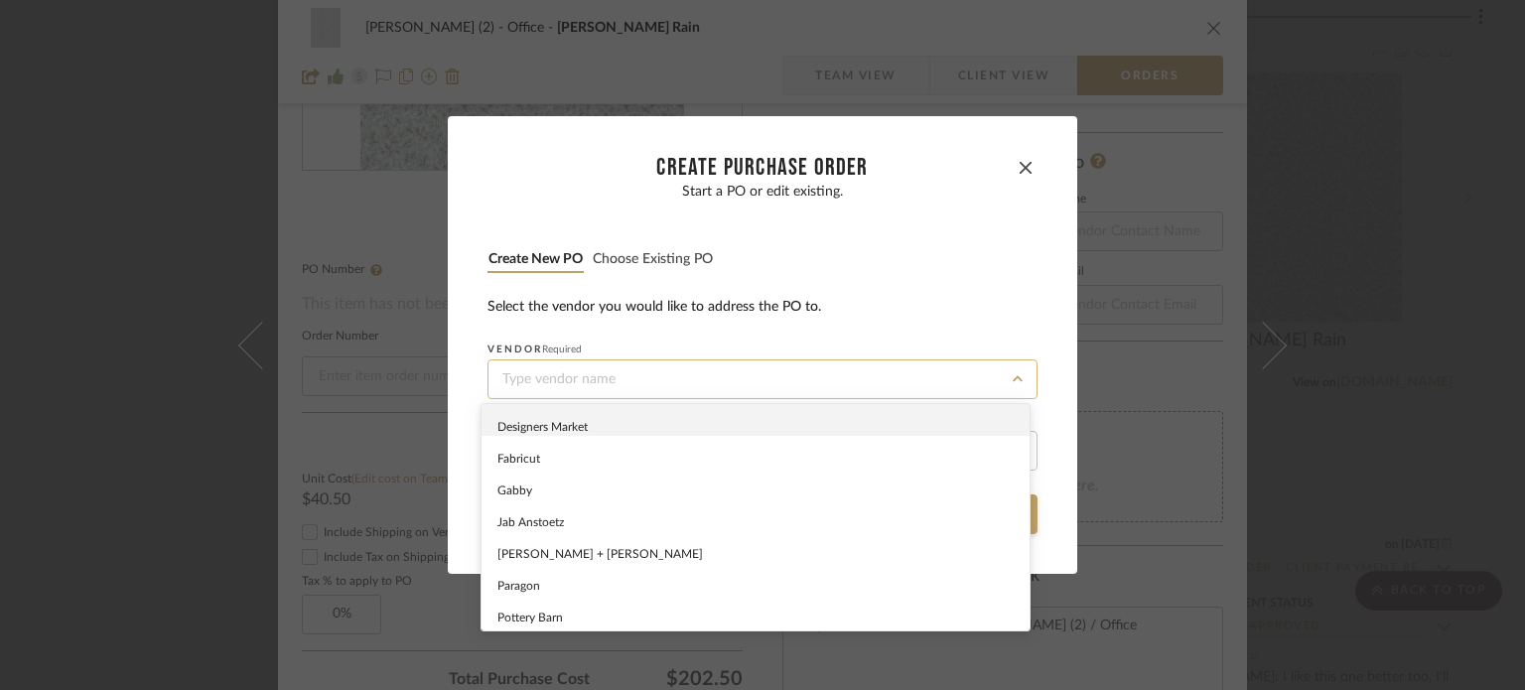
click at [625, 373] on input at bounding box center [762, 379] width 550 height 40
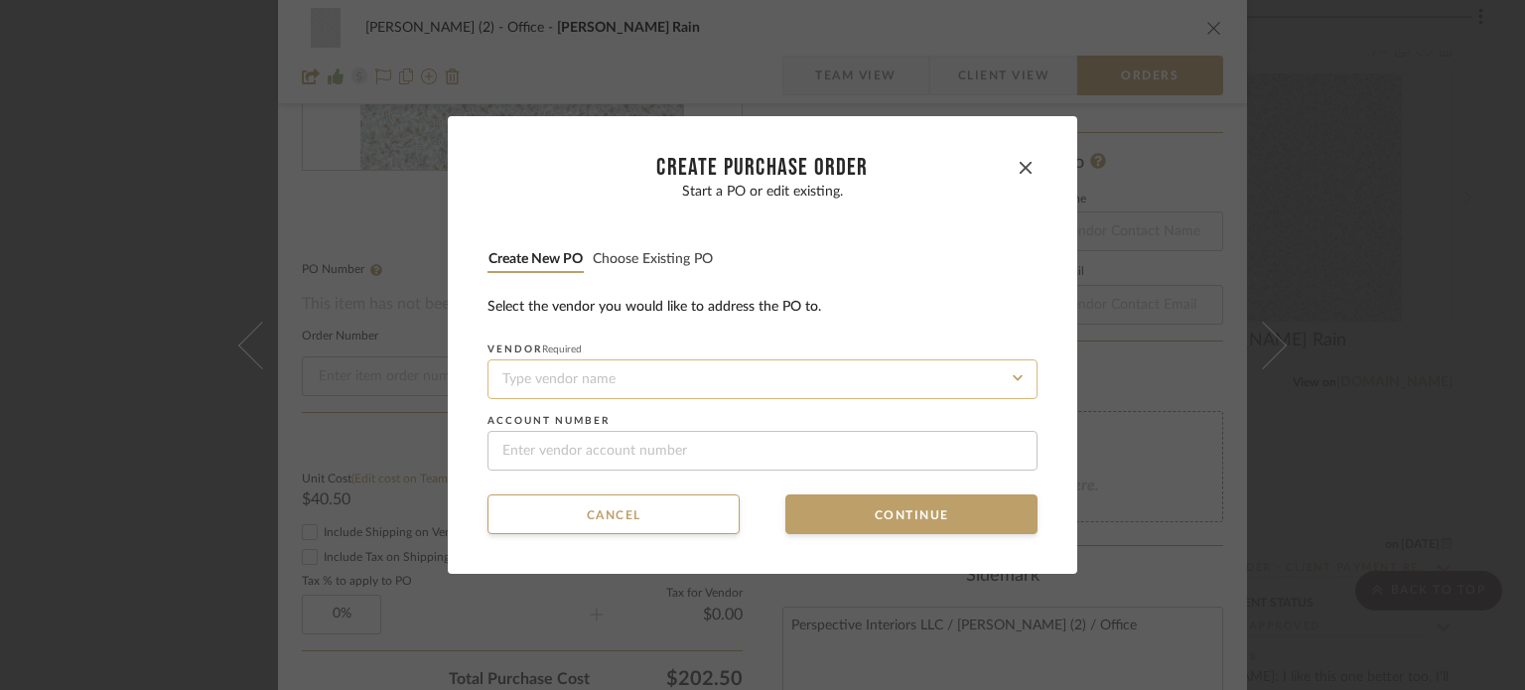
paste input "RUE IV"
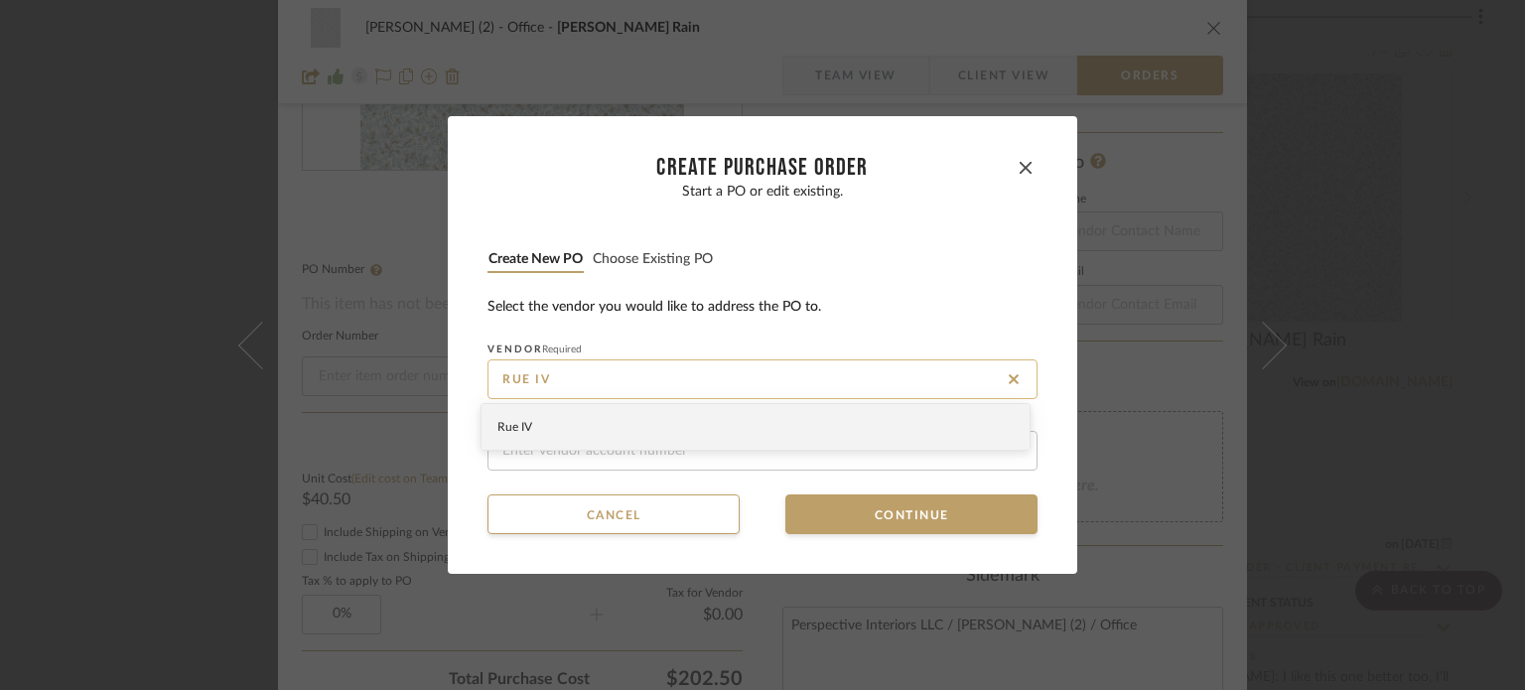
click at [625, 373] on input "RUE IV" at bounding box center [762, 379] width 550 height 40
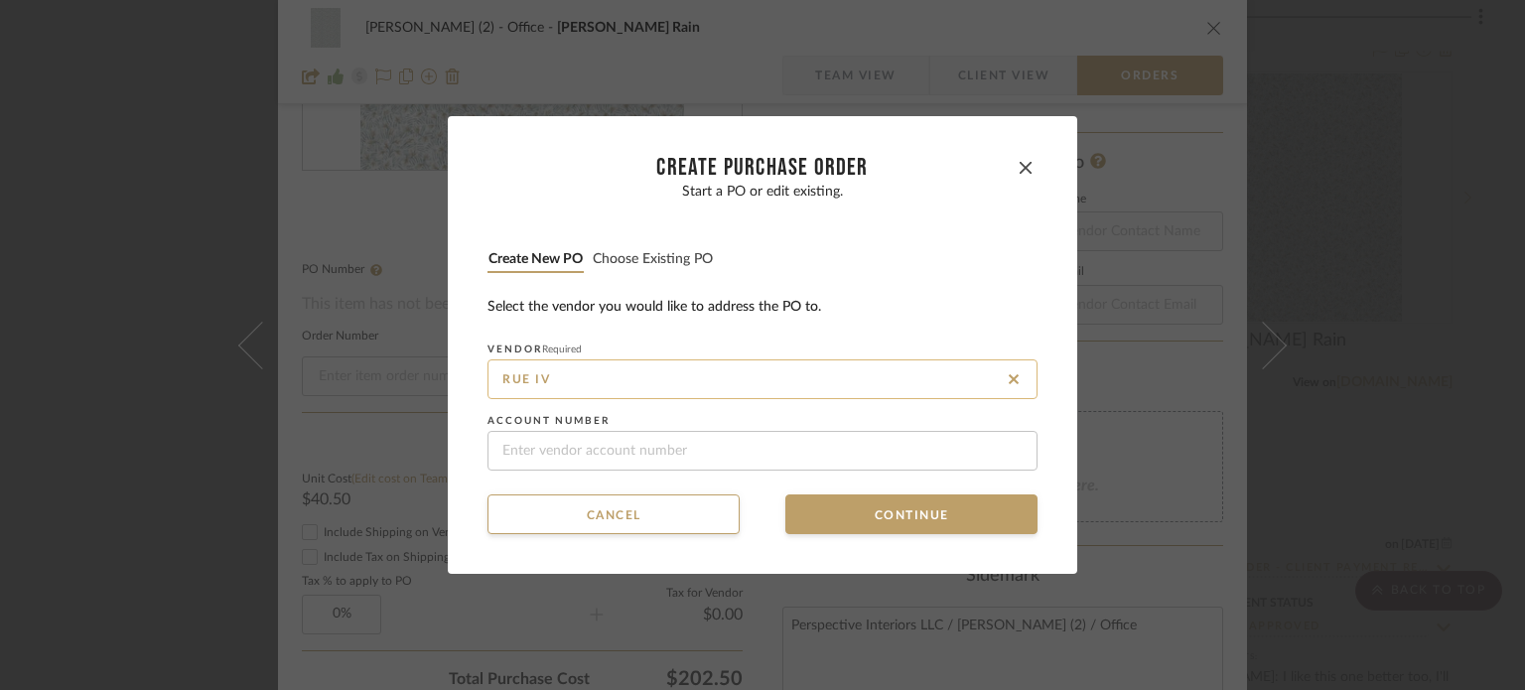
click at [622, 375] on input "RUE IV" at bounding box center [762, 379] width 550 height 40
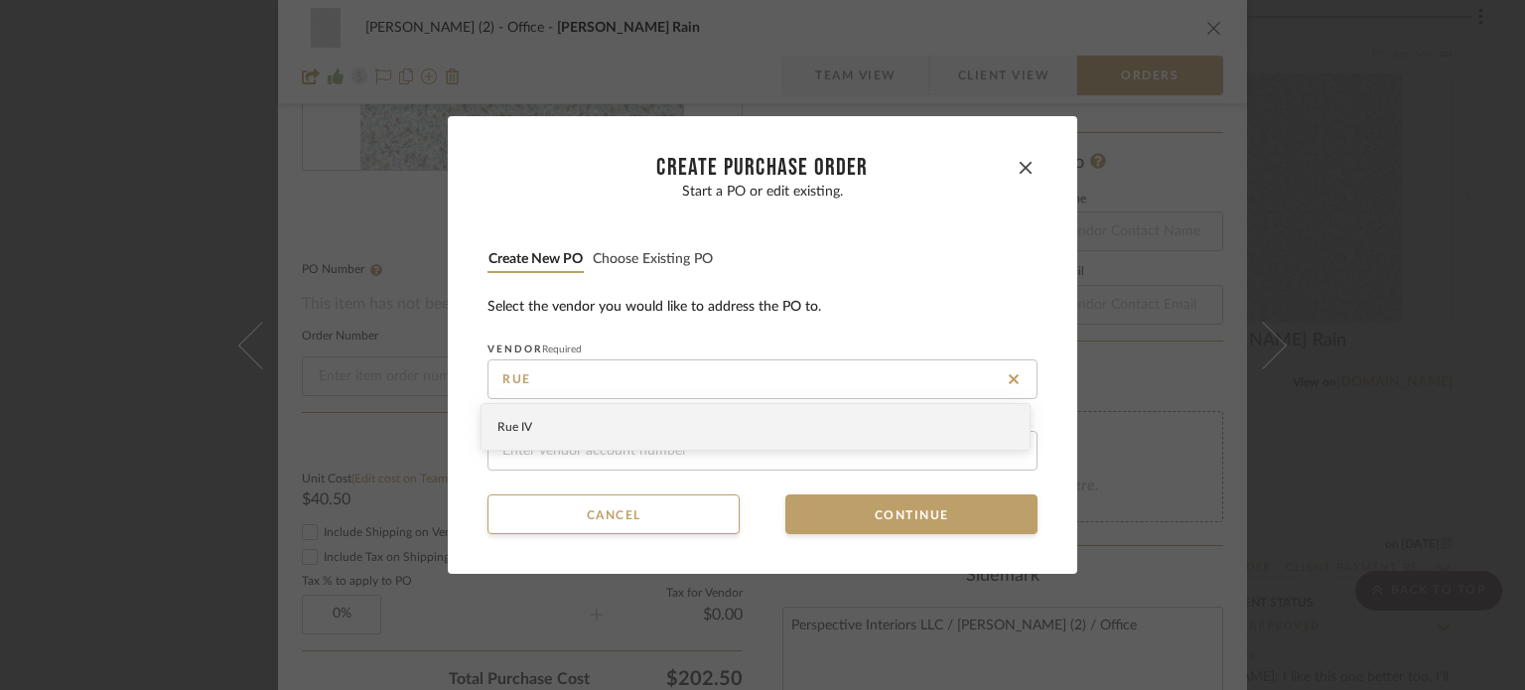
click at [544, 422] on div "Rue IV" at bounding box center [756, 427] width 548 height 46
type input "Rue IV"
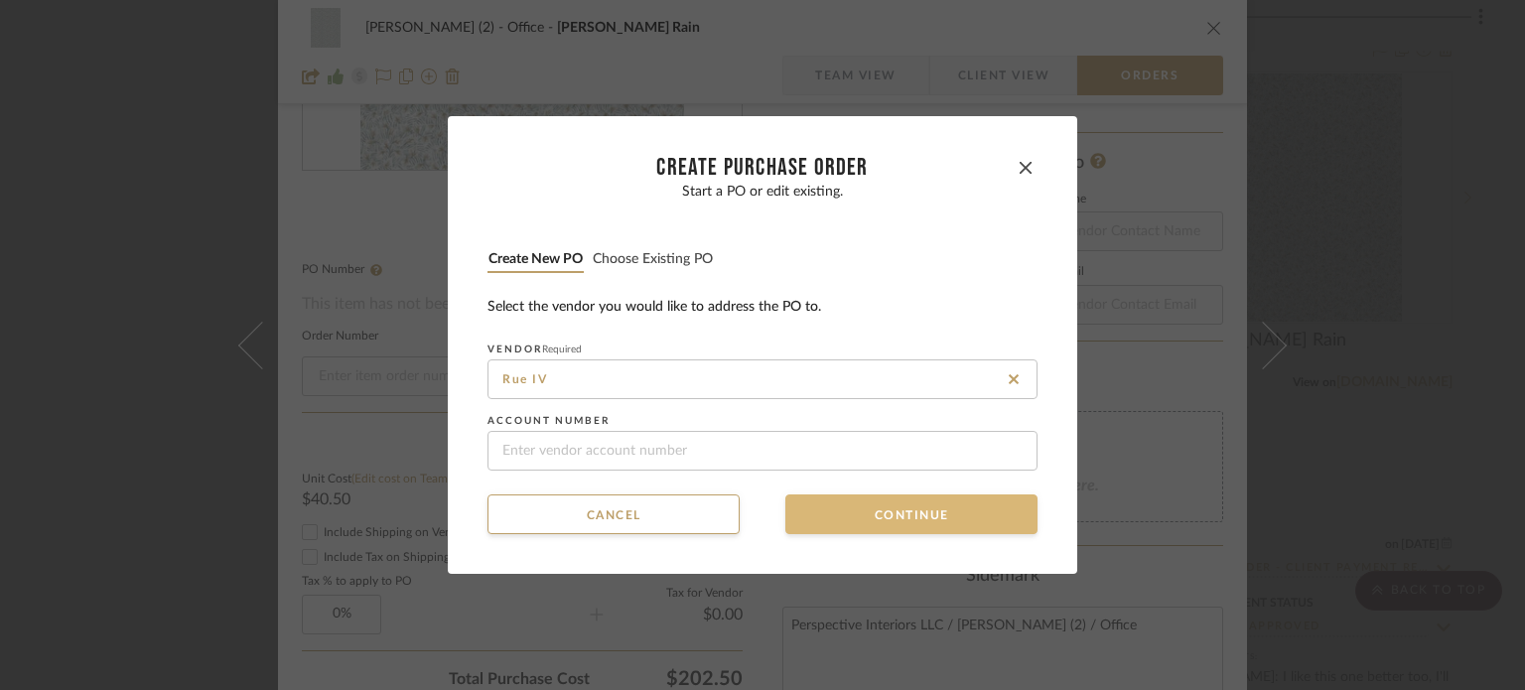
click at [830, 499] on button "Continue" at bounding box center [911, 514] width 252 height 40
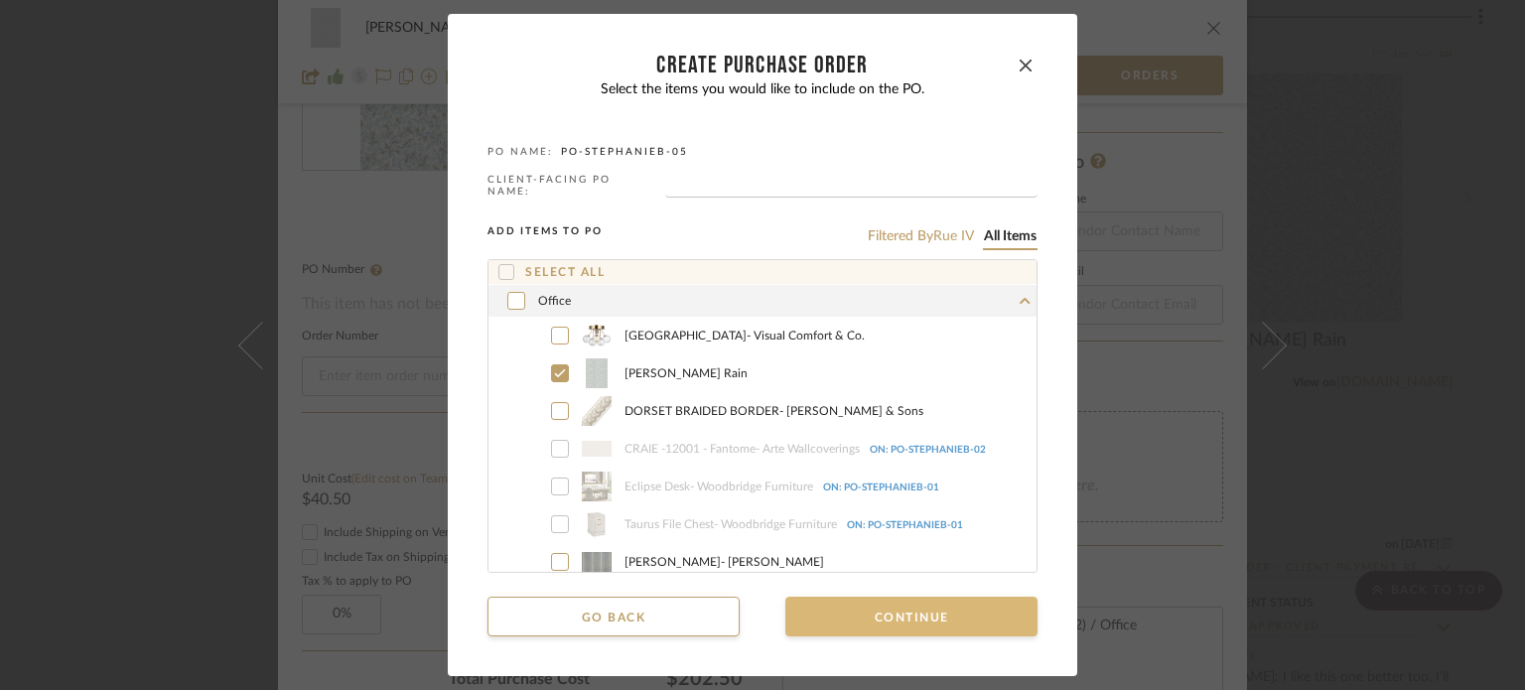
click at [850, 619] on button "Continue" at bounding box center [911, 617] width 252 height 40
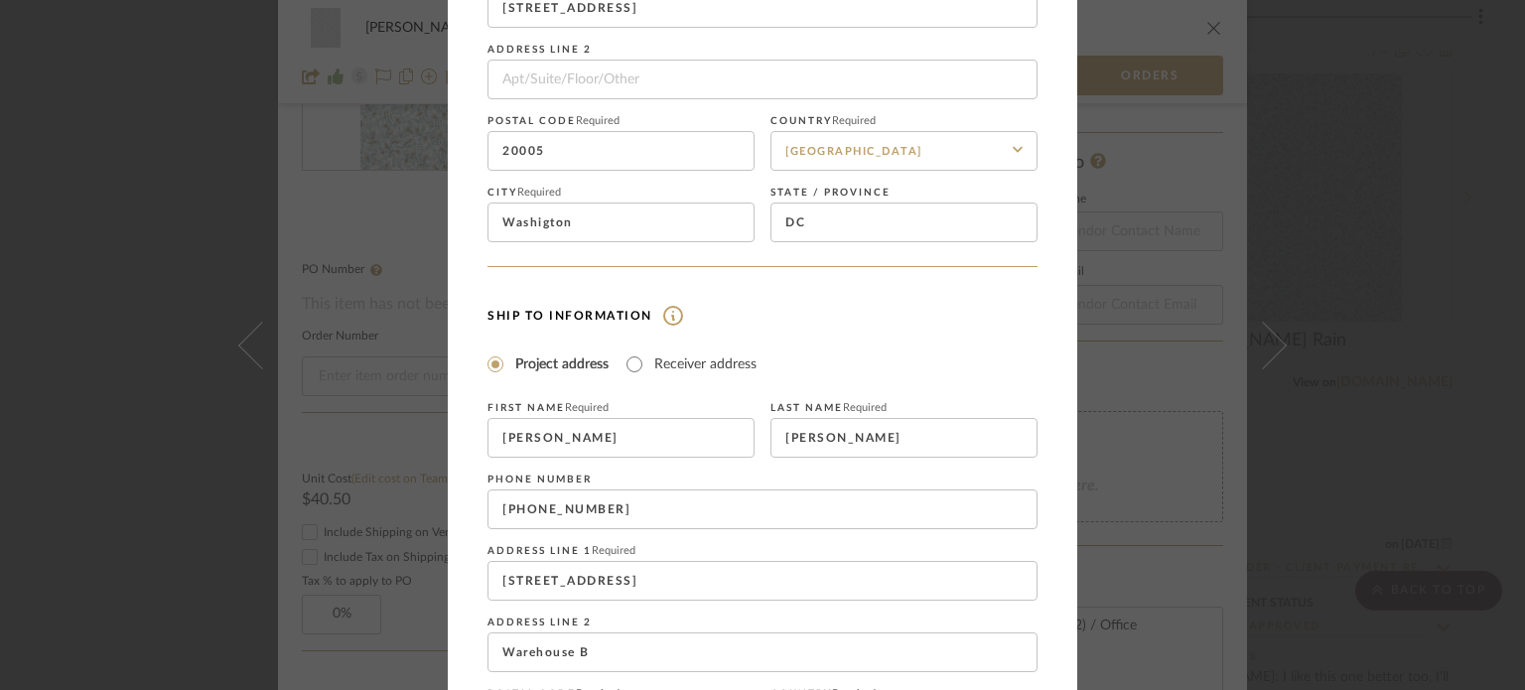
scroll to position [397, 0]
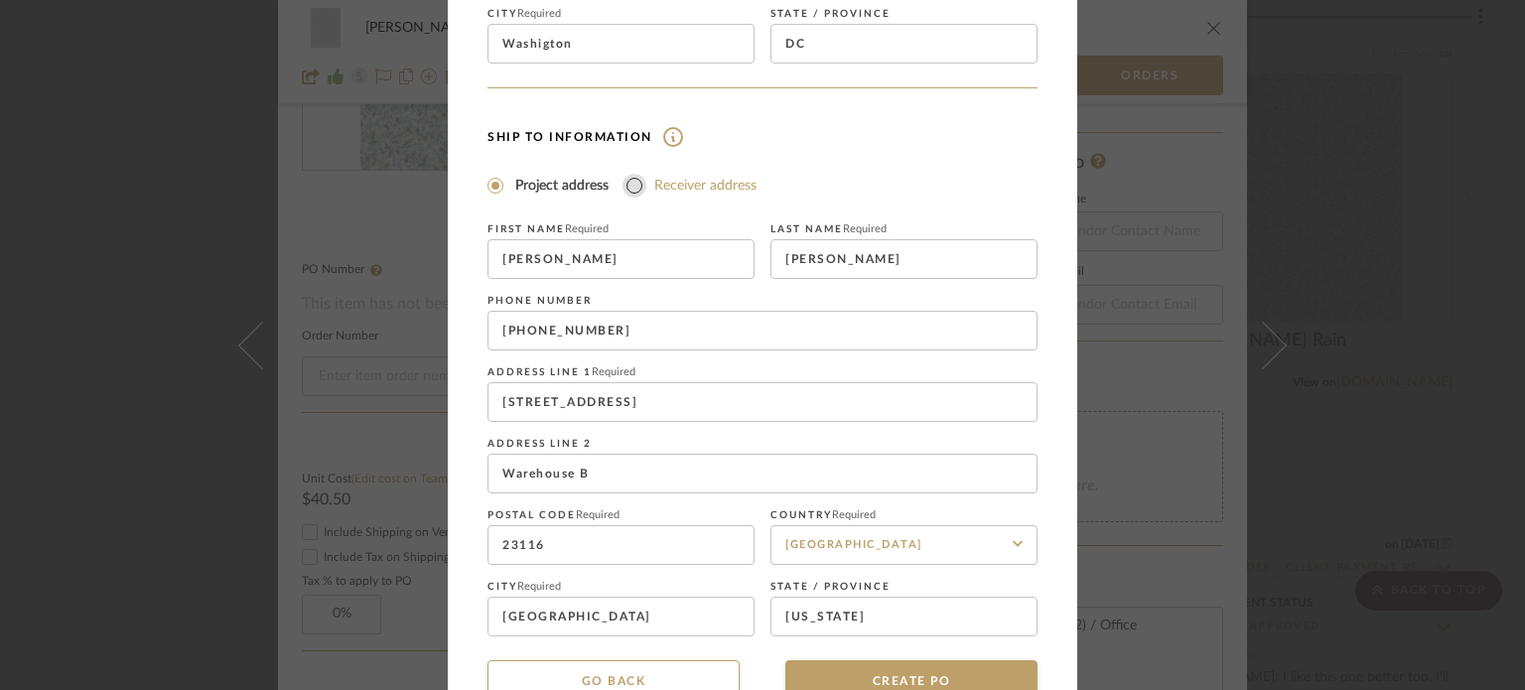
click at [635, 186] on input "Receiver address" at bounding box center [635, 186] width 24 height 24
radio input "true"
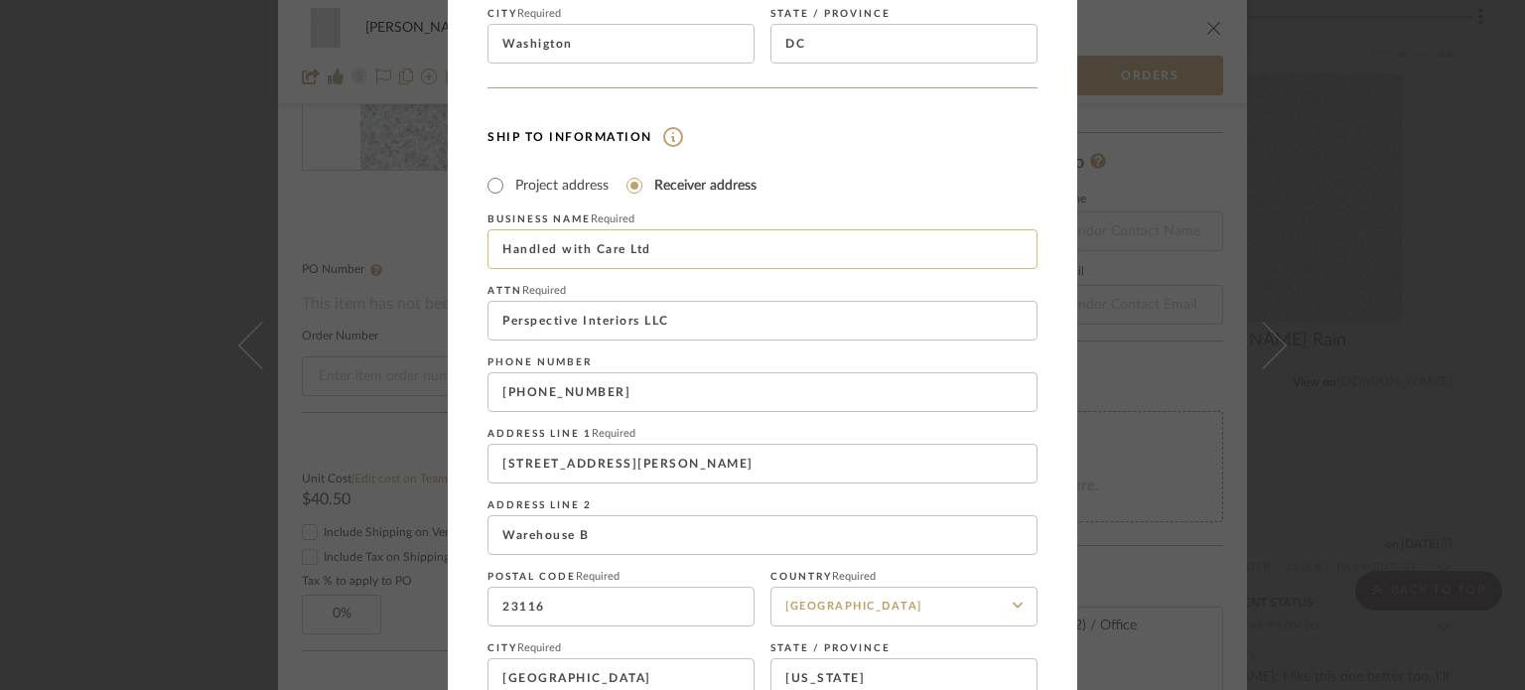
click at [661, 244] on input "Handled with Care Ltd" at bounding box center [762, 249] width 550 height 40
drag, startPoint x: 681, startPoint y: 243, endPoint x: 483, endPoint y: 245, distance: 198.6
click at [487, 245] on input "Handled with Care Ltd" at bounding box center [762, 249] width 550 height 40
paste input "[PERSON_NAME] Design"
click at [660, 257] on input "[PERSON_NAME] Design" at bounding box center [762, 249] width 550 height 40
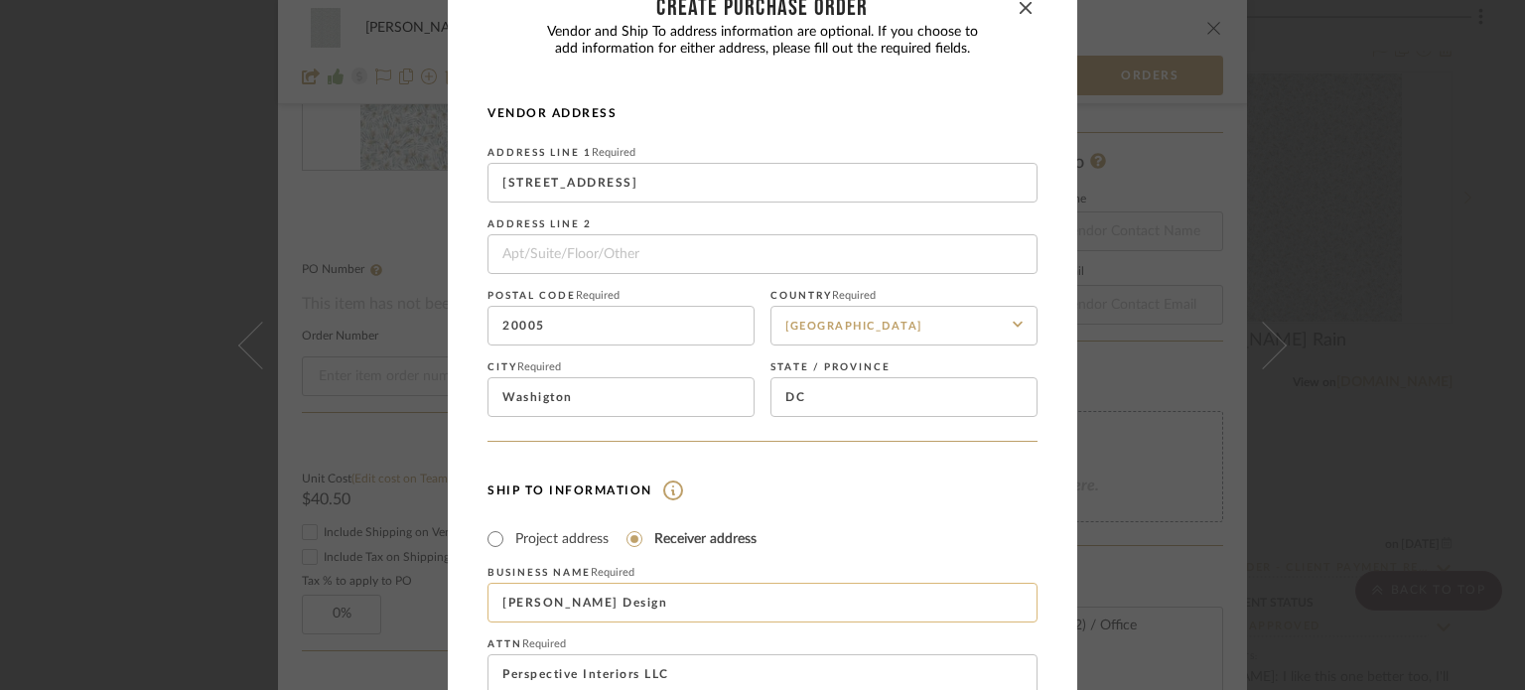
scroll to position [0, 0]
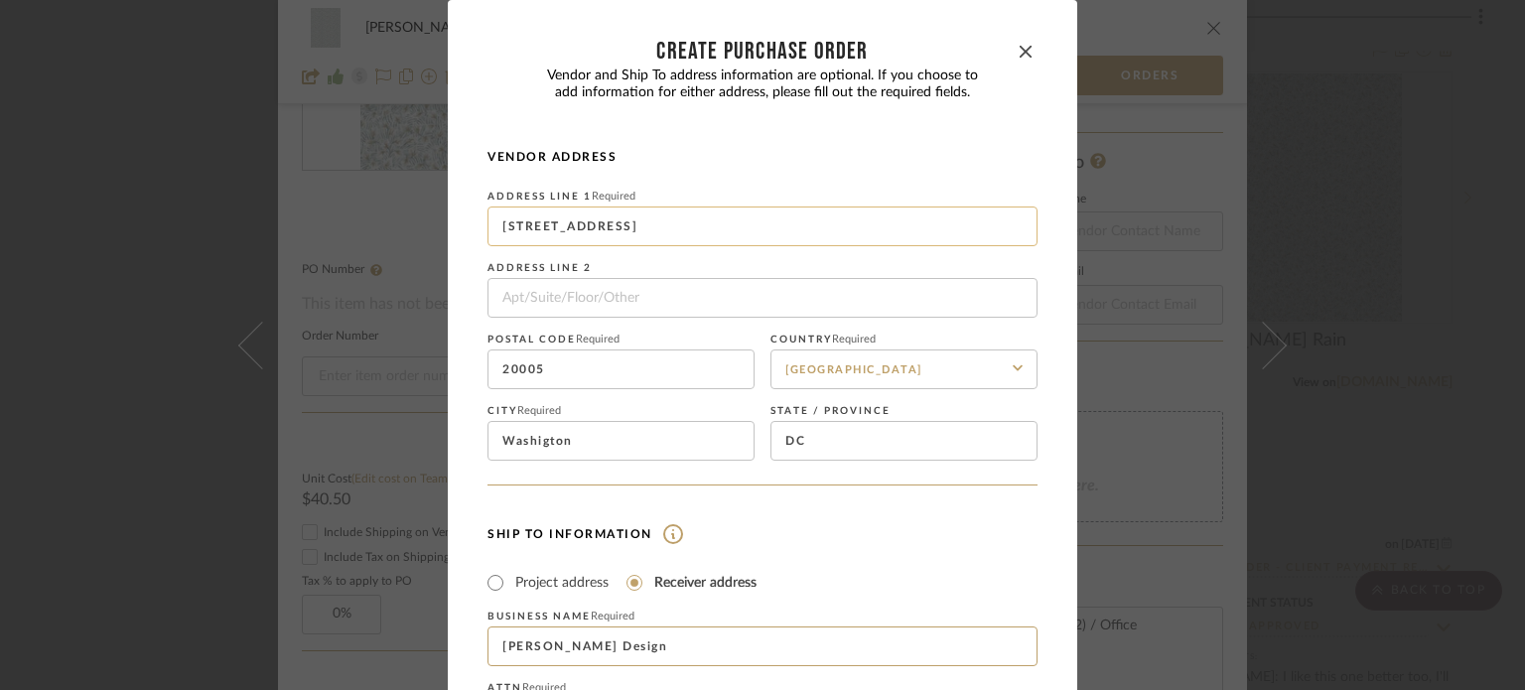
type input "[PERSON_NAME] Design"
click at [740, 223] on input "[STREET_ADDRESS]" at bounding box center [762, 227] width 550 height 40
click at [1020, 53] on icon "button" at bounding box center [1026, 52] width 12 height 12
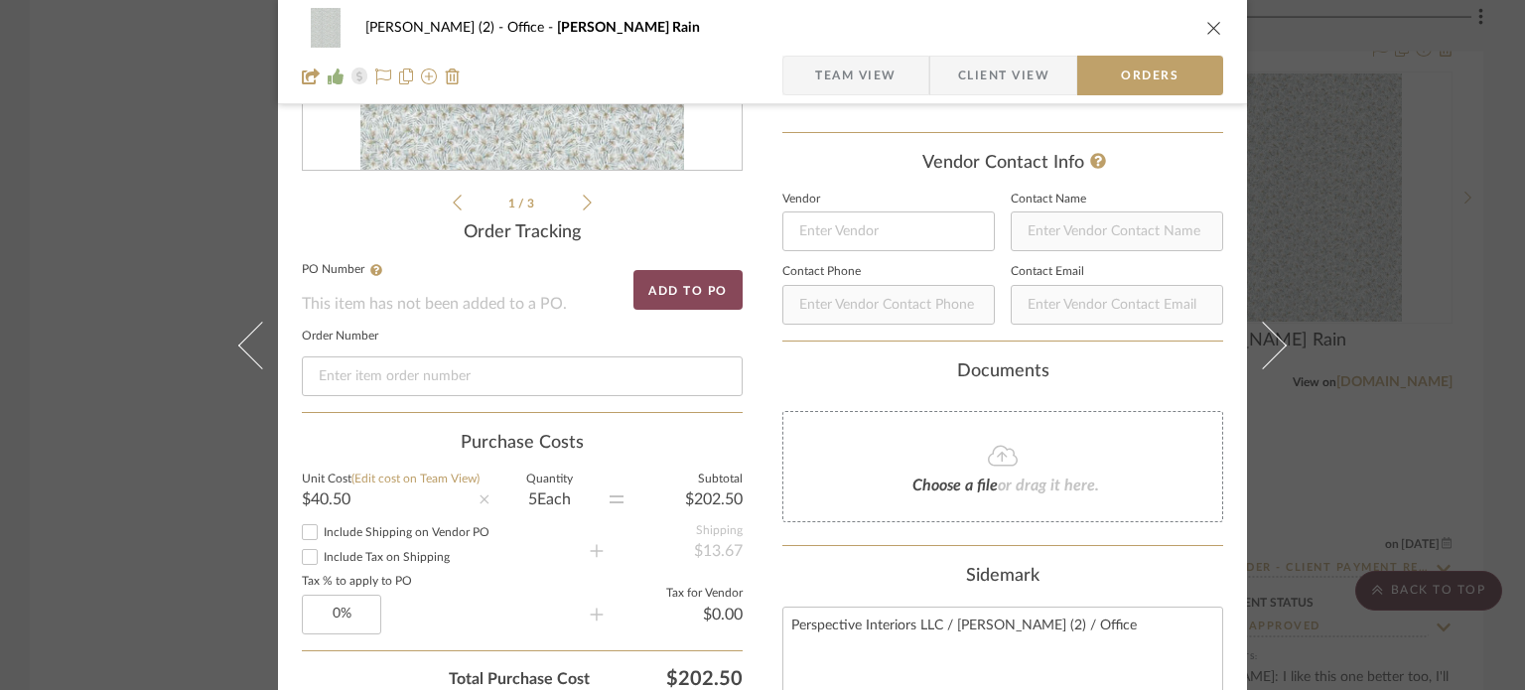
click at [687, 286] on button "Add to PO" at bounding box center [687, 290] width 109 height 40
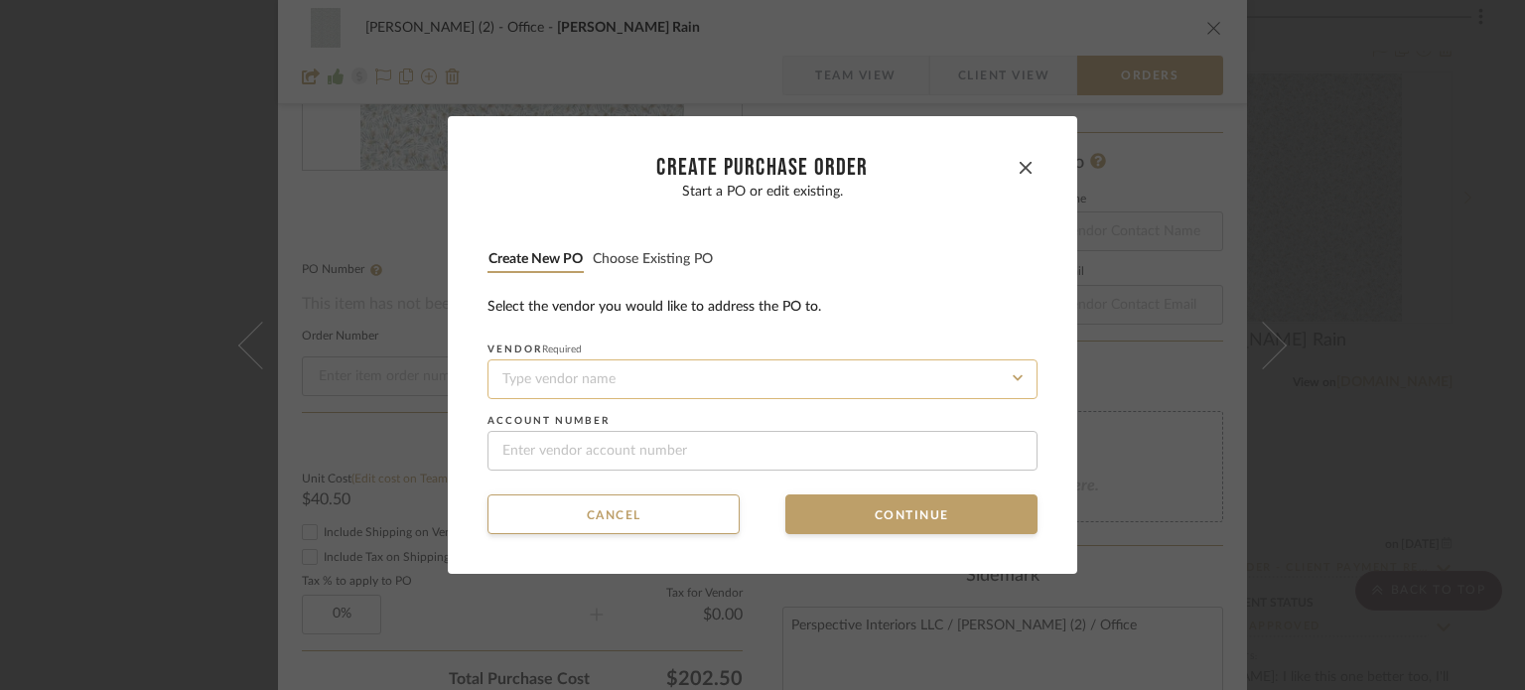
click at [654, 376] on input at bounding box center [762, 379] width 550 height 40
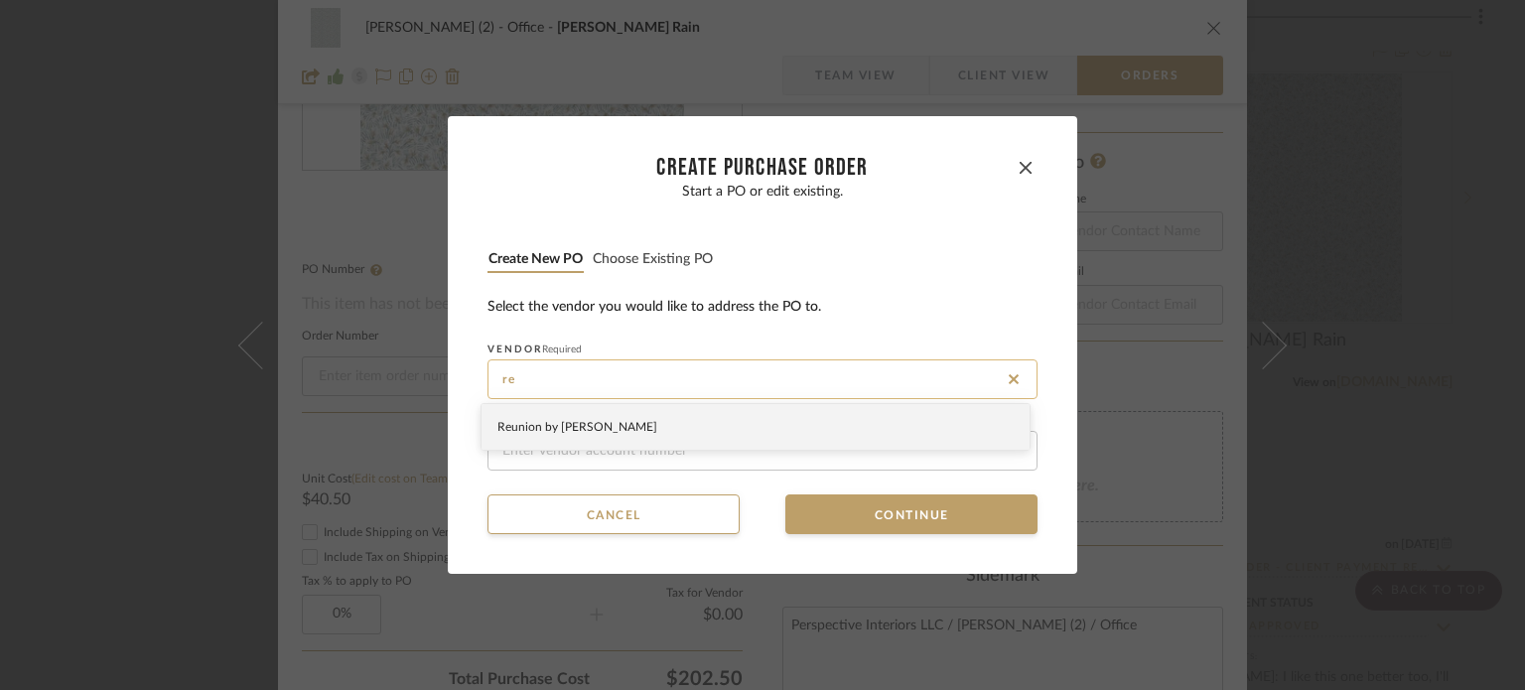
type input "r"
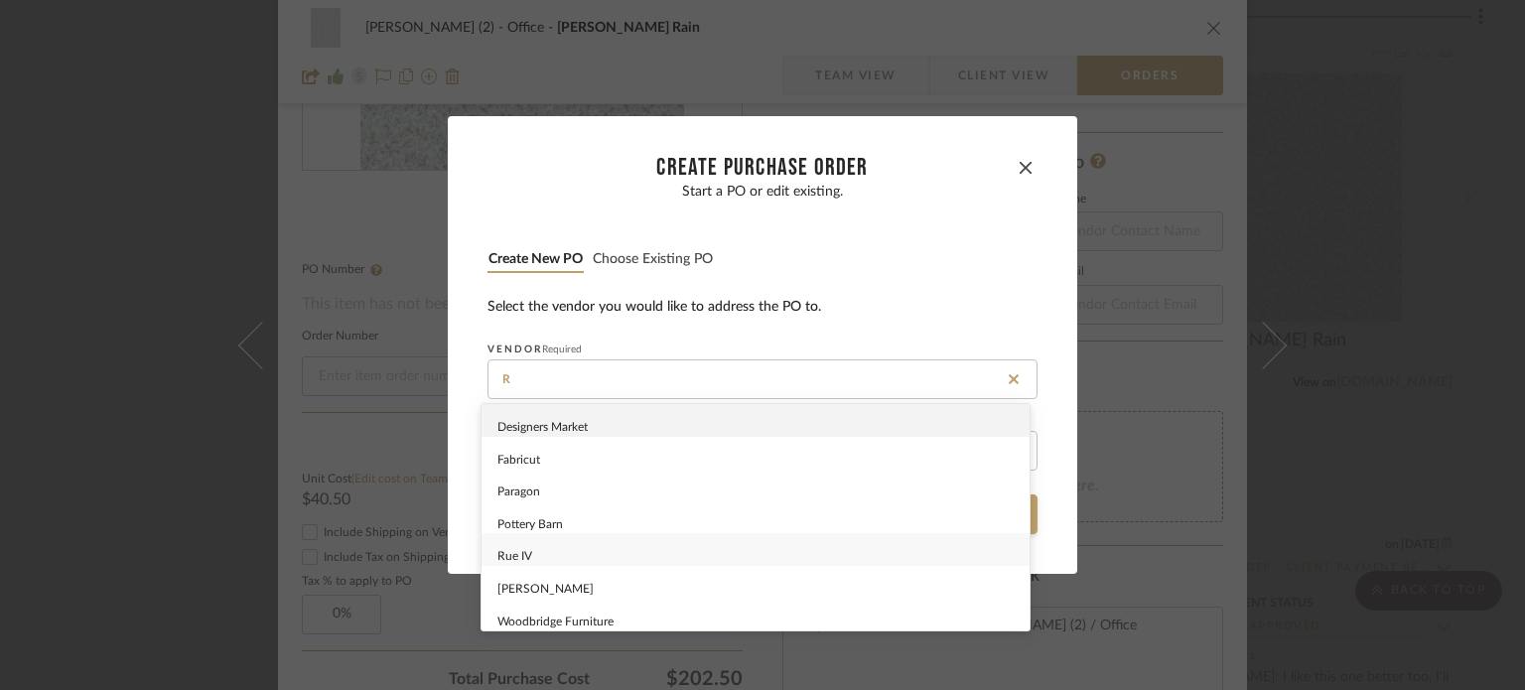
click at [625, 547] on div "Rue IV" at bounding box center [756, 549] width 548 height 33
type input "Rue IV"
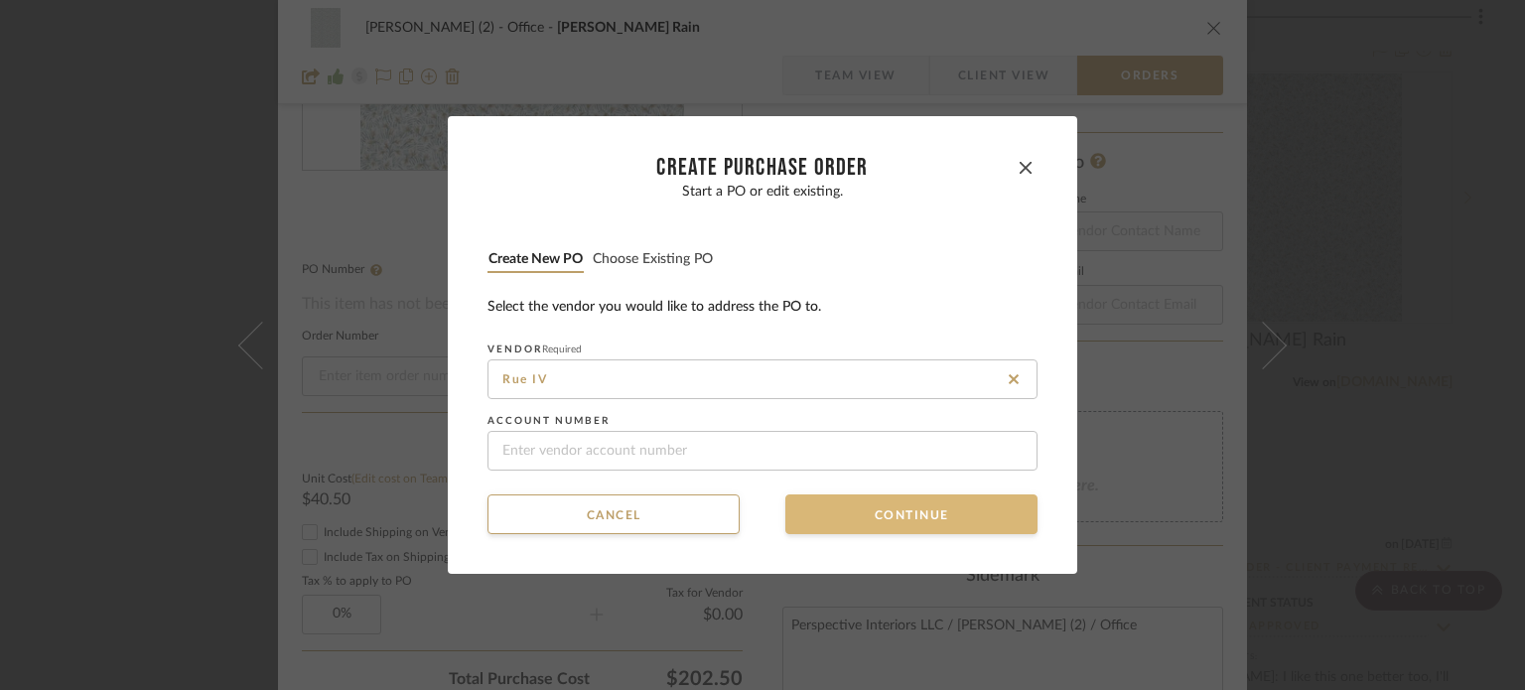
click at [869, 518] on button "Continue" at bounding box center [911, 514] width 252 height 40
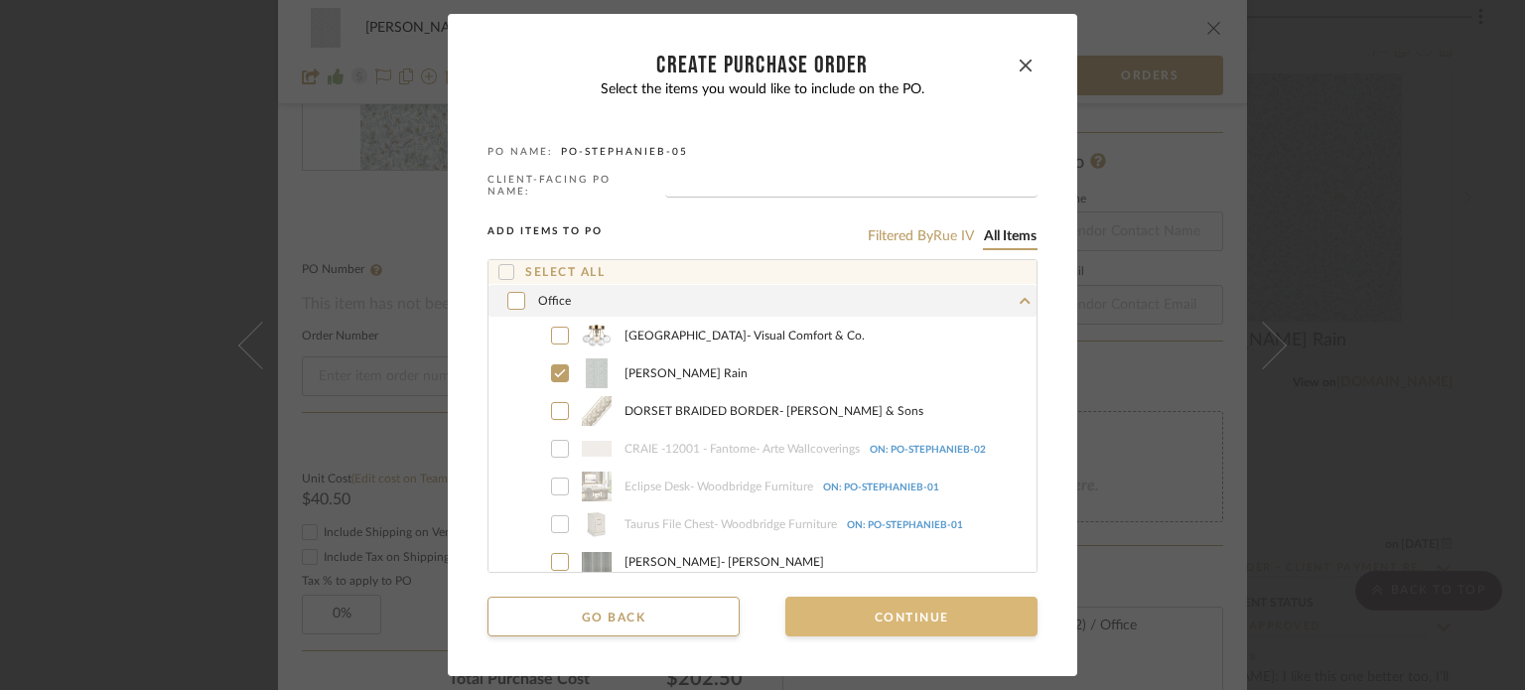
click at [886, 611] on button "Continue" at bounding box center [911, 617] width 252 height 40
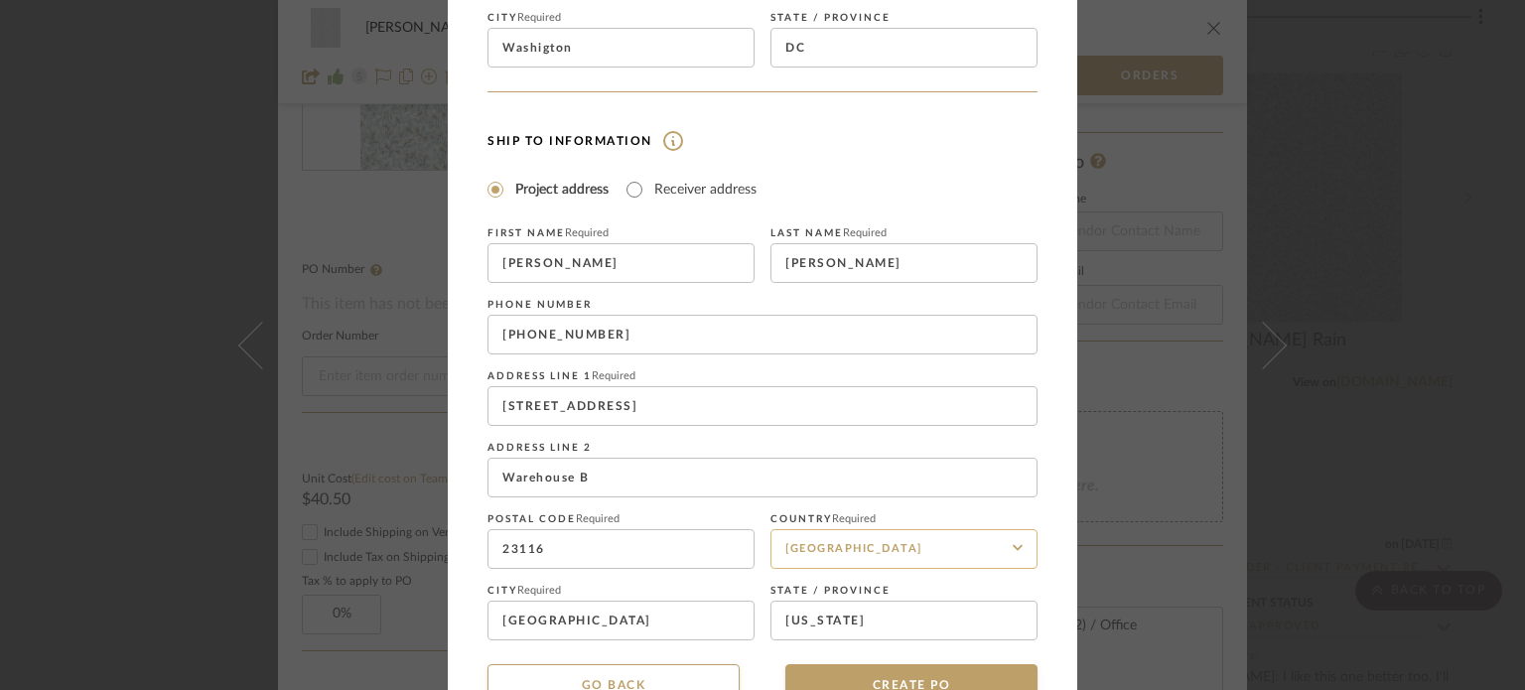
scroll to position [397, 0]
click at [626, 186] on input "Receiver address" at bounding box center [635, 186] width 24 height 24
radio input "true"
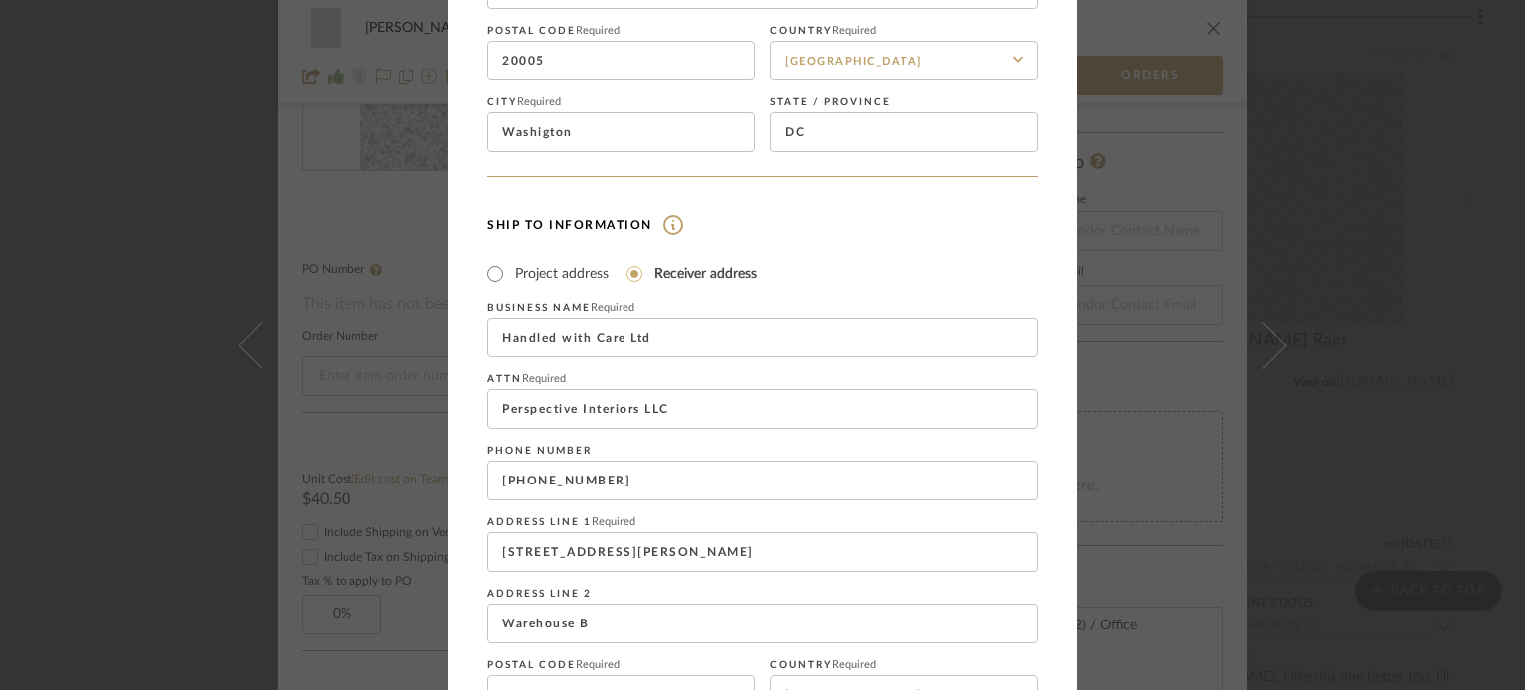
scroll to position [310, 0]
click at [750, 334] on input "Handled with Care Ltd" at bounding box center [762, 337] width 550 height 40
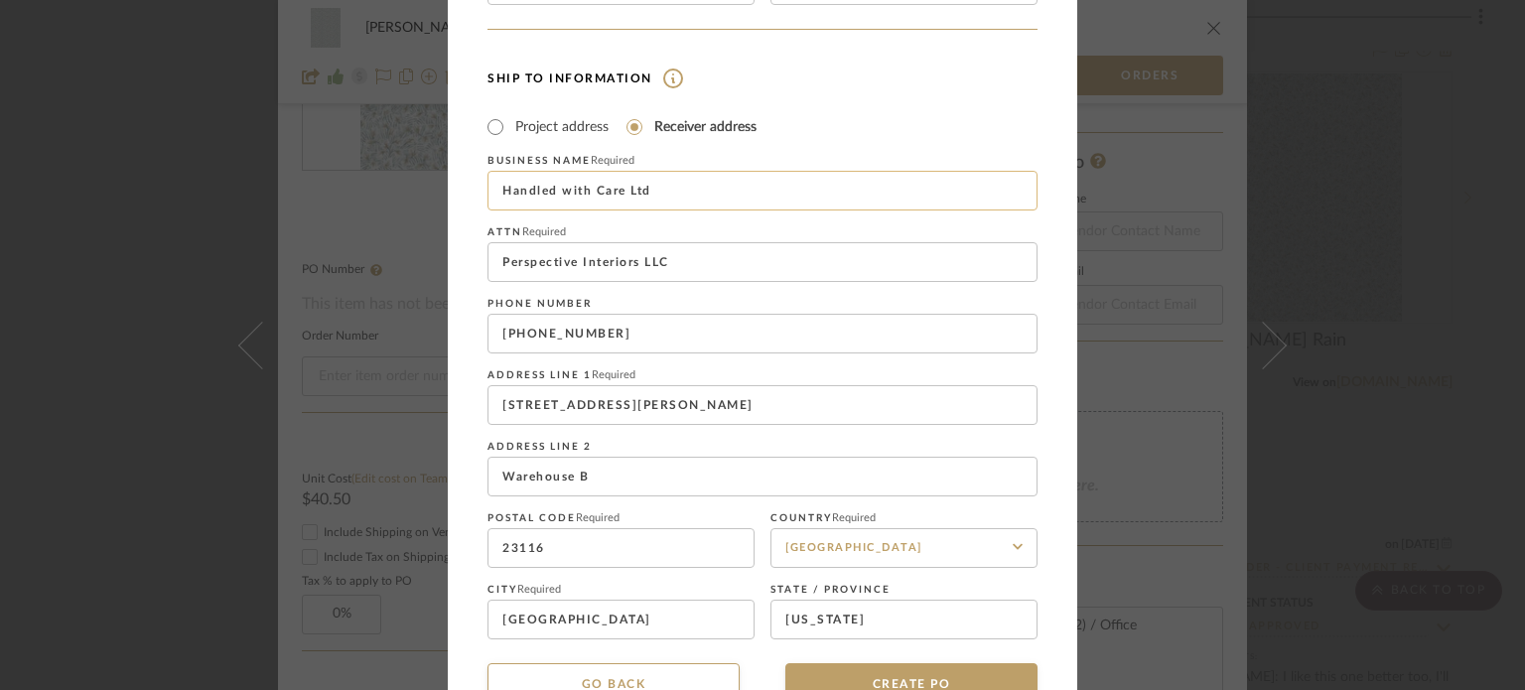
scroll to position [508, 0]
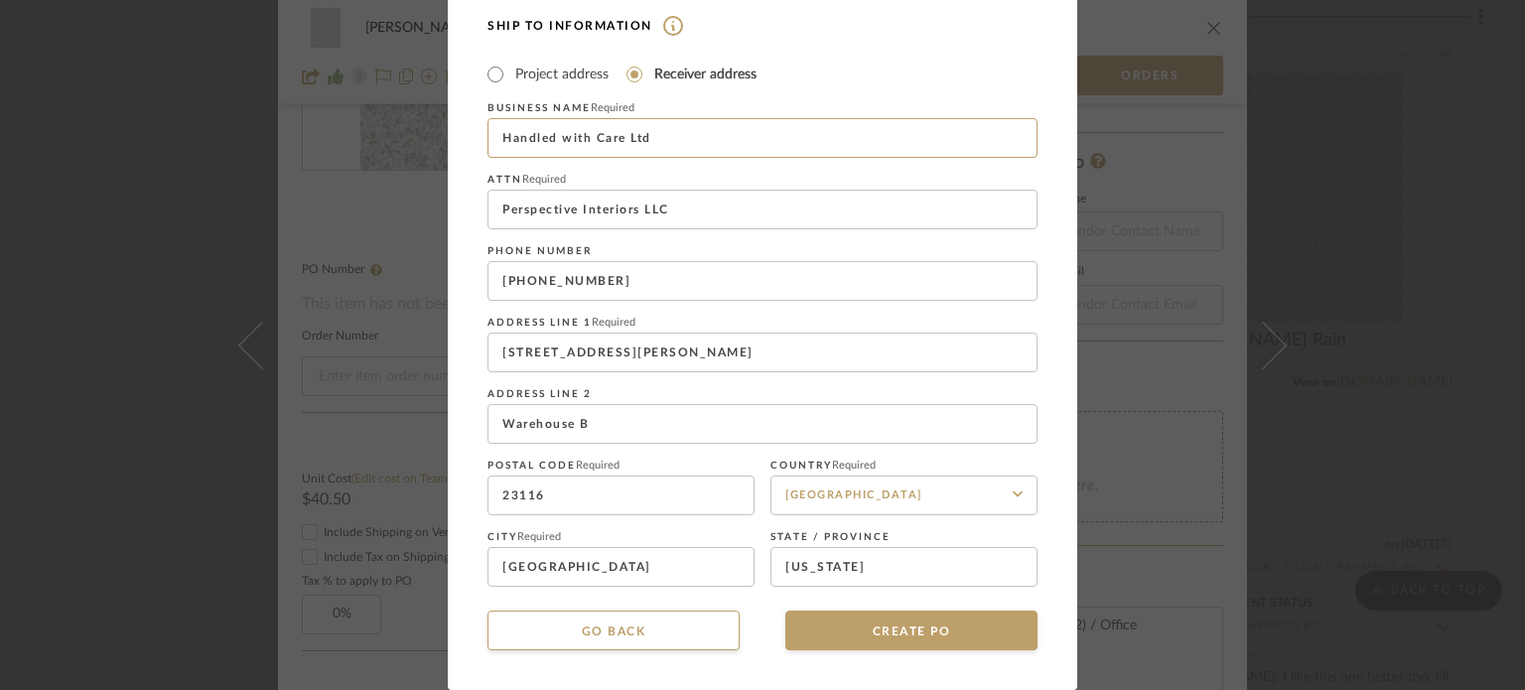
drag, startPoint x: 693, startPoint y: 132, endPoint x: 428, endPoint y: 131, distance: 265.1
click at [428, 131] on div "CREATE Purchase order Vendor and Ship To address information are optional. If y…" at bounding box center [762, 345] width 1525 height 690
paste input "[PERSON_NAME] Design"
type input "[PERSON_NAME] Design"
click at [642, 354] on input "[STREET_ADDRESS][PERSON_NAME]" at bounding box center [762, 353] width 550 height 40
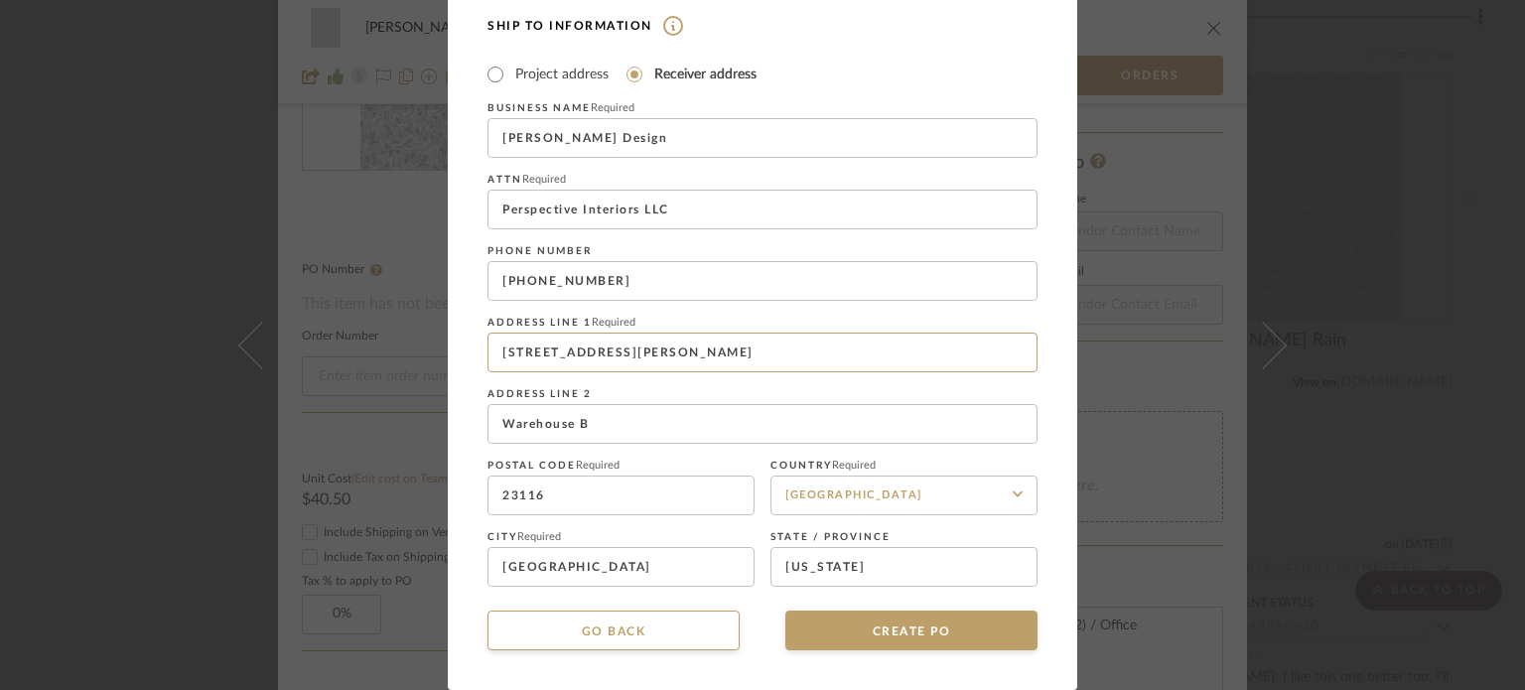
drag, startPoint x: 653, startPoint y: 353, endPoint x: 427, endPoint y: 363, distance: 226.6
click at [427, 363] on div "CREATE Purchase order Vendor and Ship To address information are optional. If y…" at bounding box center [762, 345] width 1525 height 690
paste input "[STREET_ADDRESS][PERSON_NAME]"
type input "[STREET_ADDRESS][PERSON_NAME]"
drag, startPoint x: 614, startPoint y: 438, endPoint x: 386, endPoint y: 441, distance: 227.4
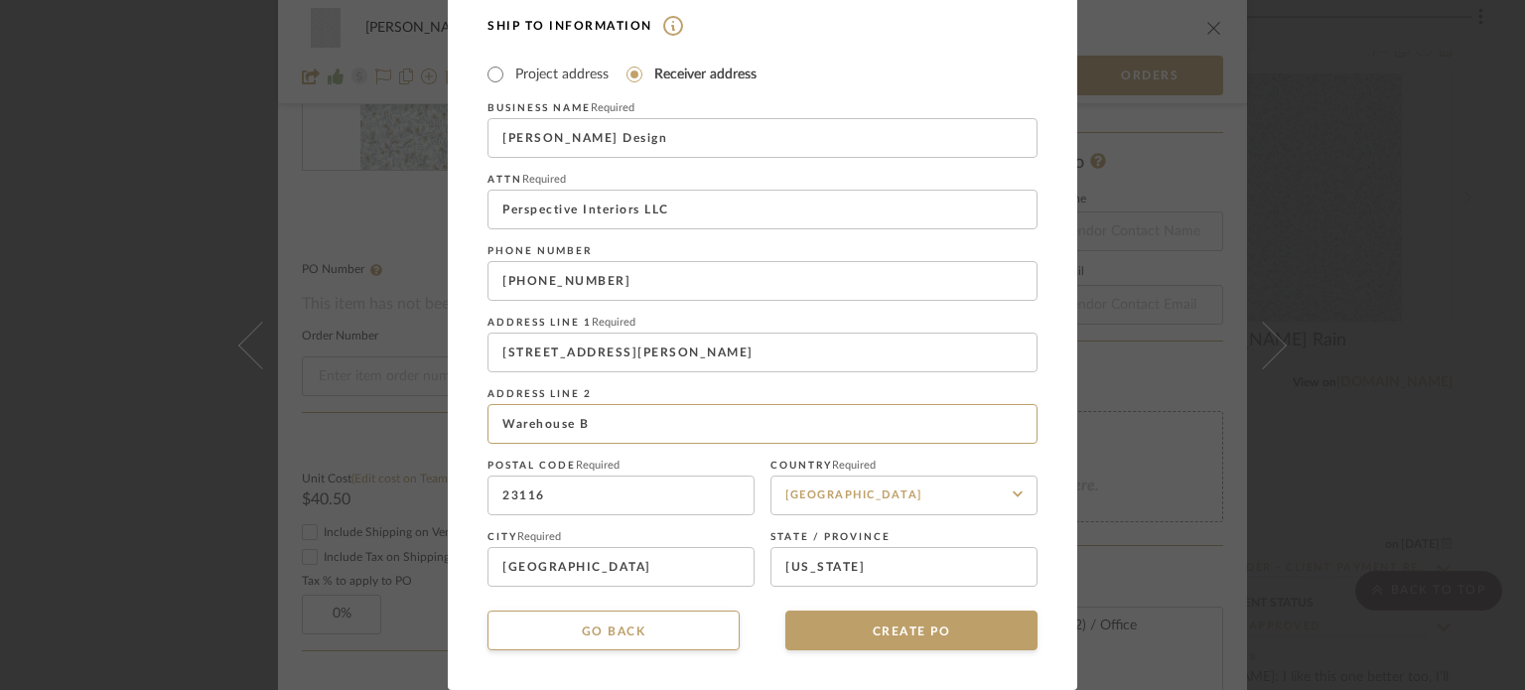
click at [386, 441] on div "CREATE Purchase order Vendor and Ship To address information are optional. If y…" at bounding box center [762, 345] width 1525 height 690
click at [604, 428] on input at bounding box center [762, 424] width 550 height 40
paste input "[PERSON_NAME], VA 23059"
drag, startPoint x: 596, startPoint y: 420, endPoint x: 670, endPoint y: 420, distance: 74.5
click at [670, 420] on input "[PERSON_NAME], VA 23059" at bounding box center [762, 424] width 550 height 40
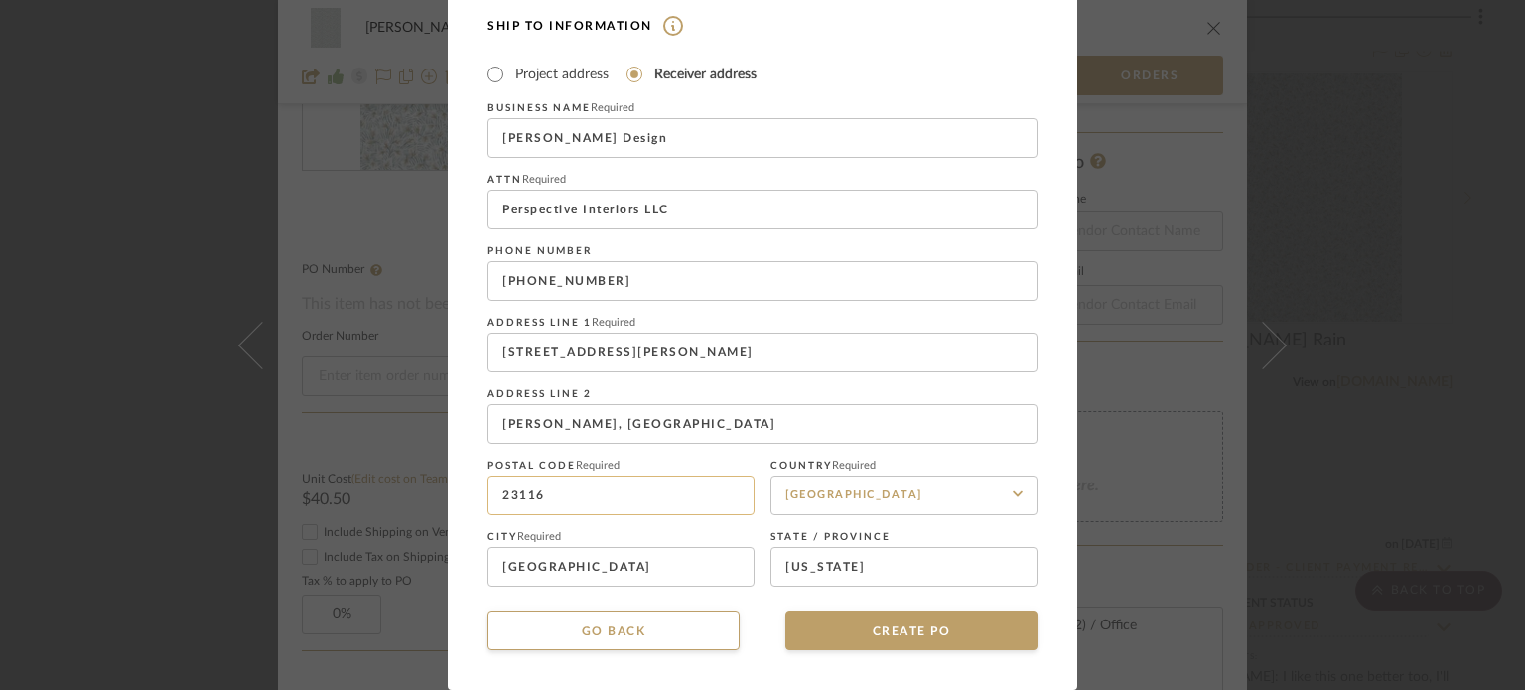
type input "[PERSON_NAME], [GEOGRAPHIC_DATA]"
click at [563, 497] on input "23116" at bounding box center [620, 496] width 267 height 40
drag, startPoint x: 563, startPoint y: 497, endPoint x: 392, endPoint y: 496, distance: 170.8
click at [392, 496] on div "CREATE Purchase order Vendor and Ship To address information are optional. If y…" at bounding box center [762, 345] width 1525 height 690
paste input "059"
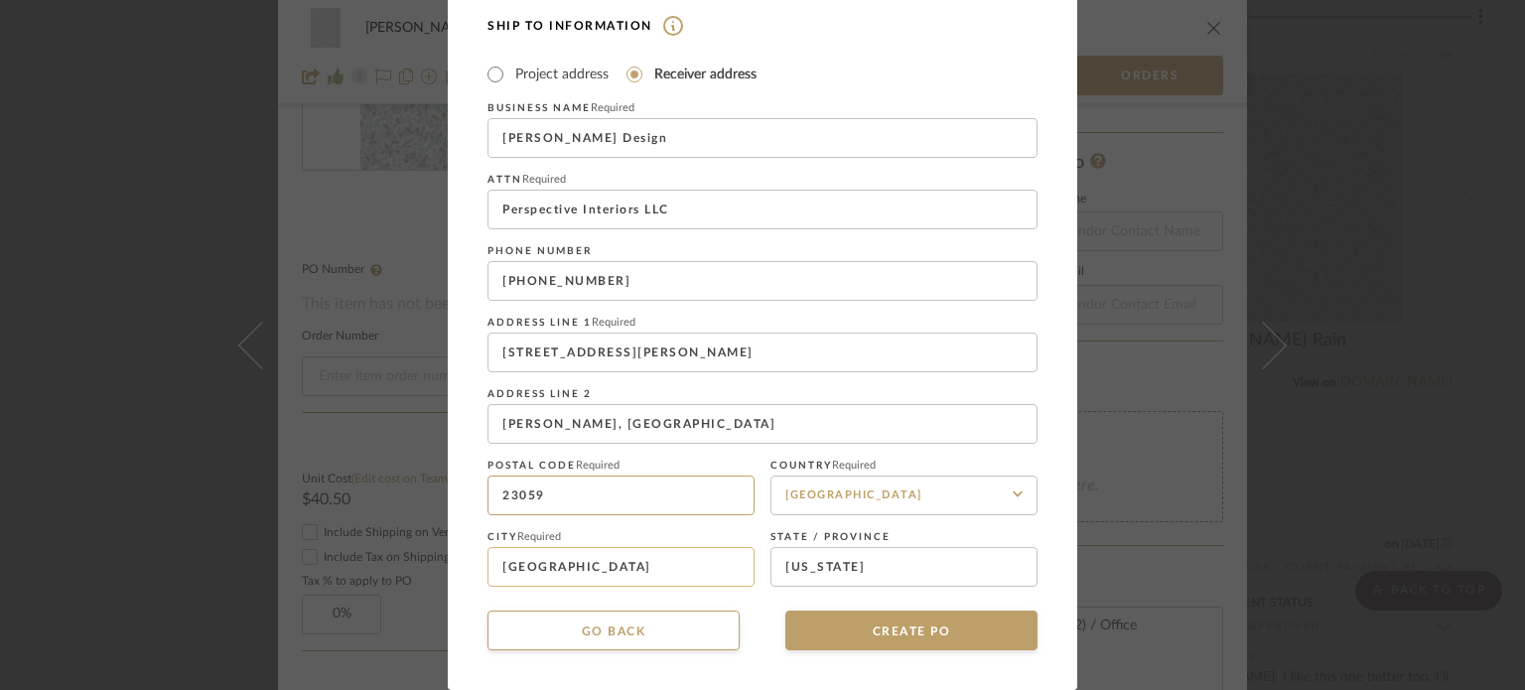
type input "23059"
click at [651, 563] on input "[GEOGRAPHIC_DATA]" at bounding box center [620, 567] width 267 height 40
drag, startPoint x: 642, startPoint y: 418, endPoint x: 477, endPoint y: 416, distance: 165.8
click at [477, 416] on dialog-content "CREATE Purchase order Vendor and Ship To address information are optional. If y…" at bounding box center [762, 91] width 629 height 1198
click at [607, 553] on input "[GEOGRAPHIC_DATA]" at bounding box center [620, 567] width 267 height 40
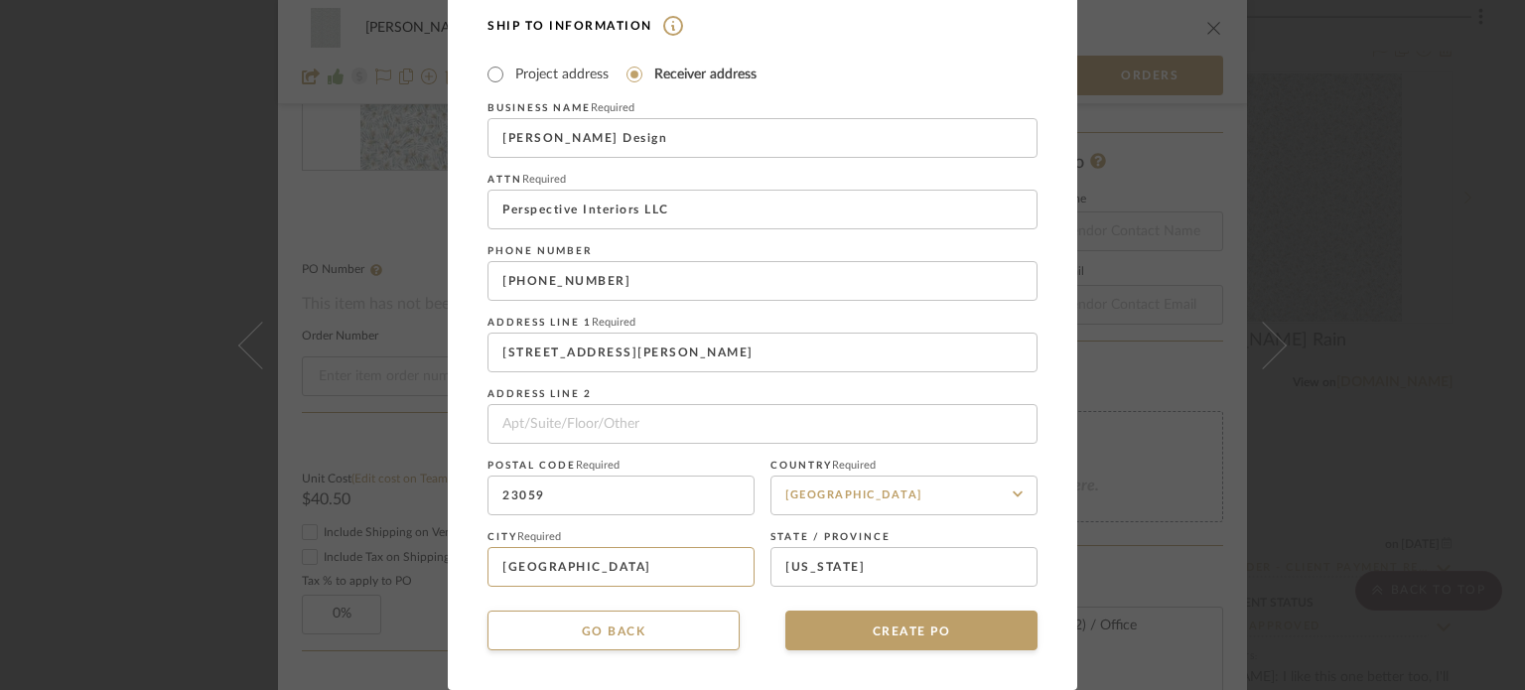
drag, startPoint x: 610, startPoint y: 561, endPoint x: 383, endPoint y: 563, distance: 226.4
click at [383, 563] on div "CREATE Purchase order Vendor and Ship To address information are optional. If y…" at bounding box center [762, 345] width 1525 height 690
paste input "23059"
type input "[GEOGRAPHIC_DATA]"
click at [638, 420] on input at bounding box center [762, 424] width 550 height 40
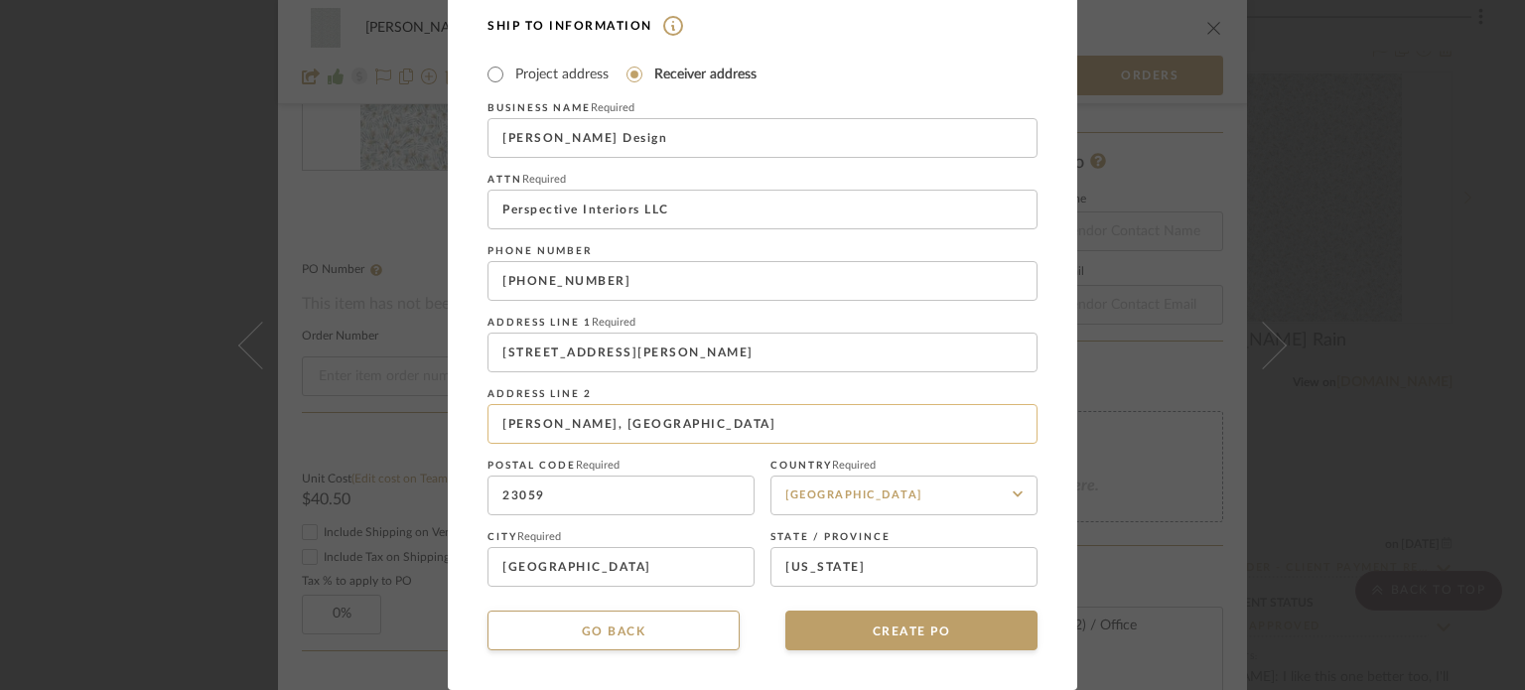
click at [616, 420] on input "[PERSON_NAME], [GEOGRAPHIC_DATA]" at bounding box center [762, 424] width 550 height 40
drag, startPoint x: 564, startPoint y: 425, endPoint x: 473, endPoint y: 424, distance: 91.3
click at [473, 424] on dialog-content "CREATE Purchase order Vendor and Ship To address information are optional. If y…" at bounding box center [762, 91] width 629 height 1198
type input "[PERSON_NAME], [GEOGRAPHIC_DATA]"
click at [623, 574] on input "[GEOGRAPHIC_DATA]" at bounding box center [620, 567] width 267 height 40
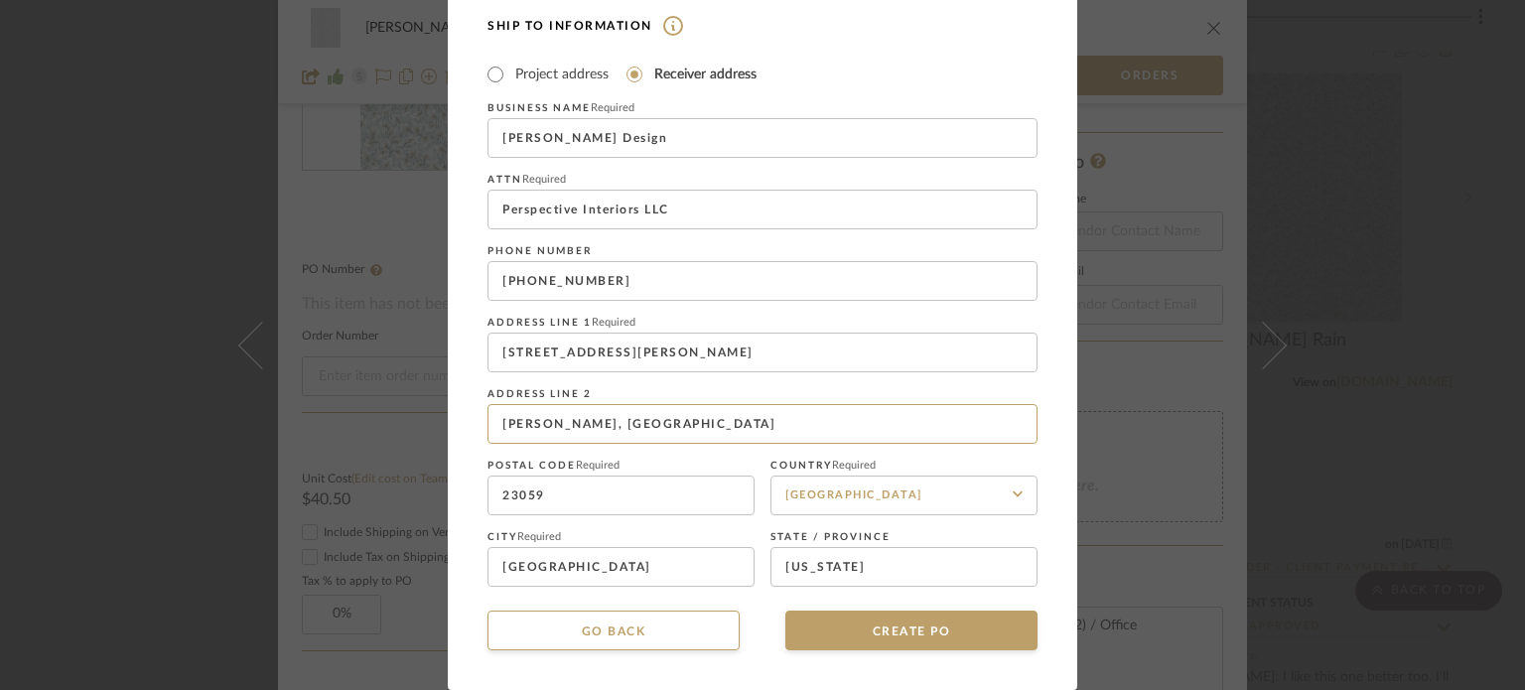
drag, startPoint x: 562, startPoint y: 423, endPoint x: 479, endPoint y: 422, distance: 83.4
click at [479, 422] on dialog-content "CREATE Purchase order Vendor and Ship To address information are optional. If y…" at bounding box center [762, 91] width 629 height 1198
drag, startPoint x: 629, startPoint y: 565, endPoint x: 364, endPoint y: 571, distance: 265.2
click at [364, 571] on div "CREATE Purchase order Vendor and Ship To address information are optional. If y…" at bounding box center [762, 345] width 1525 height 690
click at [640, 574] on input "[GEOGRAPHIC_DATA]" at bounding box center [620, 567] width 267 height 40
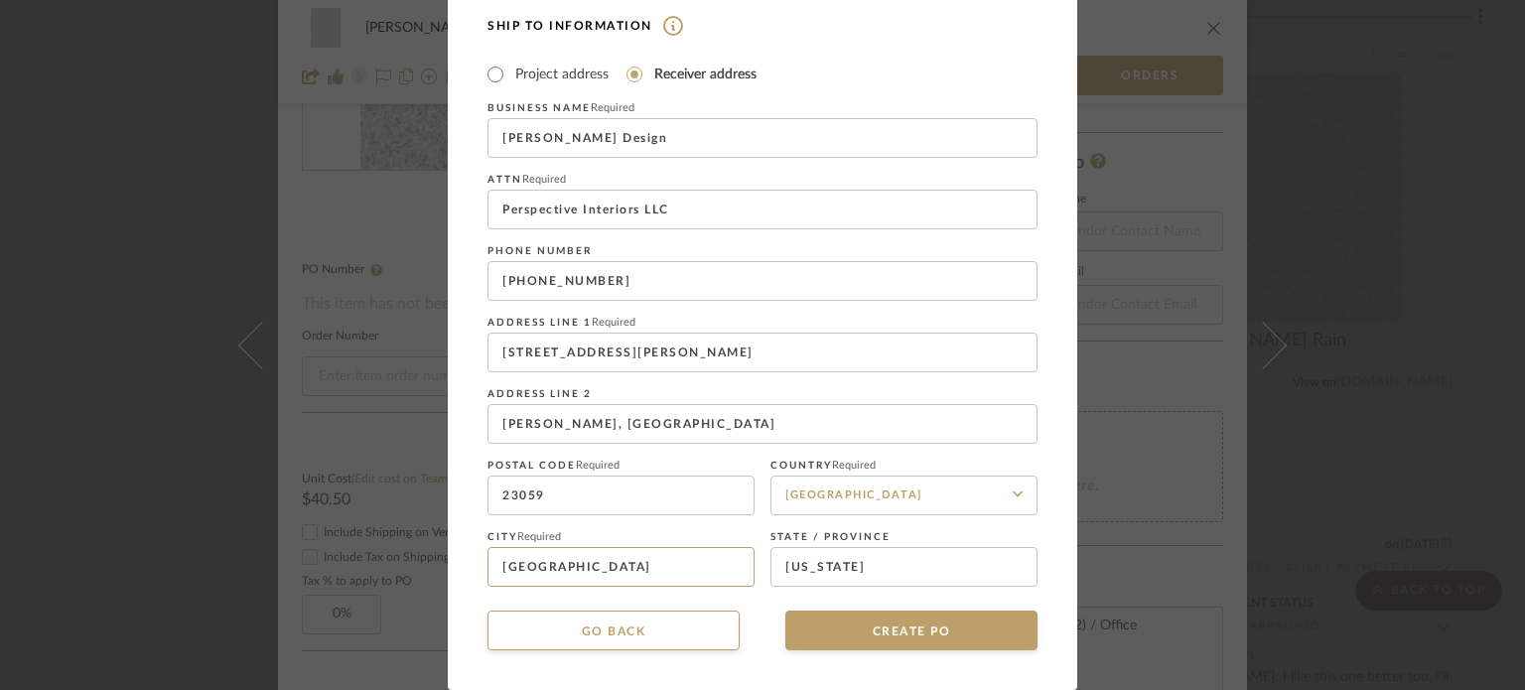
drag, startPoint x: 626, startPoint y: 565, endPoint x: 432, endPoint y: 570, distance: 194.7
click at [433, 570] on div "CREATE Purchase order Vendor and Ship To address information are optional. If y…" at bounding box center [762, 345] width 1525 height 690
click at [559, 420] on input "[PERSON_NAME], [GEOGRAPHIC_DATA]" at bounding box center [762, 424] width 550 height 40
drag, startPoint x: 602, startPoint y: 574, endPoint x: 409, endPoint y: 573, distance: 192.6
click at [409, 573] on div "CREATE Purchase order Vendor and Ship To address information are optional. If y…" at bounding box center [762, 345] width 1525 height 690
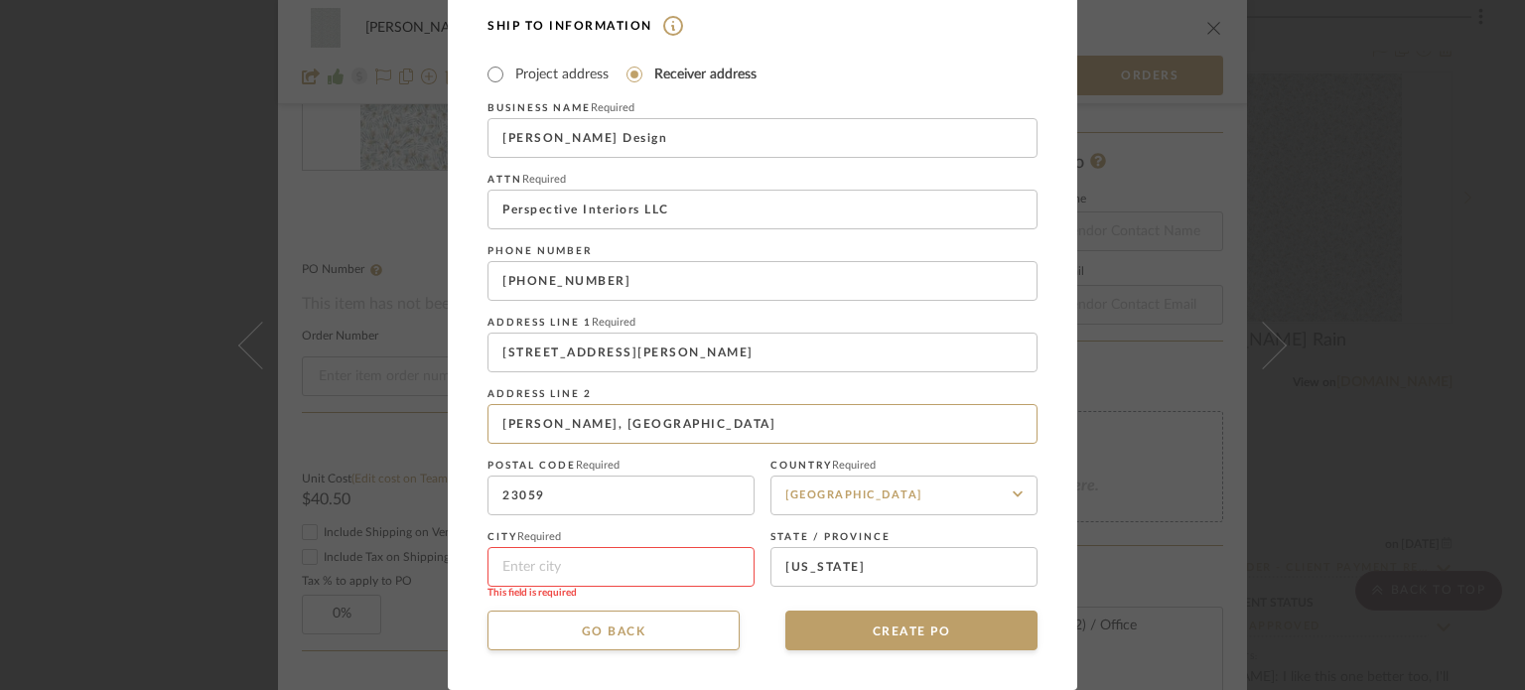
drag, startPoint x: 562, startPoint y: 424, endPoint x: 436, endPoint y: 424, distance: 126.1
click at [436, 424] on div "CREATE Purchase order Vendor and Ship To address information are optional. If y…" at bounding box center [762, 345] width 1525 height 690
click at [609, 568] on input at bounding box center [620, 567] width 267 height 40
paste input "[PERSON_NAME] [PERSON_NAME]"
click at [627, 569] on input "[PERSON_NAME] [PERSON_NAME]" at bounding box center [620, 567] width 267 height 40
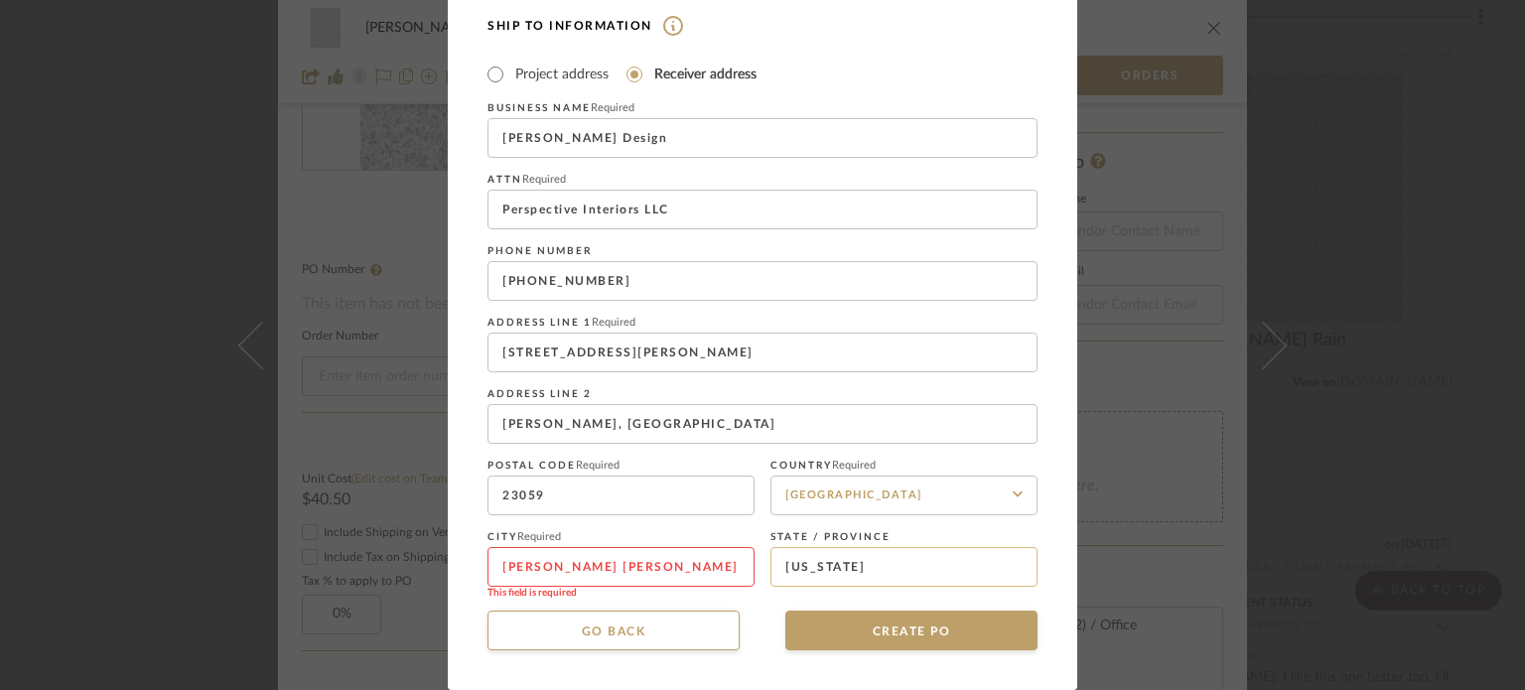
type input "[PERSON_NAME] [PERSON_NAME]"
click at [855, 571] on input "[US_STATE]" at bounding box center [903, 567] width 267 height 40
click at [677, 275] on input "[PHONE_NUMBER]" at bounding box center [762, 281] width 550 height 40
drag, startPoint x: 512, startPoint y: 286, endPoint x: 688, endPoint y: 276, distance: 176.0
click at [688, 276] on input "[PHONE_NUMBER]" at bounding box center [762, 281] width 550 height 40
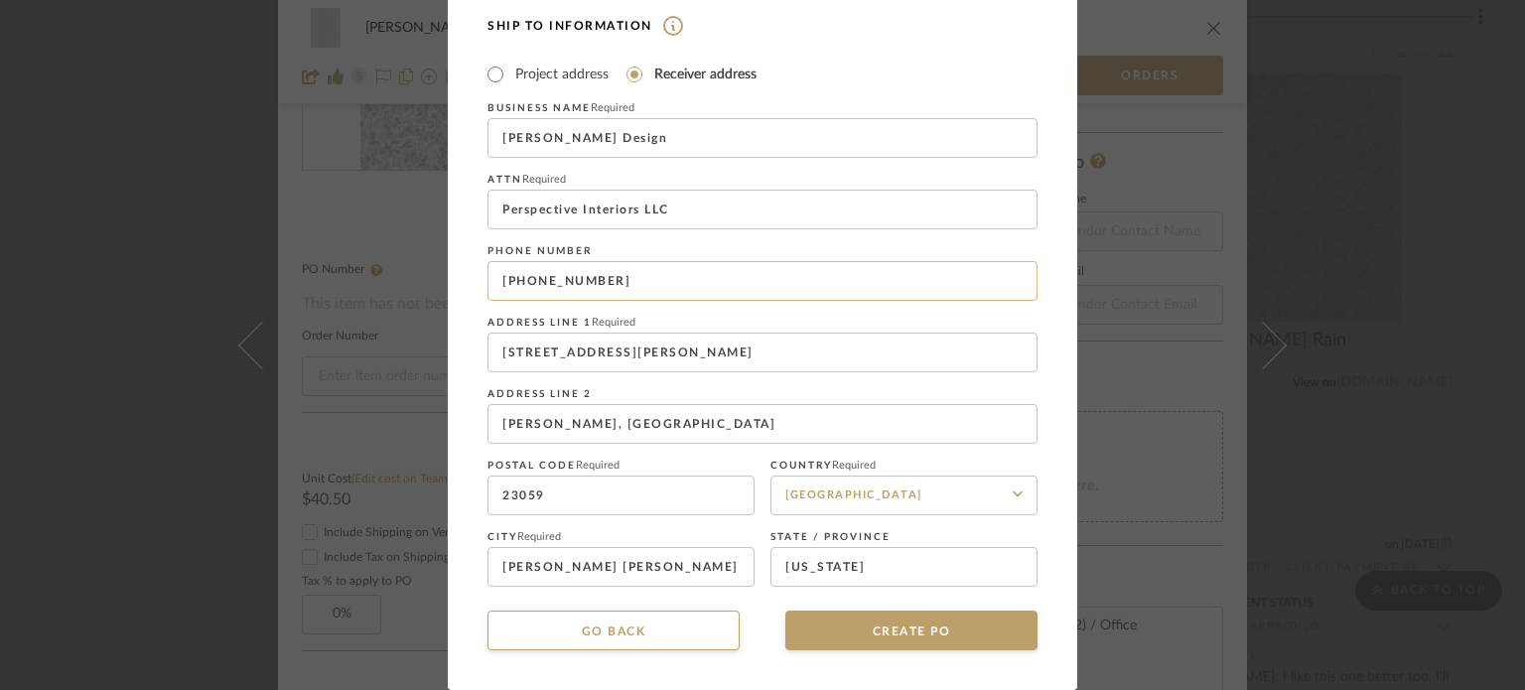
paste input ".248.6454"
click at [572, 281] on input "[PHONE_NUMBER]" at bounding box center [762, 281] width 550 height 40
click at [540, 285] on input "+1804.2486454" at bounding box center [762, 281] width 550 height 40
type input "[PHONE_NUMBER]"
click at [925, 622] on button "CREATE PO" at bounding box center [911, 631] width 252 height 40
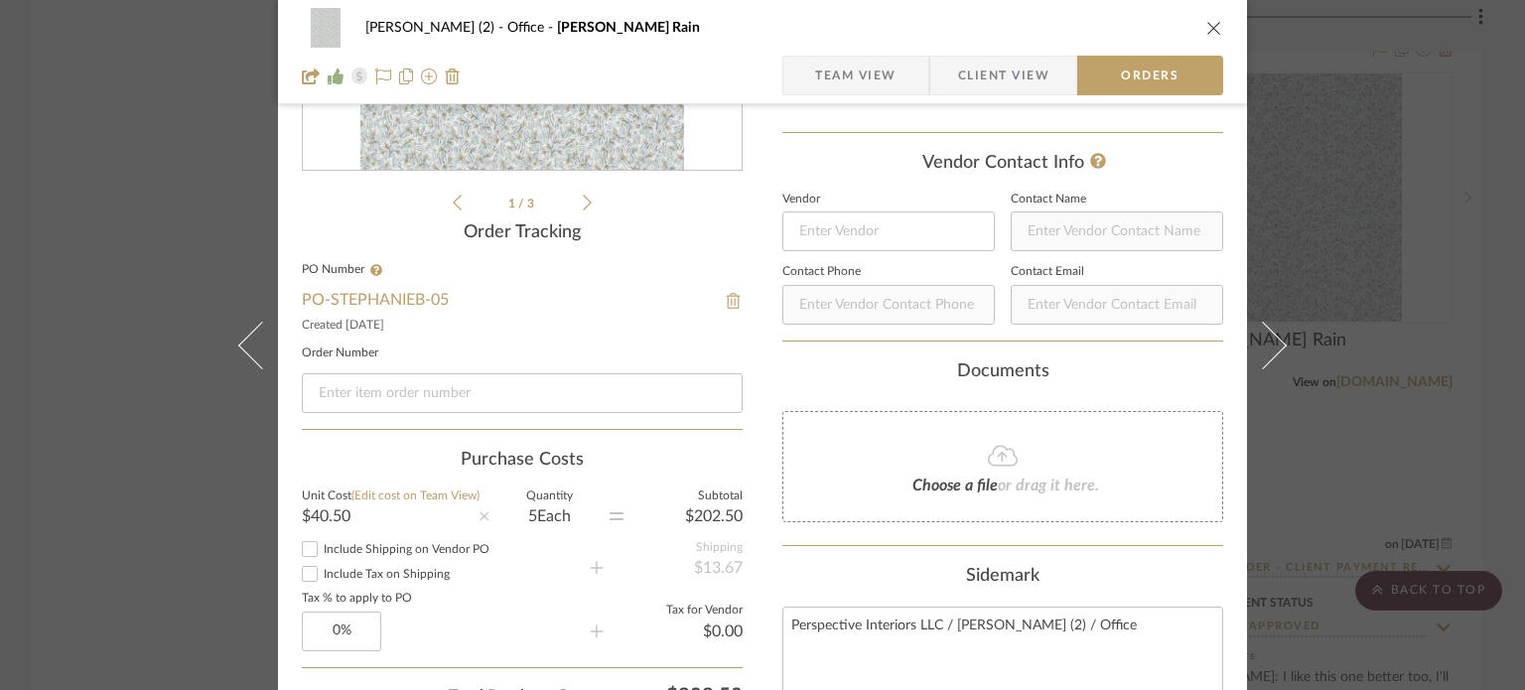
click at [725, 297] on img at bounding box center [734, 301] width 18 height 16
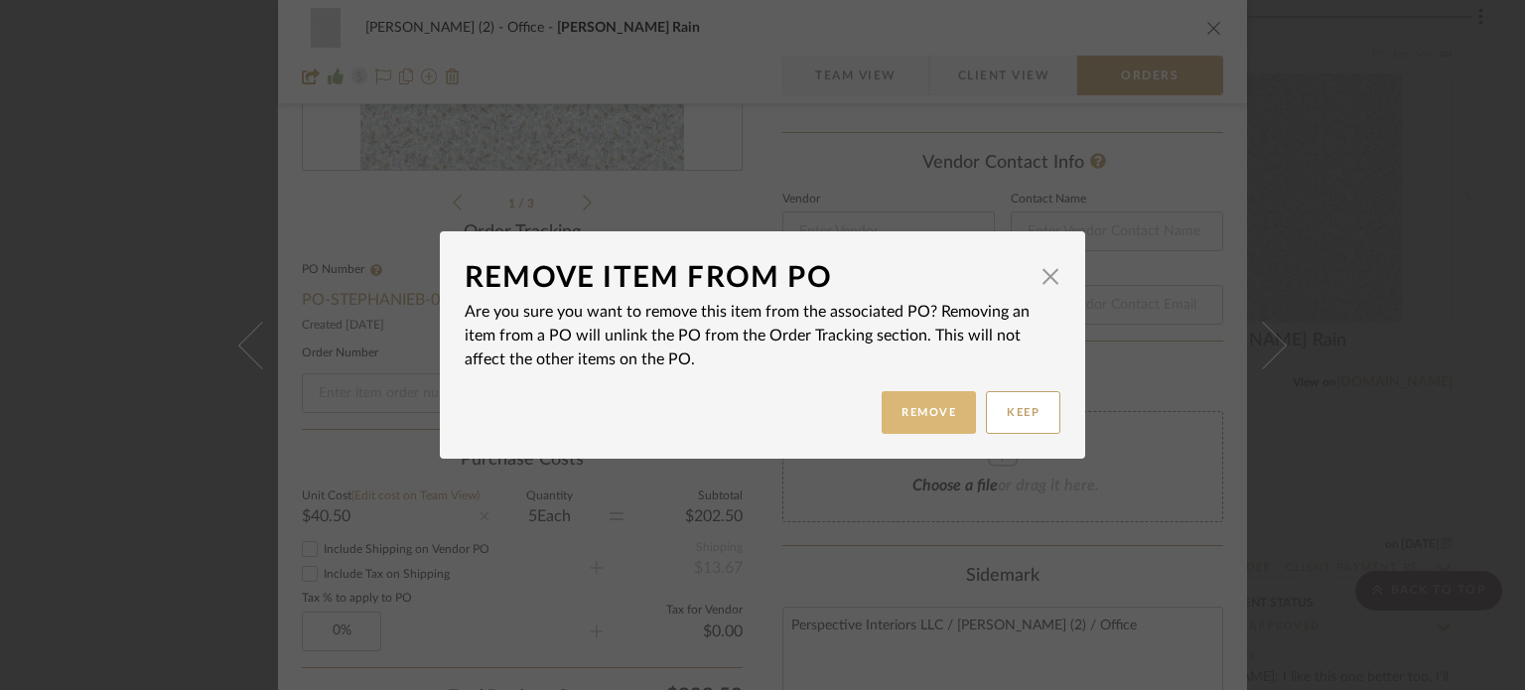
click at [902, 406] on button "Remove" at bounding box center [929, 412] width 94 height 43
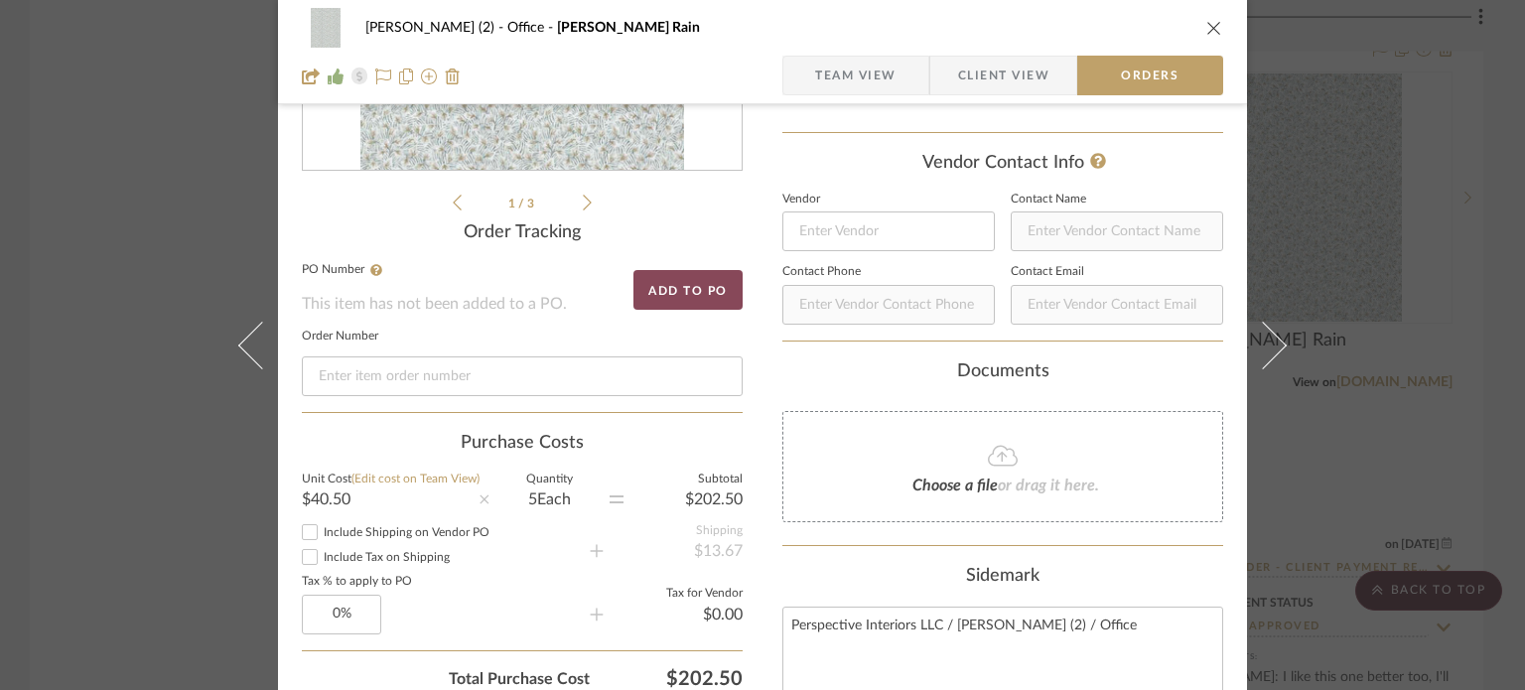
click at [684, 296] on button "Add to PO" at bounding box center [687, 290] width 109 height 40
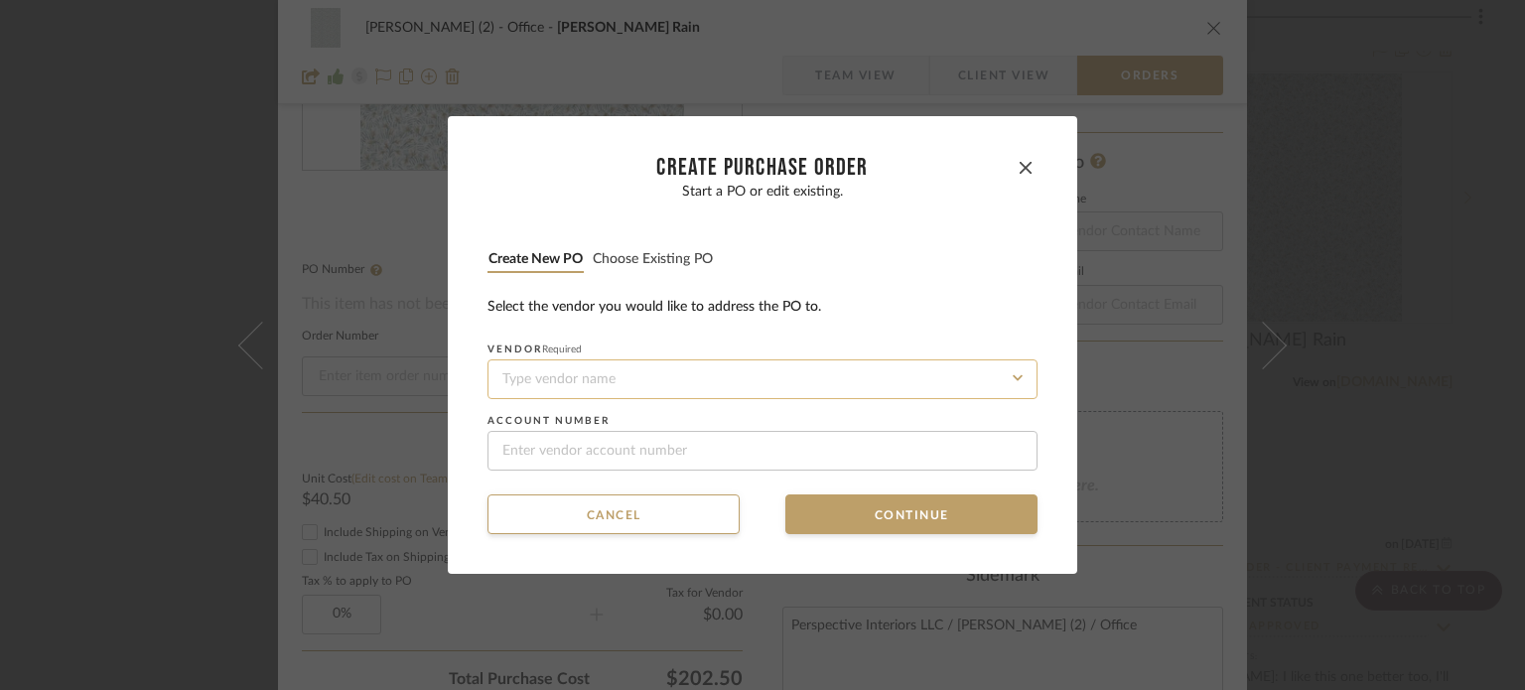
click at [651, 376] on input at bounding box center [762, 379] width 550 height 40
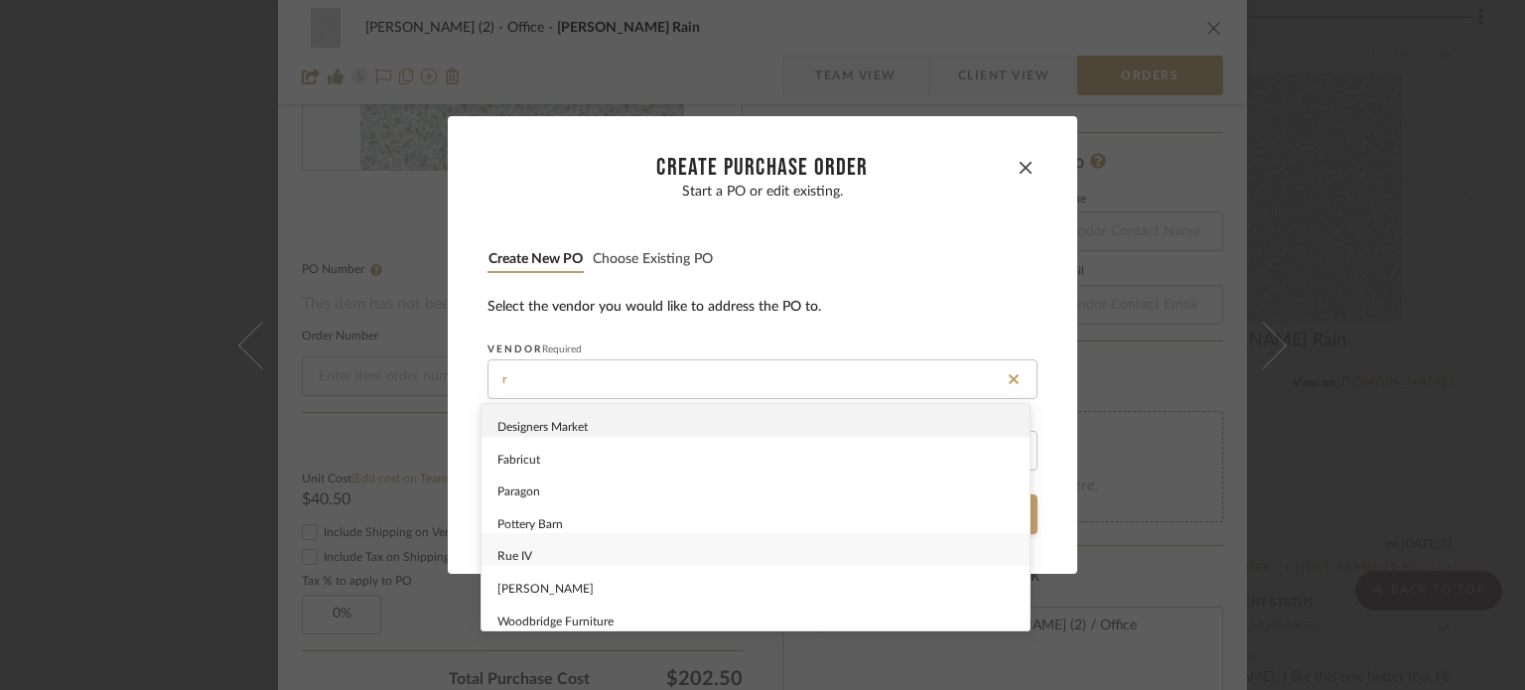
click at [609, 551] on div "Rue IV" at bounding box center [756, 549] width 548 height 33
type input "Rue IV"
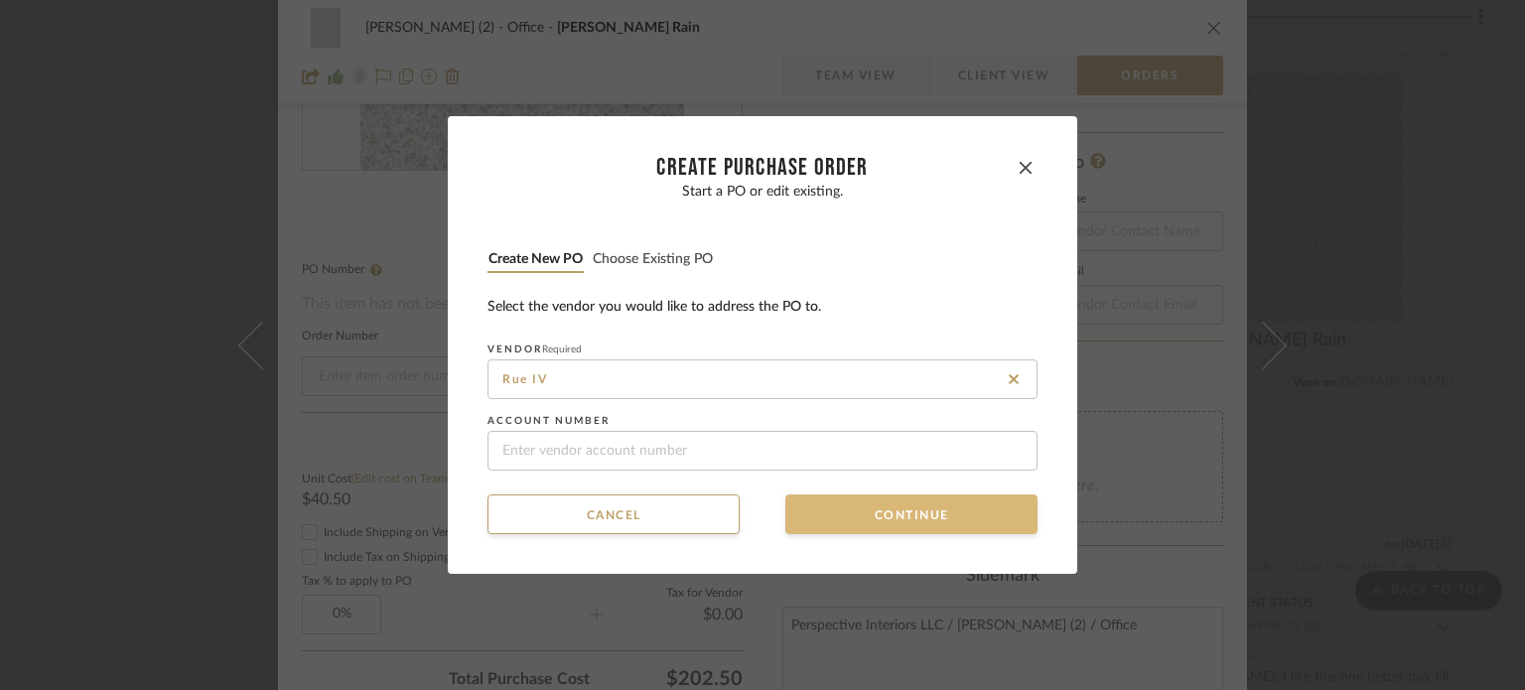
click at [878, 523] on button "Continue" at bounding box center [911, 514] width 252 height 40
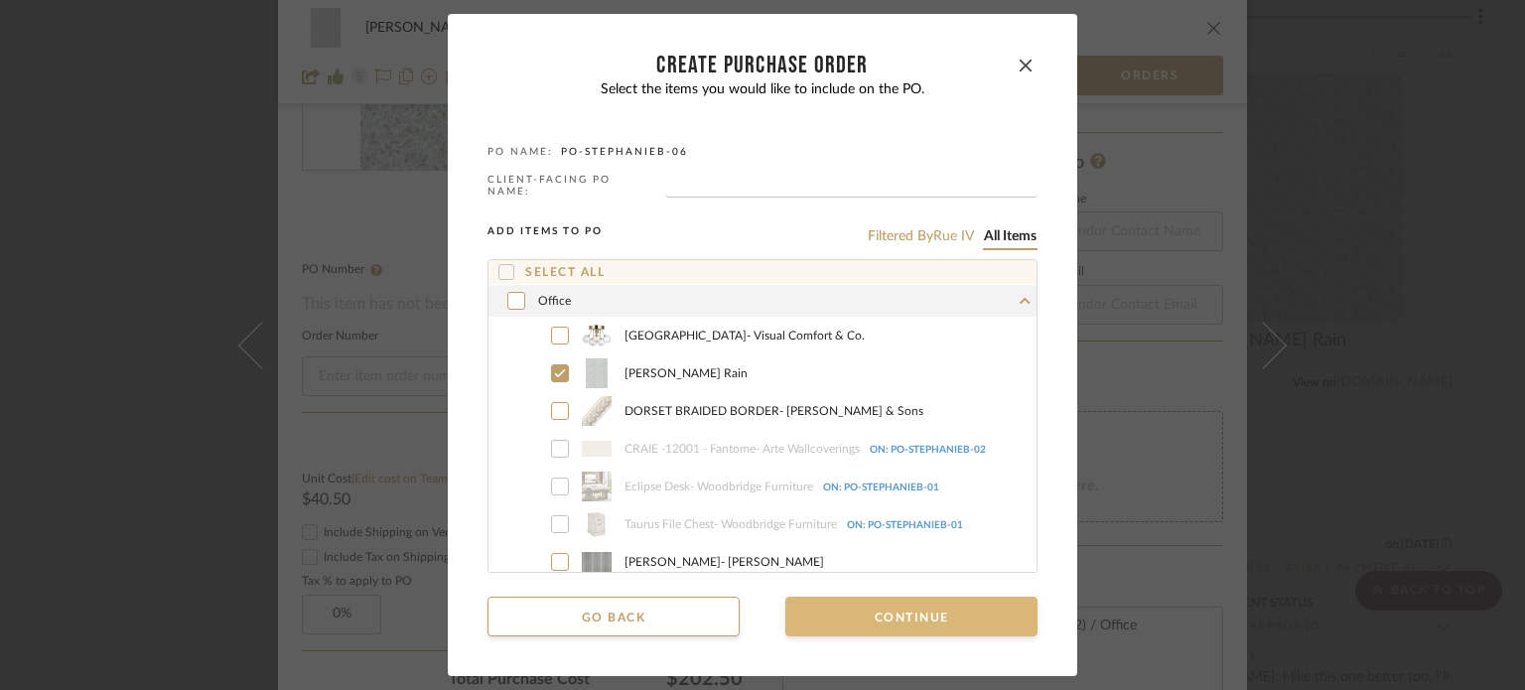
click at [865, 618] on button "Continue" at bounding box center [911, 617] width 252 height 40
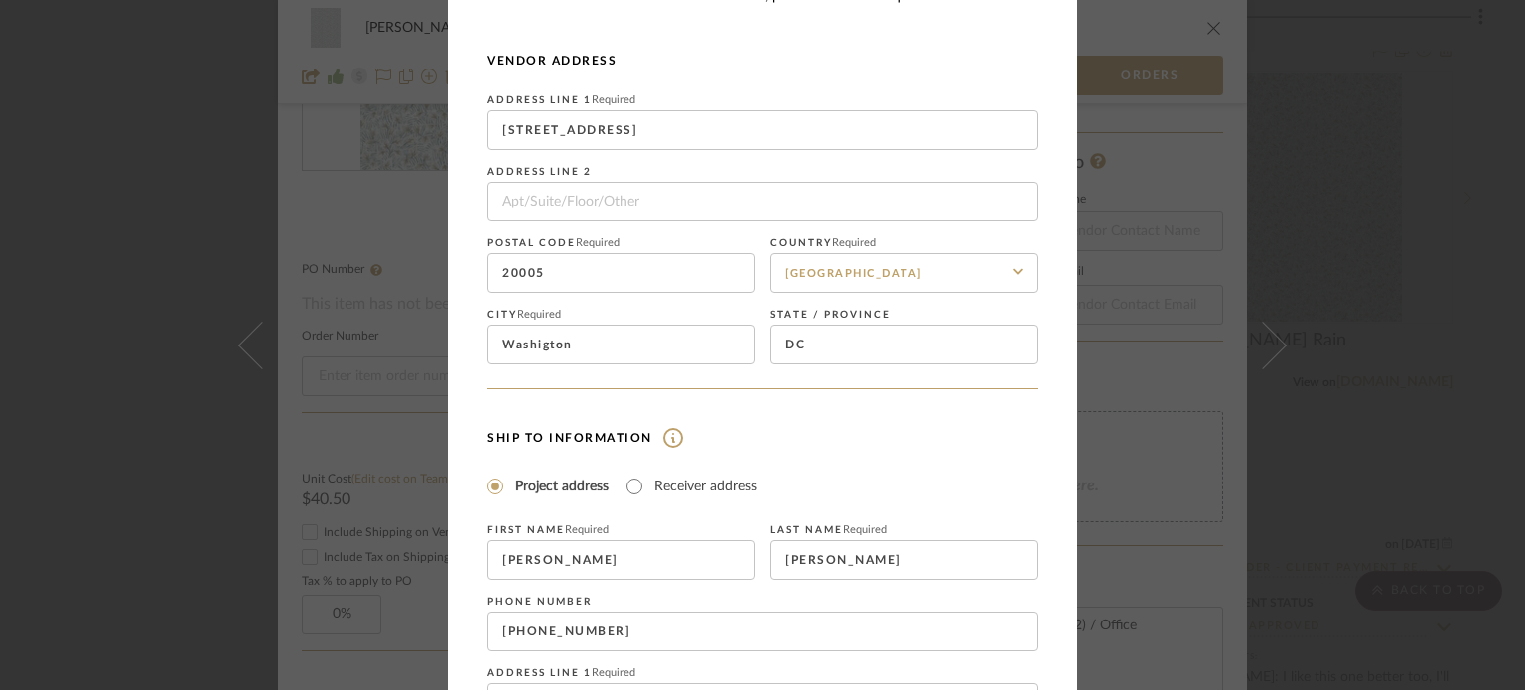
scroll to position [298, 0]
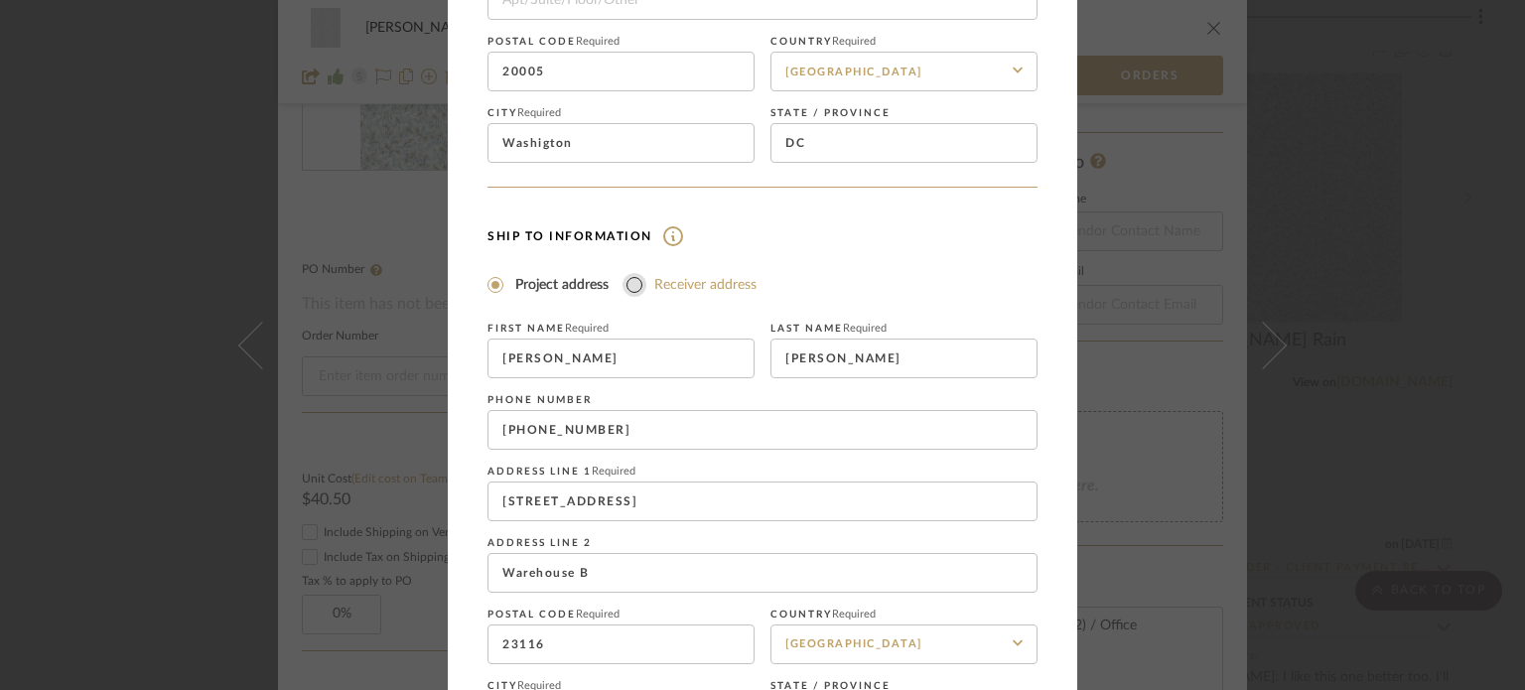
click at [635, 283] on input "Receiver address" at bounding box center [635, 285] width 24 height 24
radio input "true"
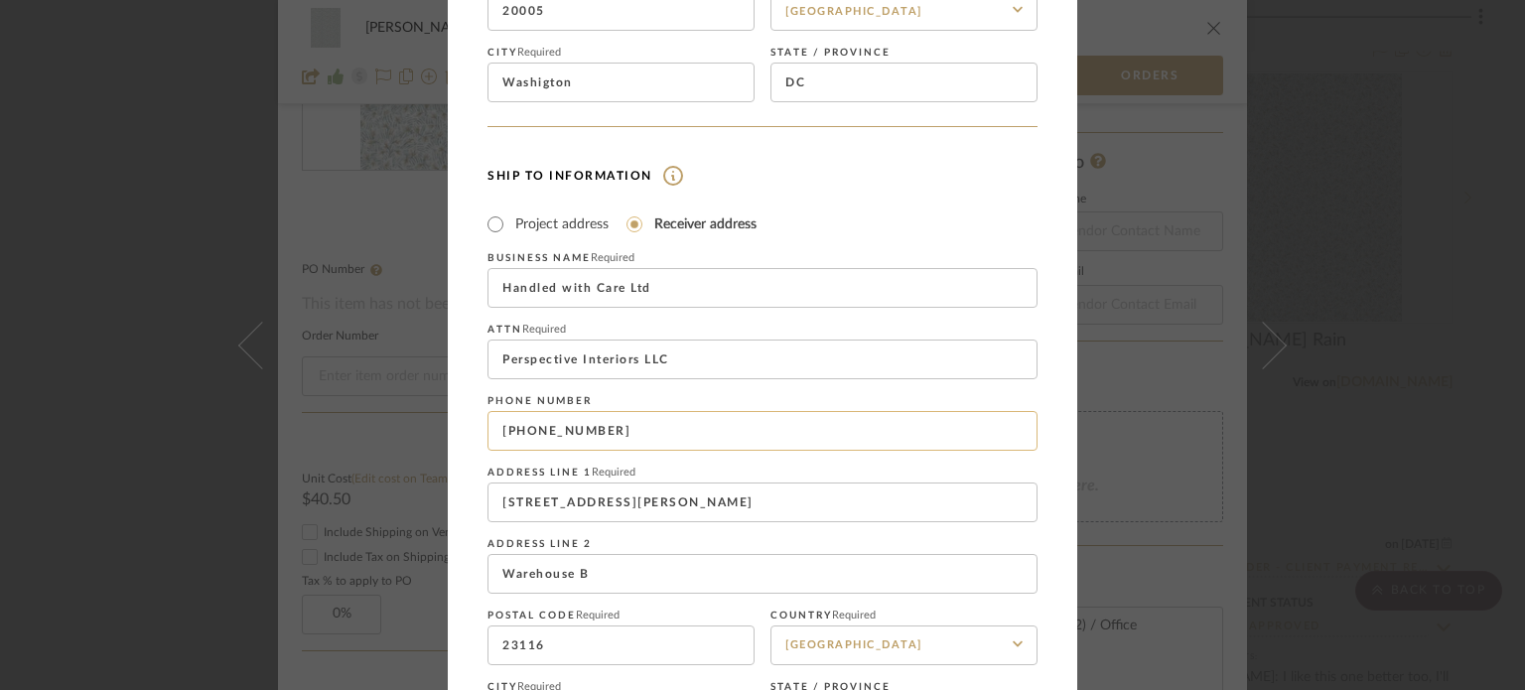
scroll to position [496, 0]
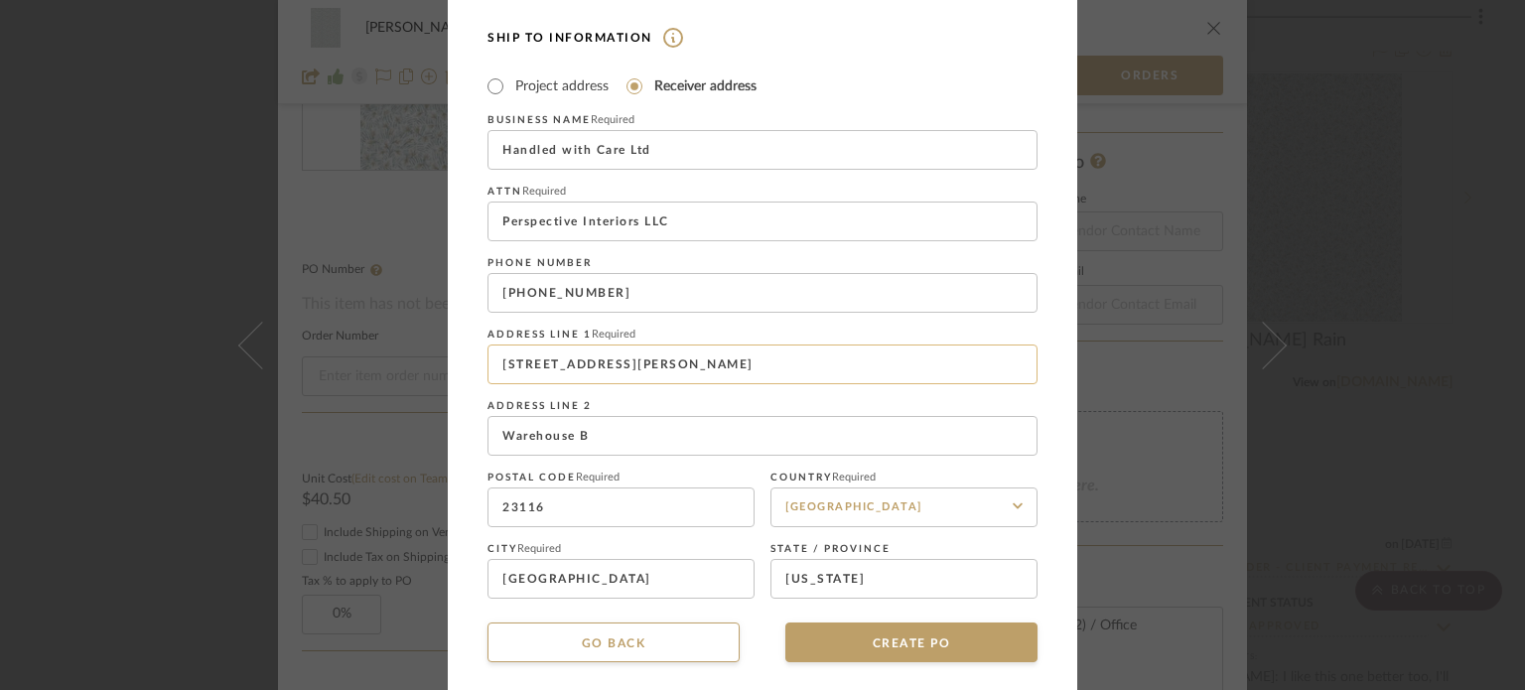
click at [659, 360] on input "[STREET_ADDRESS][PERSON_NAME]" at bounding box center [762, 365] width 550 height 40
drag, startPoint x: 673, startPoint y: 361, endPoint x: 457, endPoint y: 366, distance: 216.5
click at [457, 366] on dialog-content "CREATE Purchase order Vendor and Ship To address information are optional. If y…" at bounding box center [762, 103] width 629 height 1198
paste input "[STREET_ADDRESS][PERSON_NAME]"
type input "[STREET_ADDRESS][PERSON_NAME]"
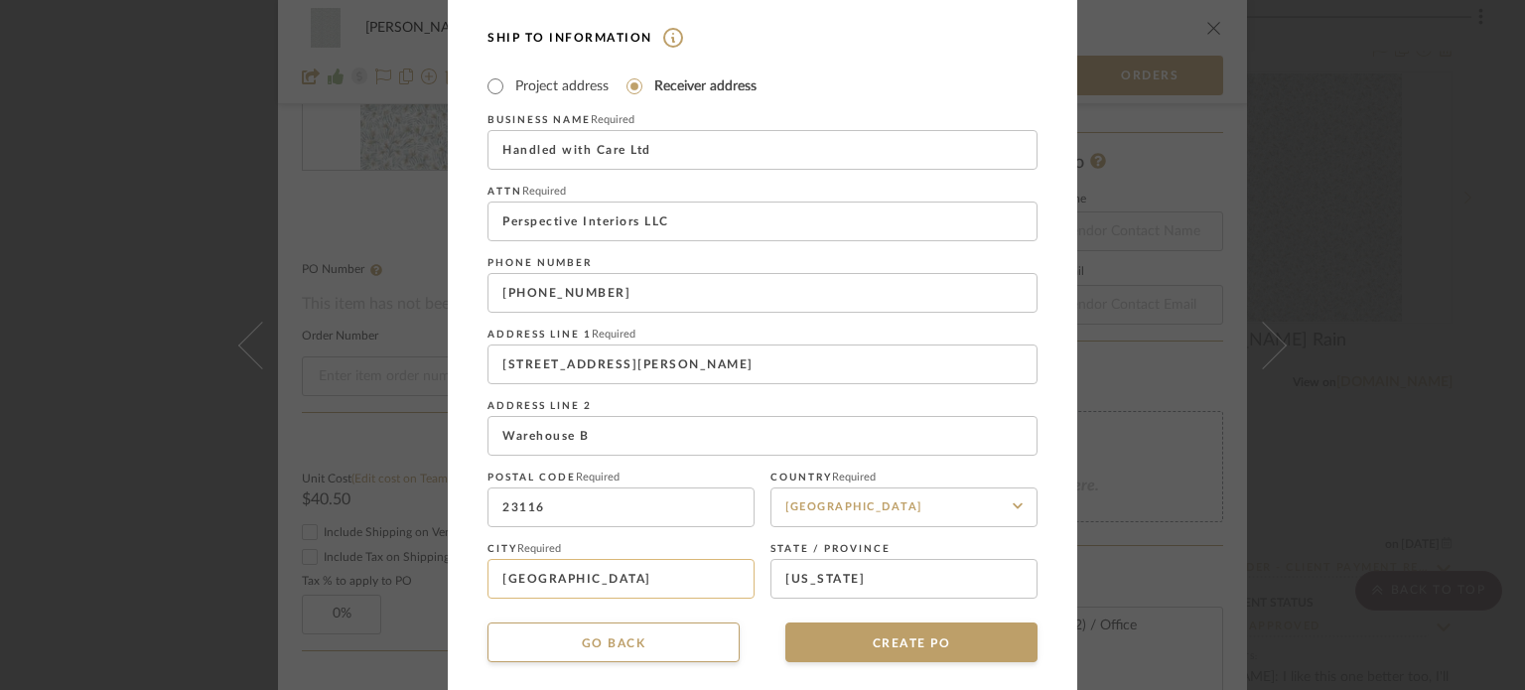
click at [639, 570] on input "[GEOGRAPHIC_DATA]" at bounding box center [620, 579] width 267 height 40
drag, startPoint x: 635, startPoint y: 571, endPoint x: 489, endPoint y: 581, distance: 146.3
click at [489, 581] on input "[GEOGRAPHIC_DATA]" at bounding box center [620, 579] width 267 height 40
paste input "[PERSON_NAME] [PERSON_NAME]"
type input "[PERSON_NAME] [PERSON_NAME]"
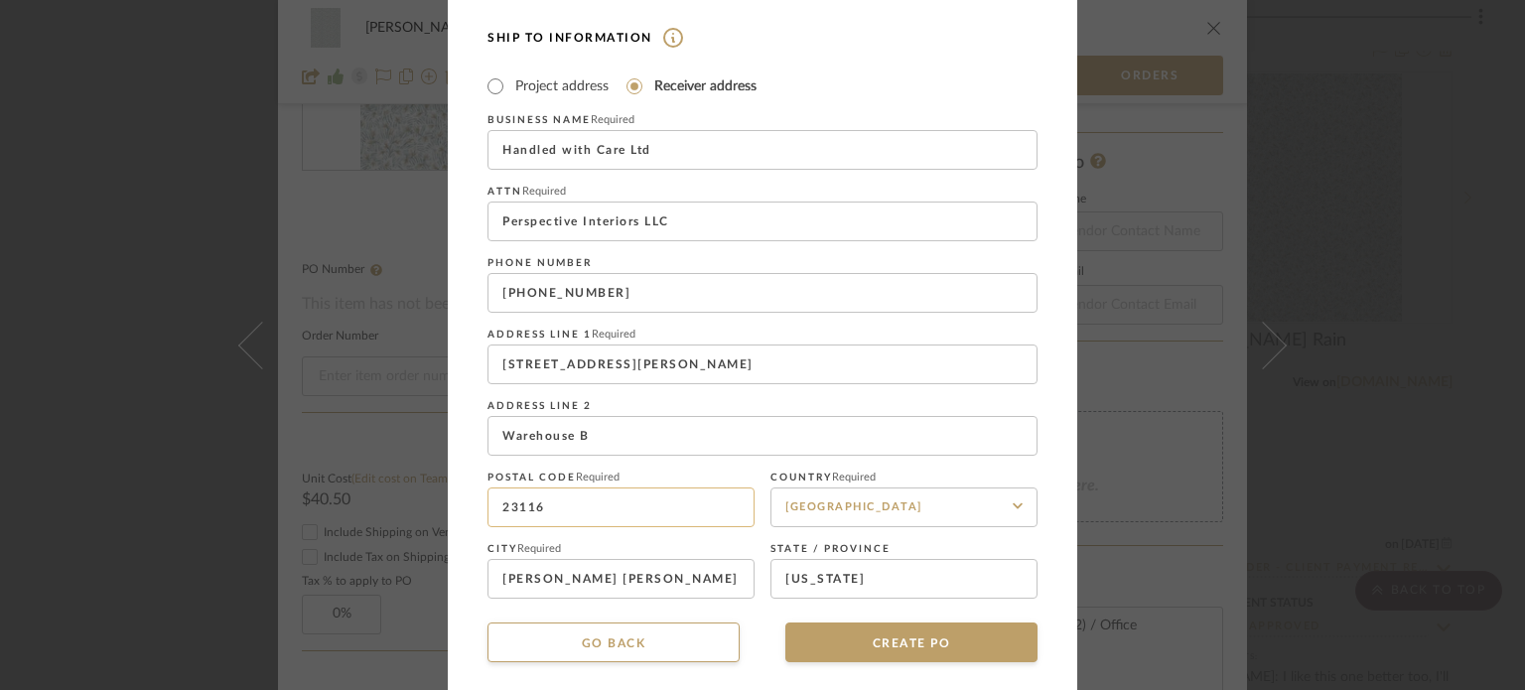
click at [621, 511] on input "23116" at bounding box center [620, 507] width 267 height 40
drag, startPoint x: 621, startPoint y: 511, endPoint x: 383, endPoint y: 509, distance: 237.3
click at [383, 509] on div "CREATE Purchase order Vendor and Ship To address information are optional. If y…" at bounding box center [762, 345] width 1525 height 690
paste input "059"
type input "23059"
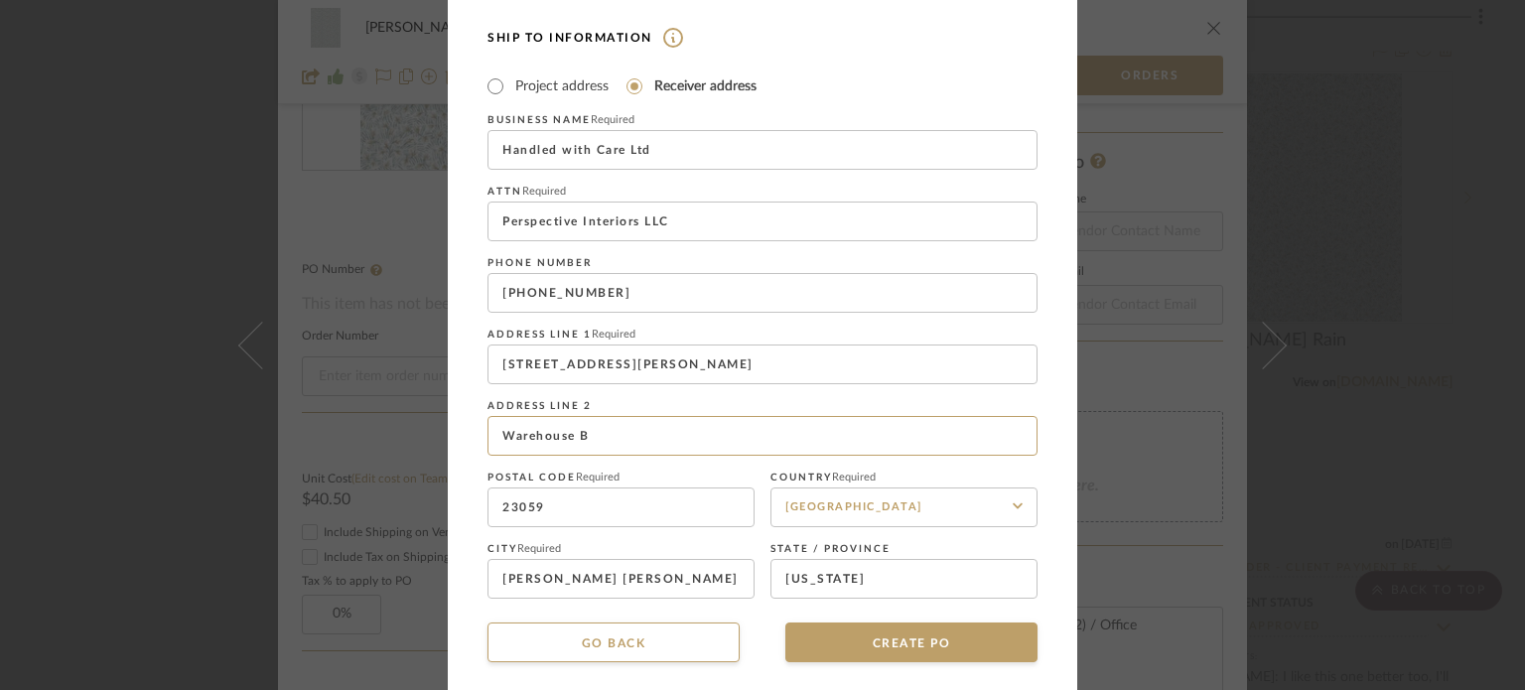
drag, startPoint x: 679, startPoint y: 434, endPoint x: 409, endPoint y: 446, distance: 270.3
click at [409, 446] on div "CREATE Purchase order Vendor and Ship To address information are optional. If y…" at bounding box center [762, 345] width 1525 height 690
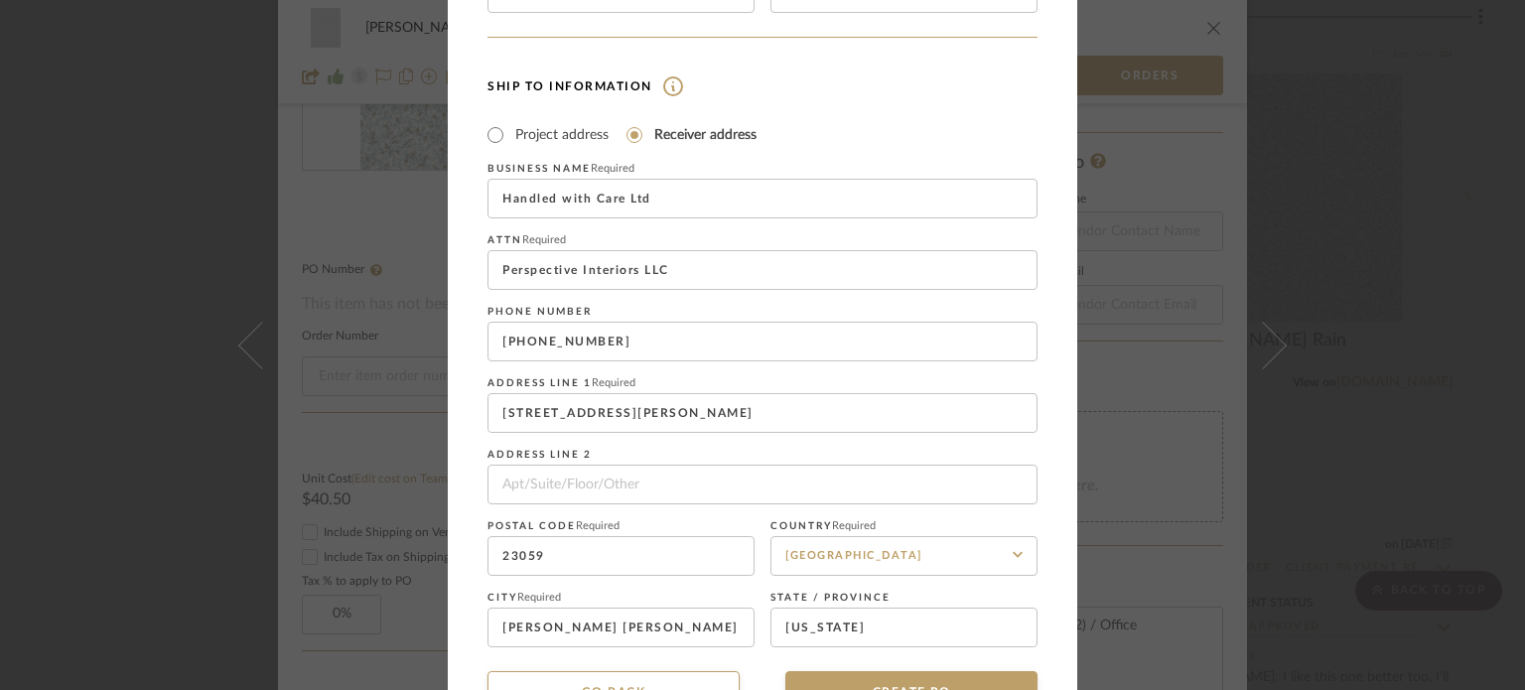
scroll to position [397, 0]
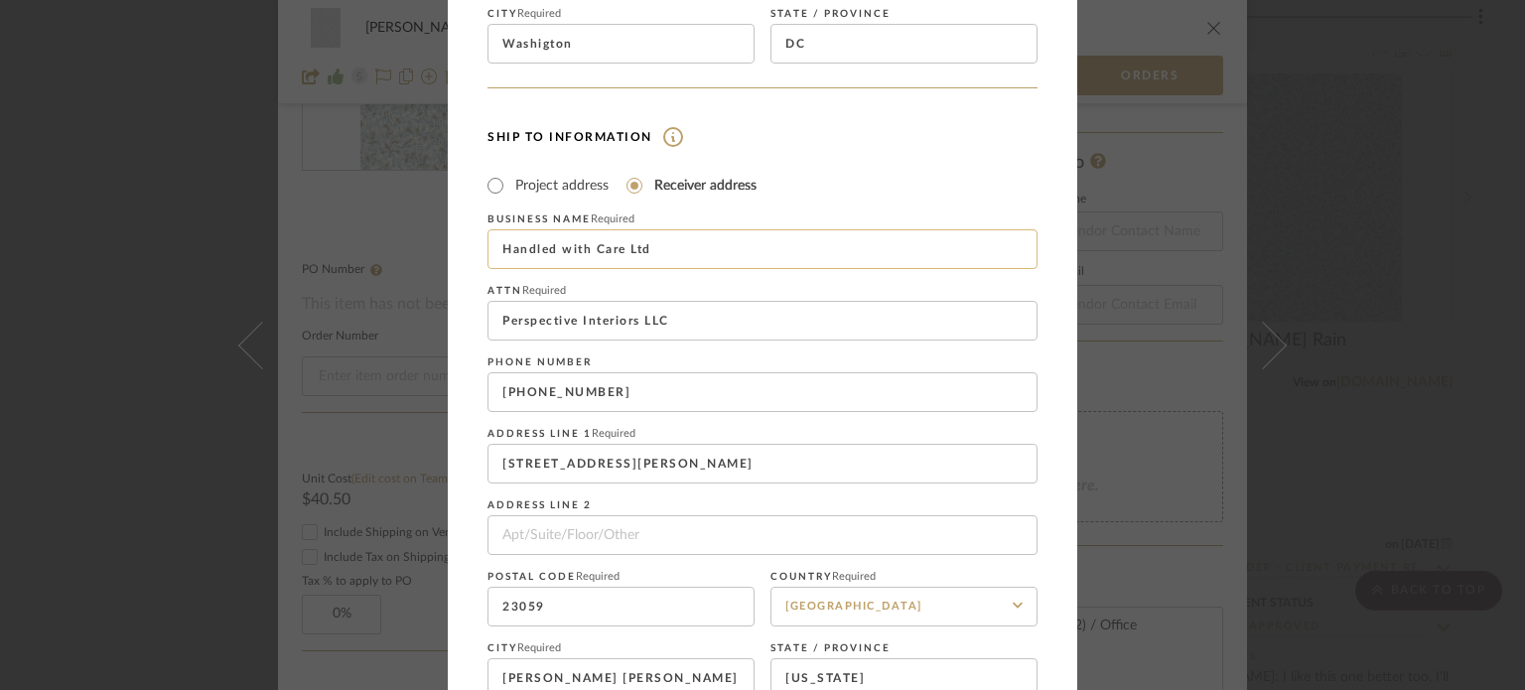
click at [727, 254] on input "Handled with Care Ltd" at bounding box center [762, 249] width 550 height 40
drag, startPoint x: 700, startPoint y: 255, endPoint x: 324, endPoint y: 269, distance: 376.5
click at [324, 268] on div "CREATE Purchase order Vendor and Ship To address information are optional. If y…" at bounding box center [762, 345] width 1525 height 690
paste input "[PERSON_NAME] Design"
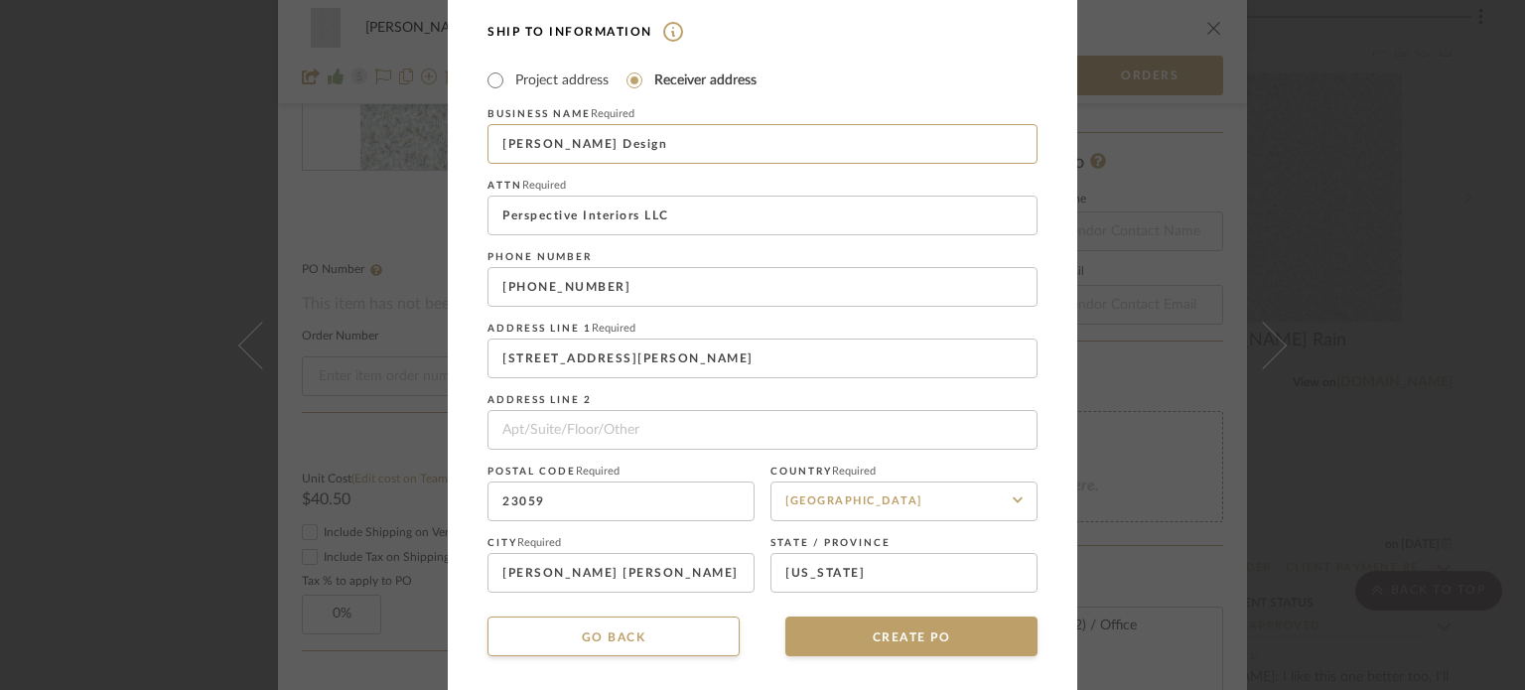
scroll to position [508, 0]
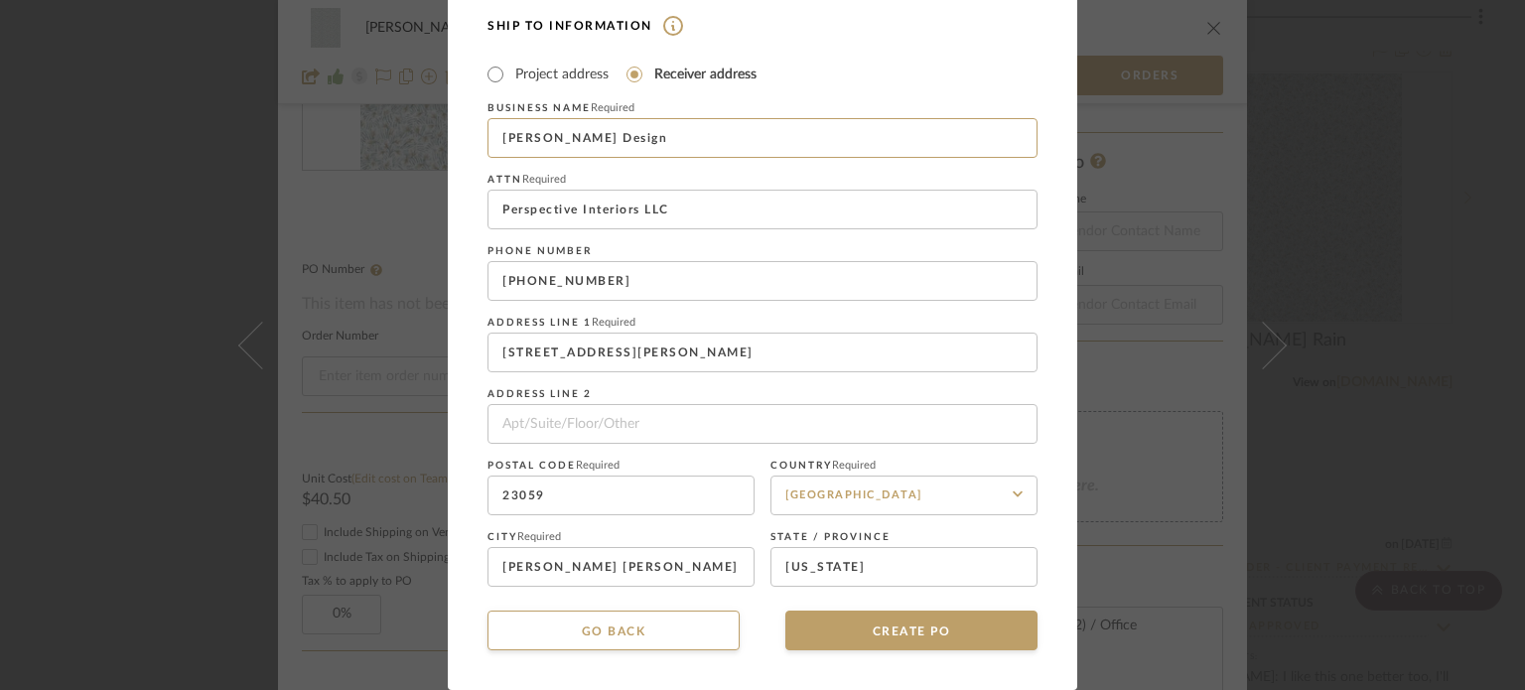
type input "[PERSON_NAME] Design"
drag, startPoint x: 623, startPoint y: 282, endPoint x: 512, endPoint y: 286, distance: 110.3
click at [512, 286] on input "[PHONE_NUMBER]" at bounding box center [762, 281] width 550 height 40
paste input ".248.6454"
click at [541, 283] on input "[PHONE_NUMBER]" at bounding box center [762, 281] width 550 height 40
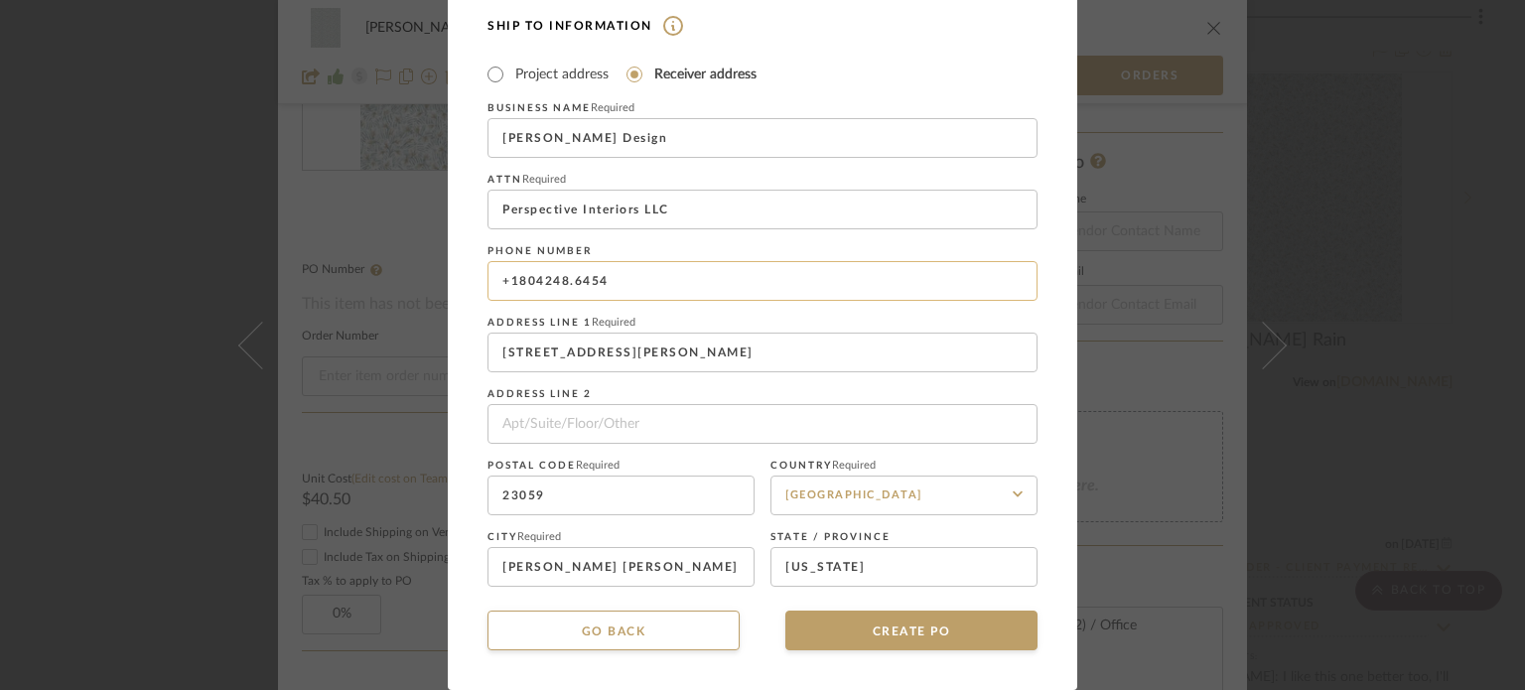
click at [566, 280] on input "+1804248.6454" at bounding box center [762, 281] width 550 height 40
click at [647, 281] on input "[PHONE_NUMBER]" at bounding box center [762, 281] width 550 height 40
type input "[PHONE_NUMBER]"
click at [917, 645] on button "CREATE PO" at bounding box center [911, 631] width 252 height 40
